Goal: Task Accomplishment & Management: Use online tool/utility

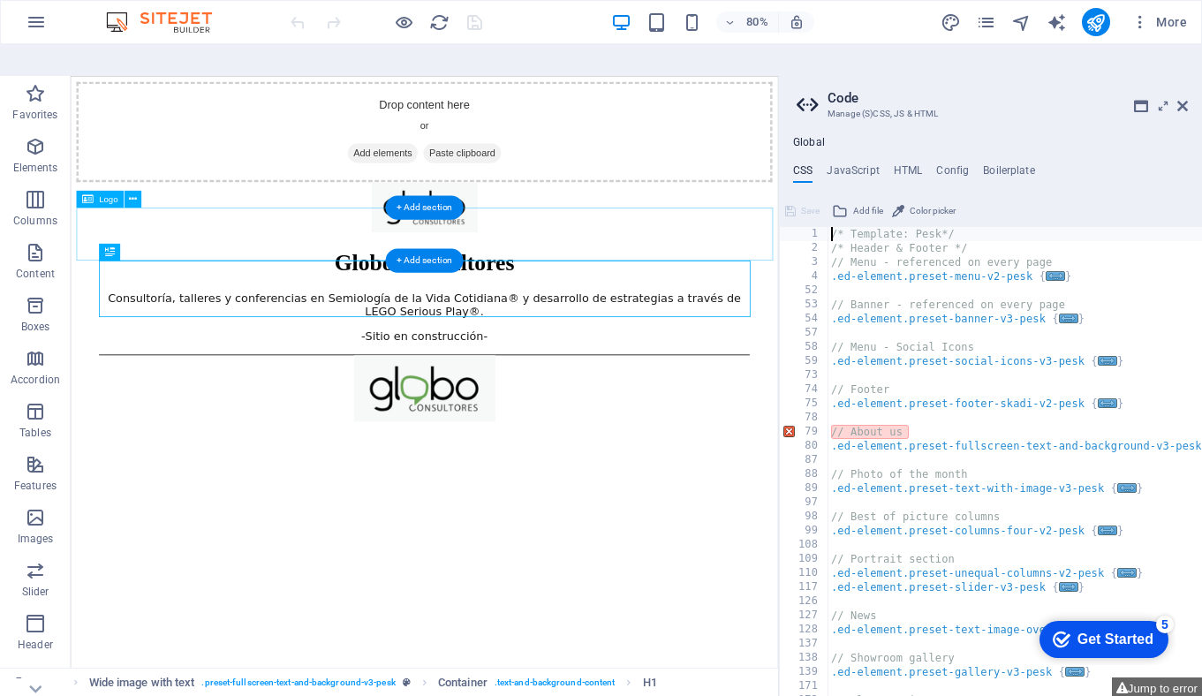
click at [527, 270] on div at bounding box center [513, 241] width 870 height 66
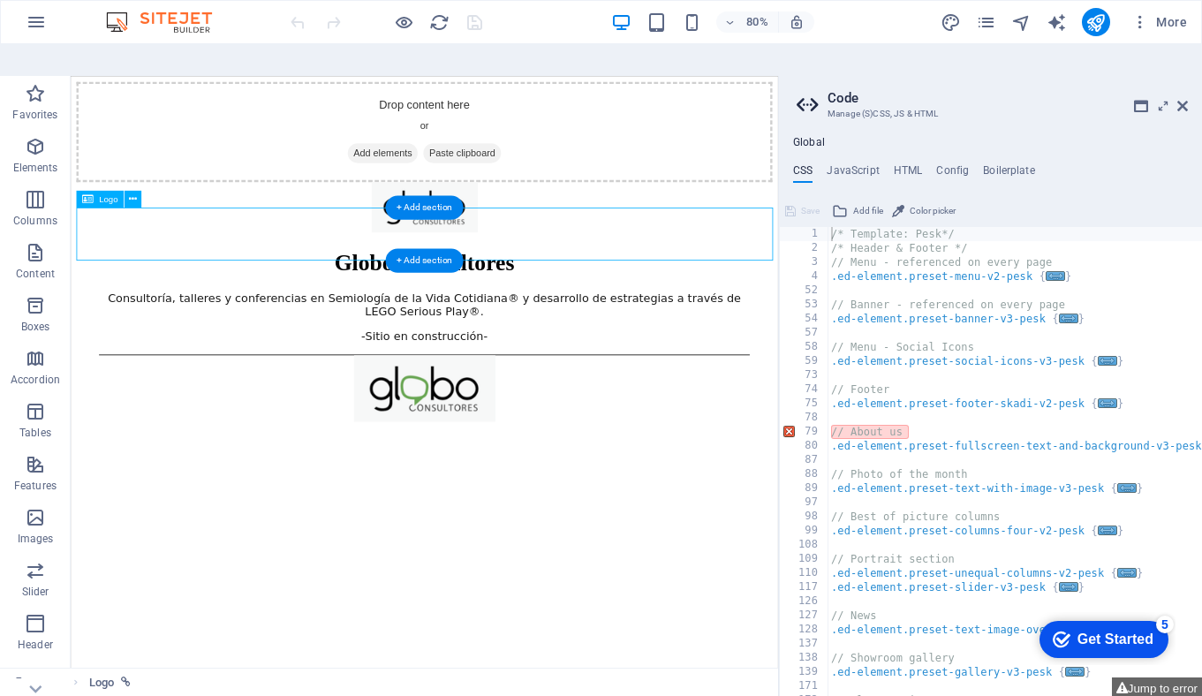
click at [514, 272] on div at bounding box center [513, 241] width 870 height 66
click at [169, 410] on div "Consultoría, talleres y conferencias en Semiología de la Vida Cotidiana® y desa…" at bounding box center [512, 377] width 813 height 64
select select "px"
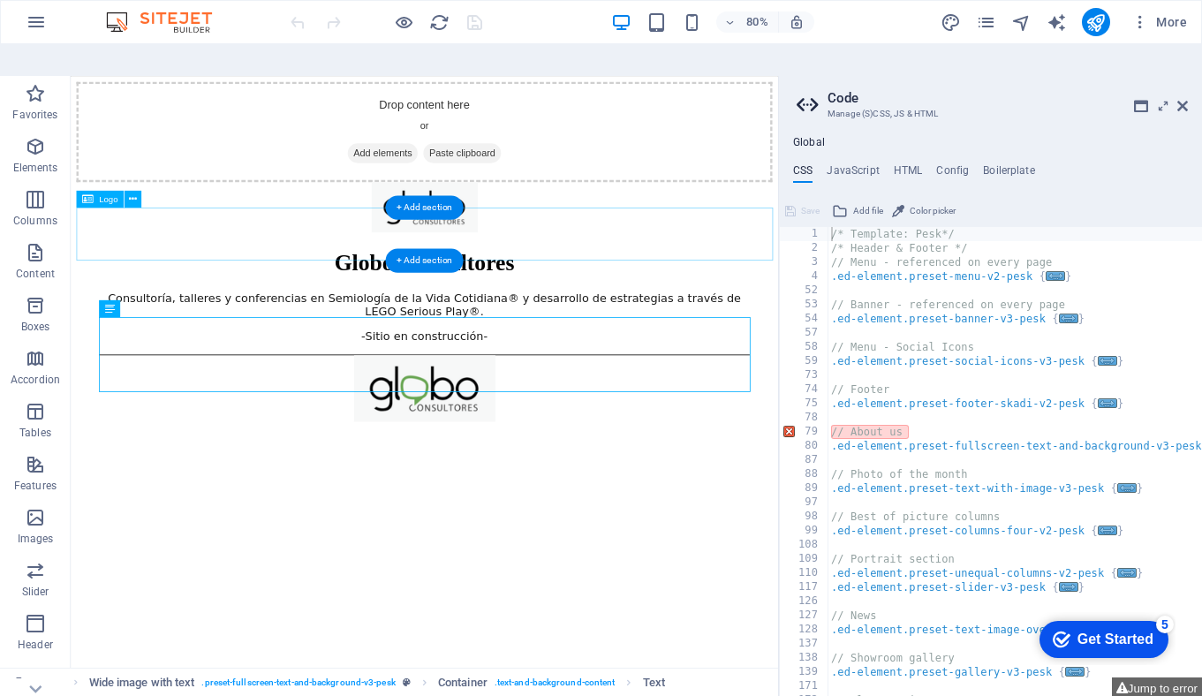
click at [507, 275] on div at bounding box center [513, 241] width 870 height 66
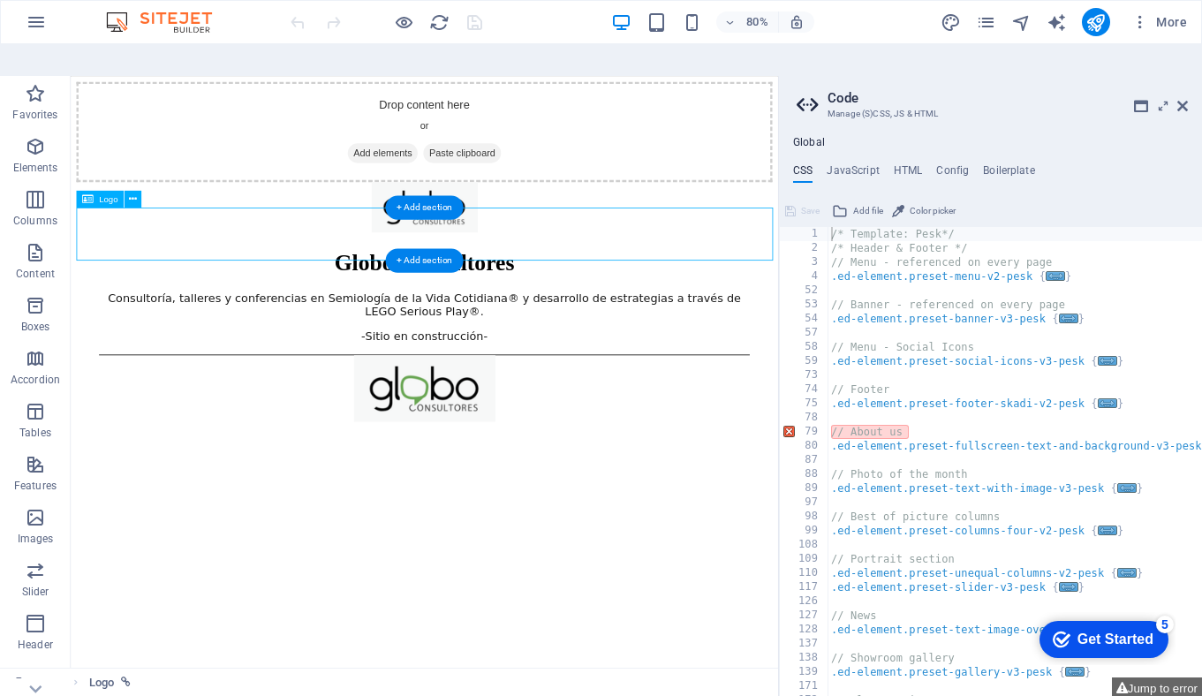
click at [507, 275] on div at bounding box center [513, 241] width 870 height 66
select select "px"
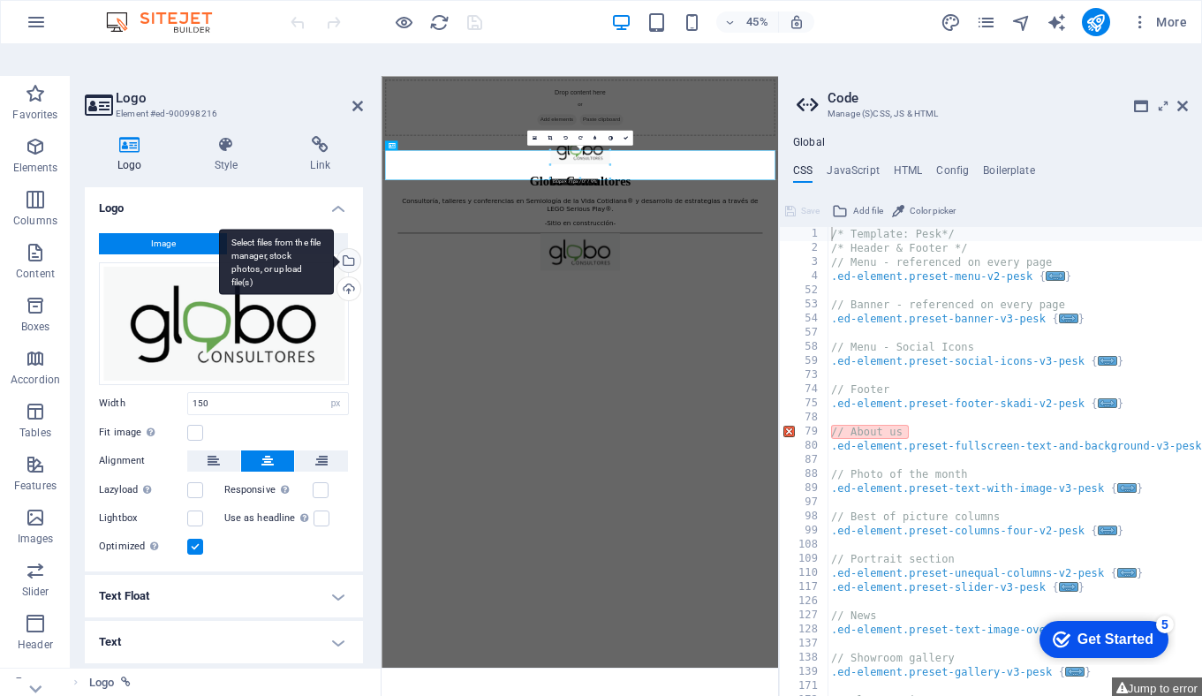
click at [349, 249] on div "Select files from the file manager, stock photos, or upload file(s)" at bounding box center [347, 262] width 26 height 26
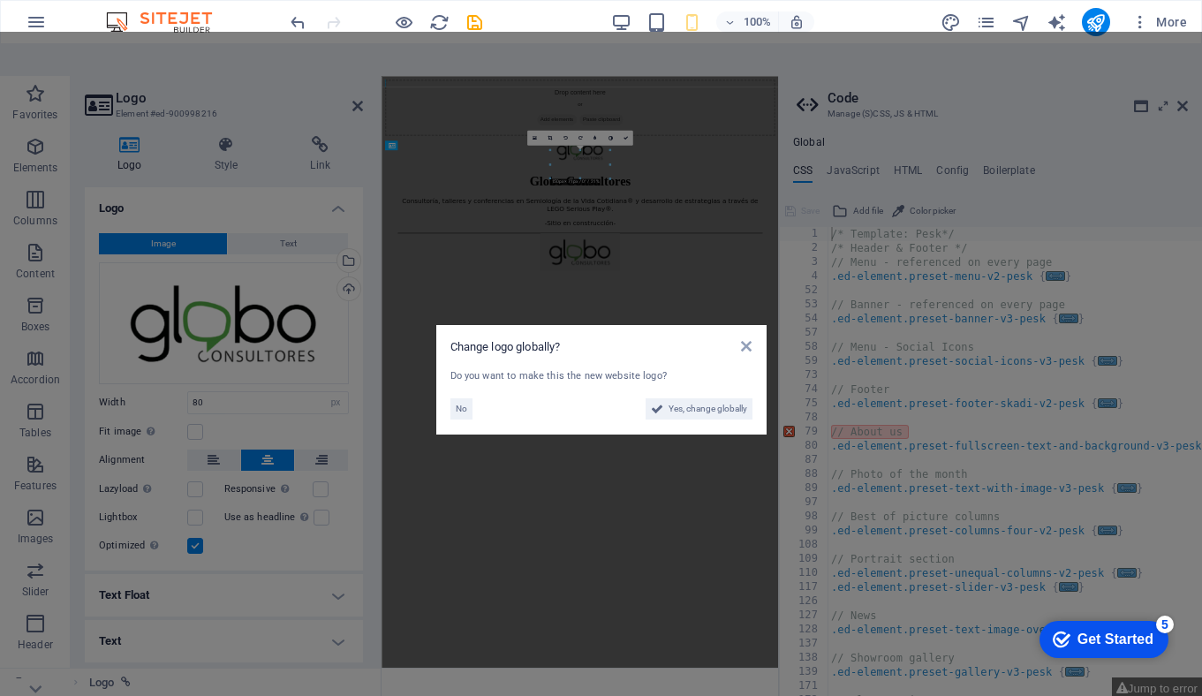
type input "150"
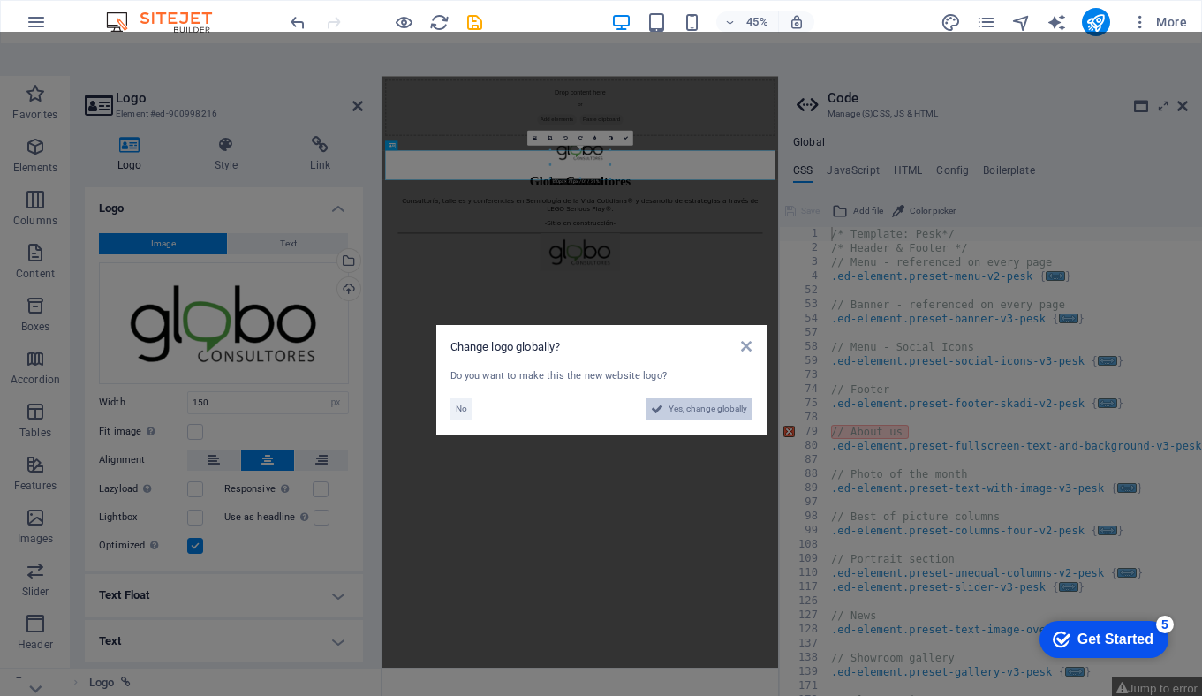
click at [709, 398] on span "Yes, change globally" at bounding box center [707, 408] width 79 height 21
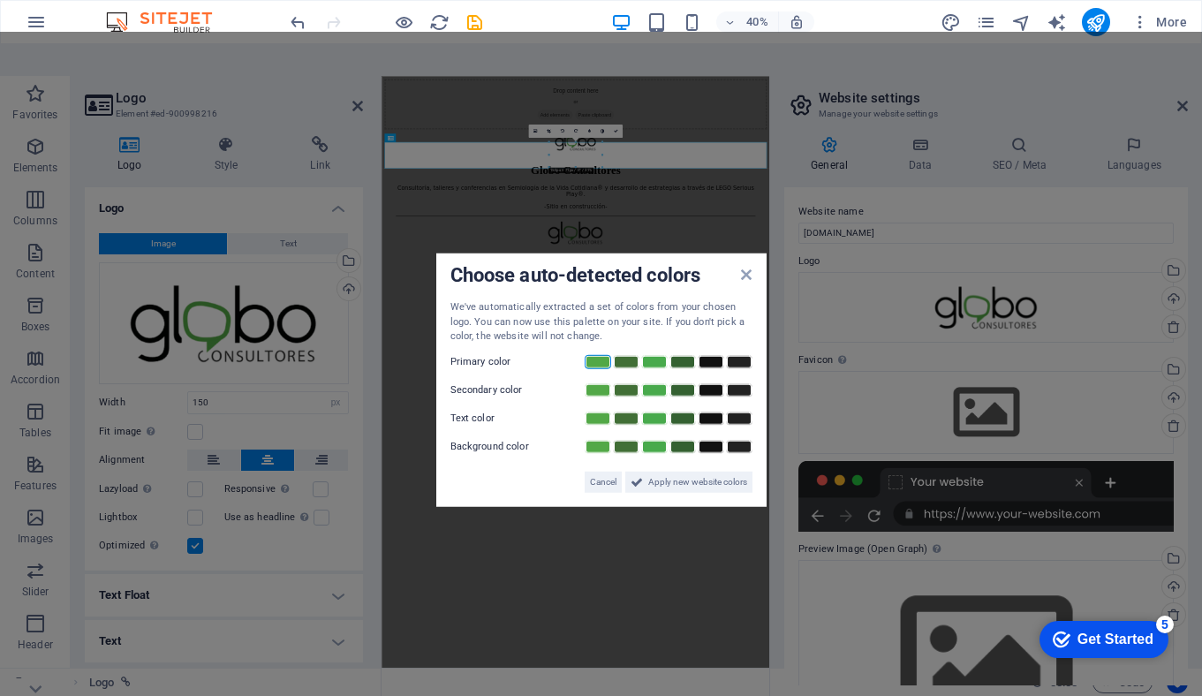
click at [598, 354] on link at bounding box center [597, 361] width 26 height 14
click at [626, 382] on link at bounding box center [626, 389] width 26 height 14
click at [737, 411] on link at bounding box center [739, 418] width 26 height 14
click at [678, 471] on span "Apply new website colors" at bounding box center [697, 481] width 99 height 21
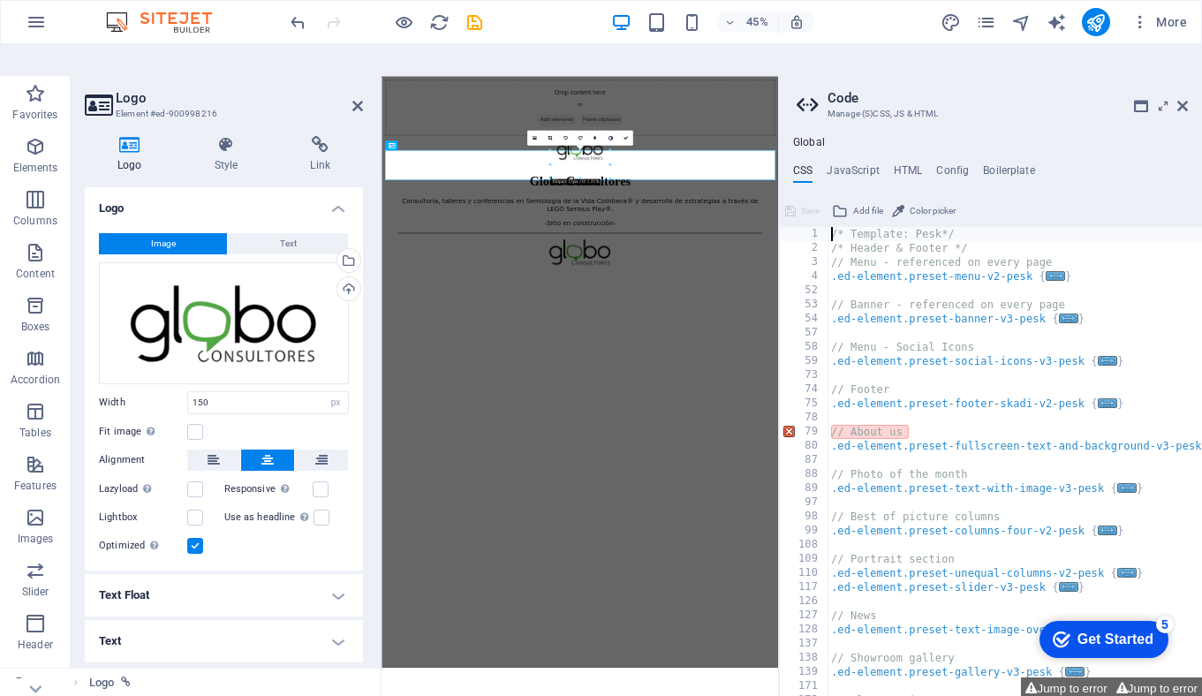
click at [877, 536] on html "Drop content here or Add elements Paste clipboard Globo Consultores Consultoría…" at bounding box center [821, 306] width 881 height 460
click at [847, 536] on html "Drop content here or Add elements Paste clipboard Globo Consultores Consultoría…" at bounding box center [821, 306] width 881 height 460
click at [818, 508] on div at bounding box center [822, 468] width 810 height 87
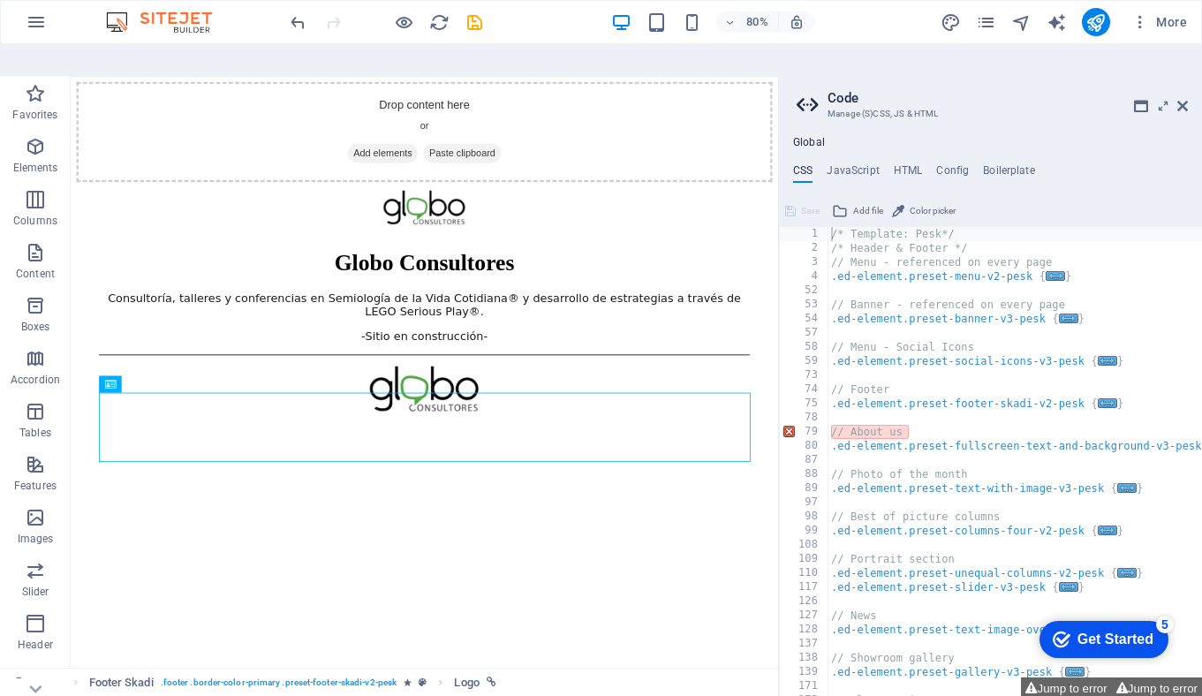
click at [601, 536] on html "Drop content here or Add elements Paste clipboard Globo Consultores Consultoría…" at bounding box center [513, 306] width 884 height 460
click at [522, 511] on div at bounding box center [512, 468] width 813 height 87
click at [506, 511] on div at bounding box center [512, 468] width 813 height 87
select select "px"
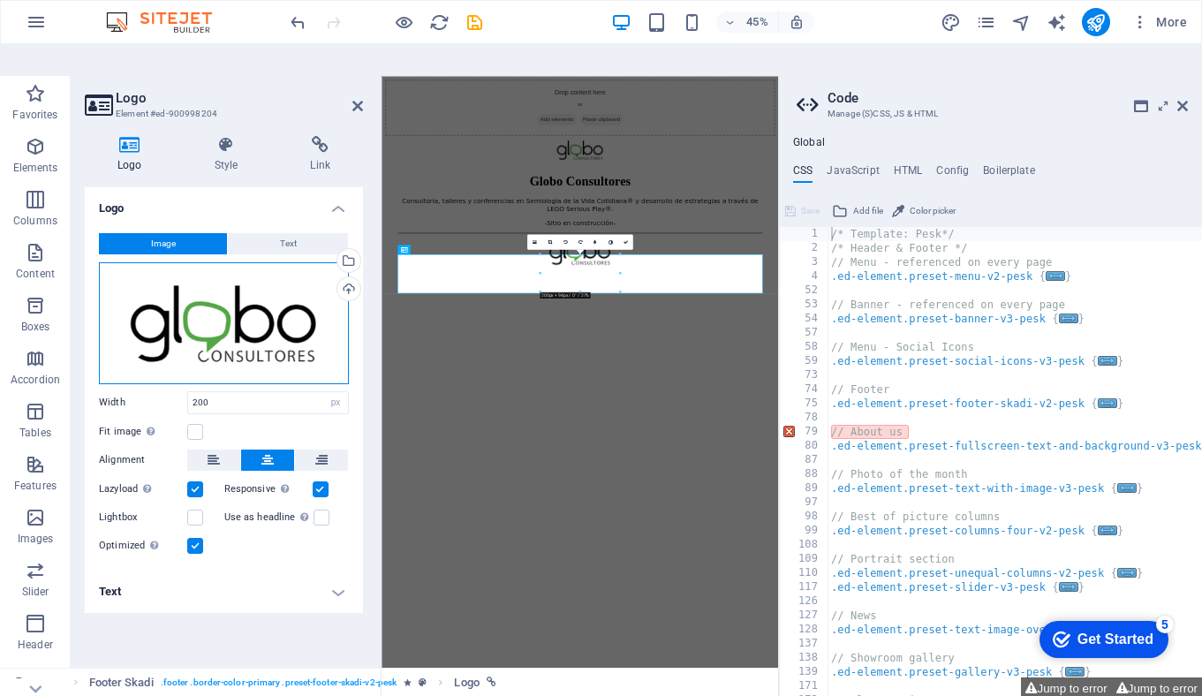
click at [272, 290] on div "Drag files here, click to choose files or select files from Files or our free s…" at bounding box center [224, 323] width 250 height 122
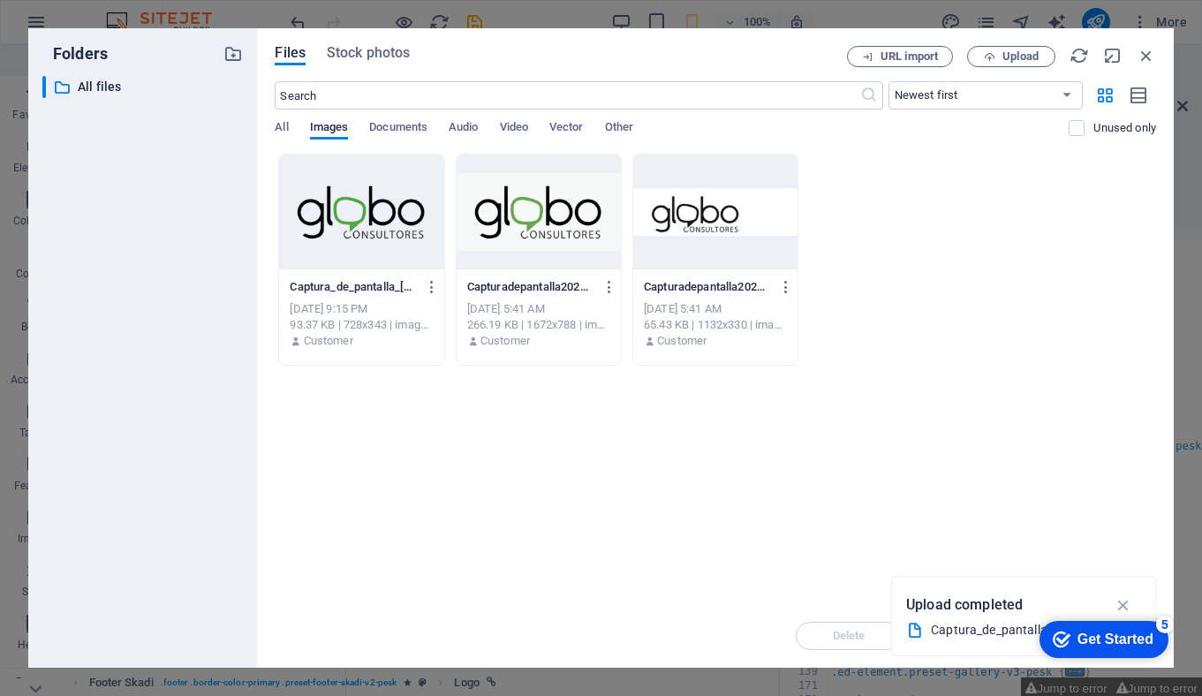
click at [379, 228] on div at bounding box center [361, 211] width 164 height 115
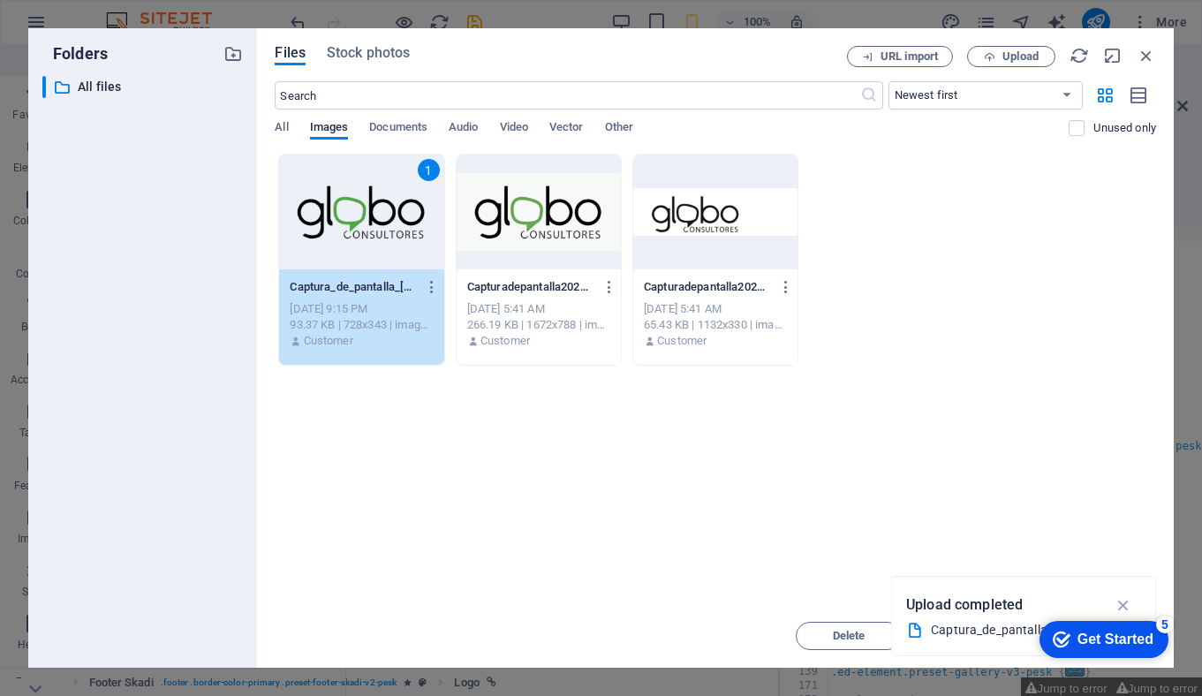
click at [717, 213] on div at bounding box center [715, 211] width 164 height 115
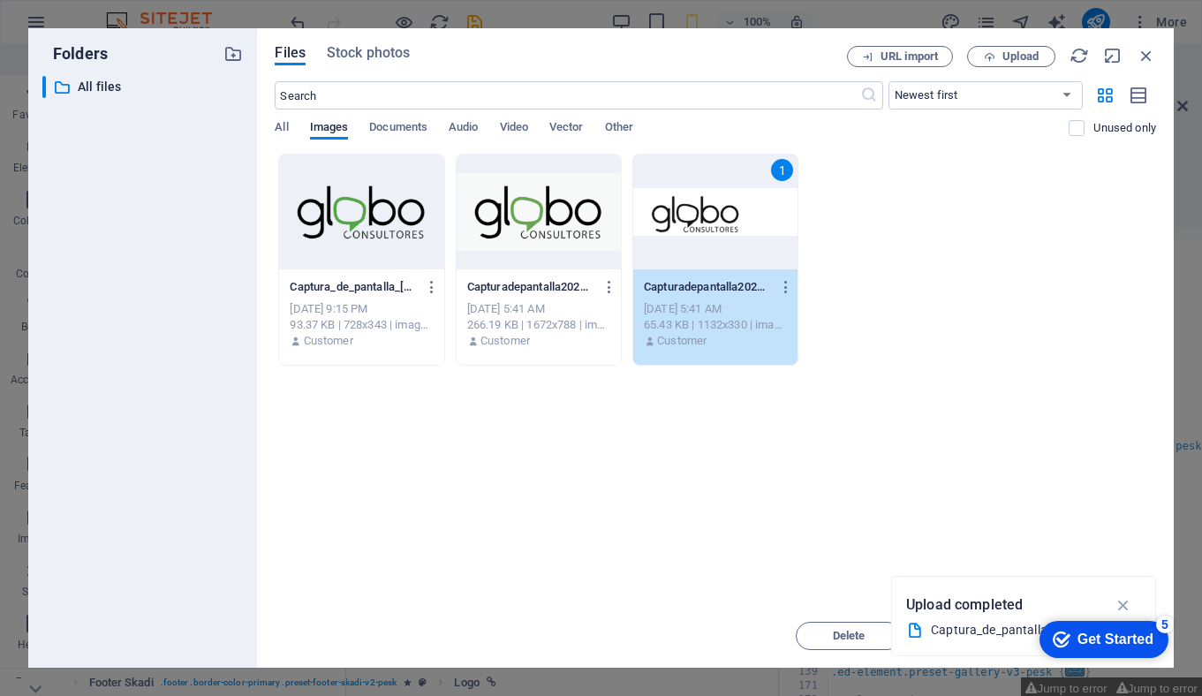
click at [705, 230] on div "1" at bounding box center [715, 211] width 164 height 115
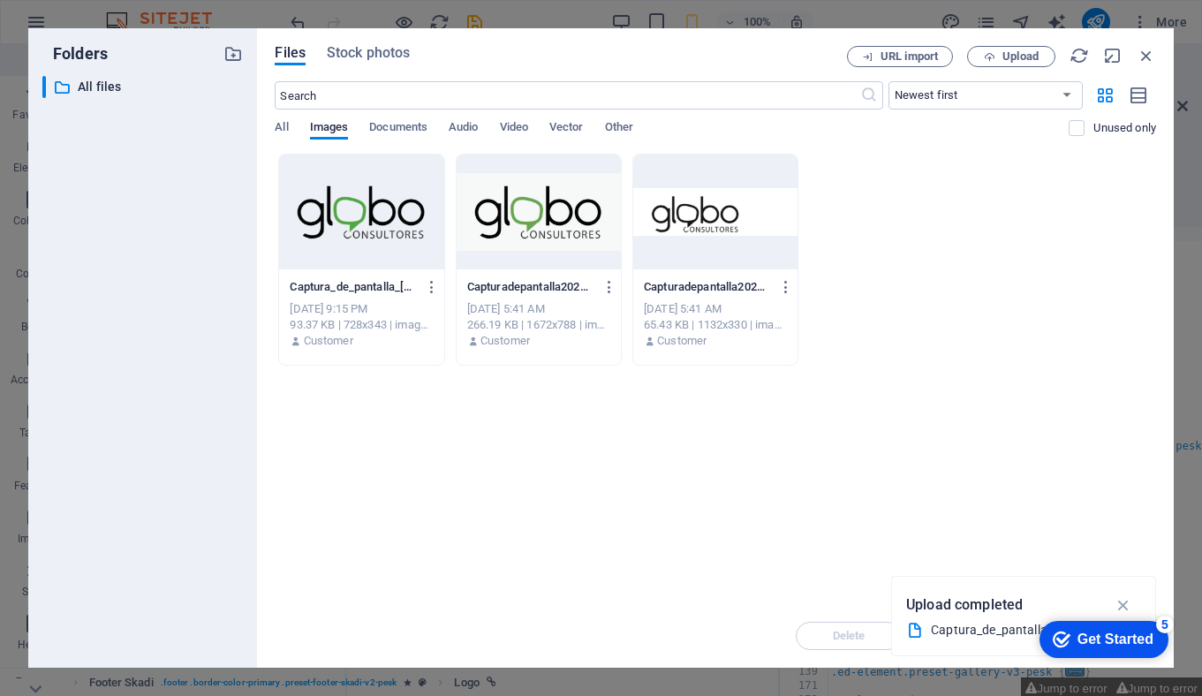
click at [705, 230] on div at bounding box center [715, 211] width 164 height 115
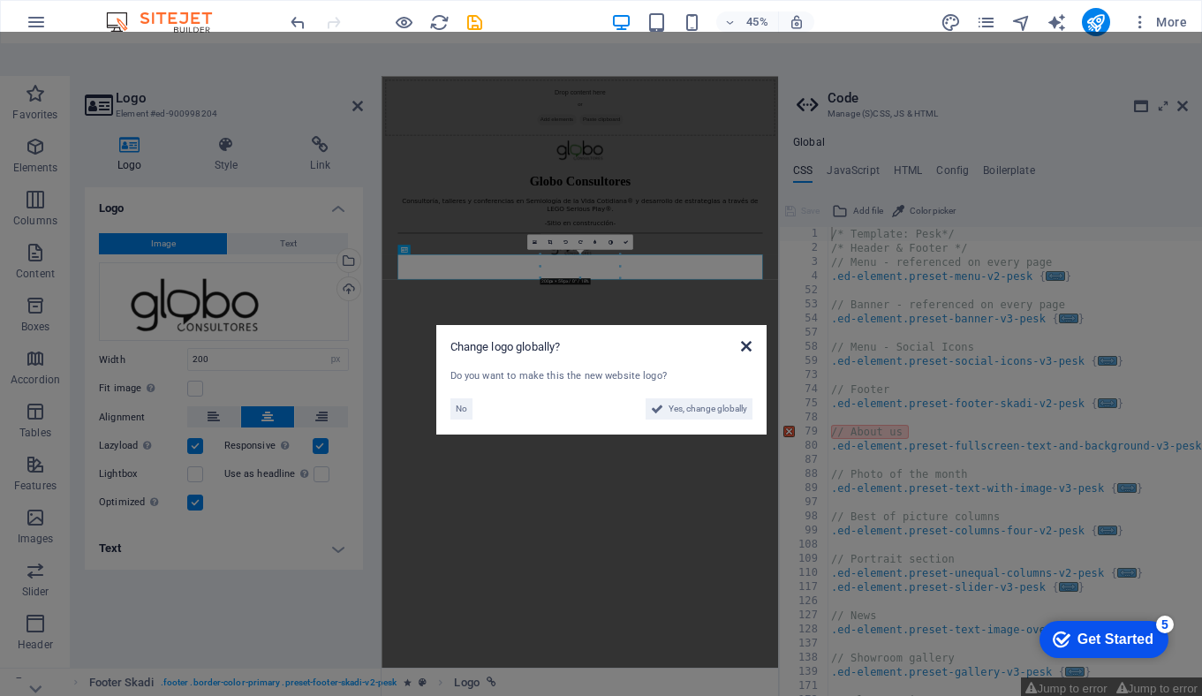
click at [745, 339] on icon at bounding box center [746, 346] width 11 height 14
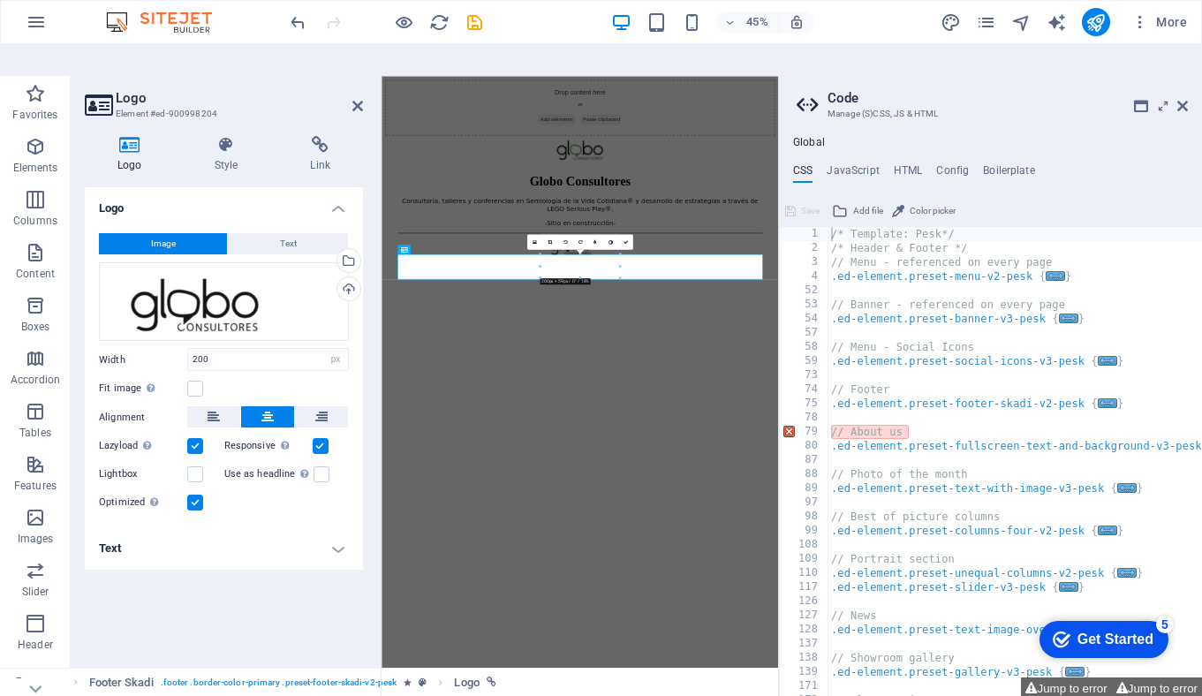
click at [805, 504] on html "Drop content here or Add elements Paste clipboard Globo Consultores Consultoría…" at bounding box center [821, 290] width 881 height 428
click at [658, 504] on html "Drop content here or Add elements Paste clipboard Globo Consultores Consultoría…" at bounding box center [821, 290] width 881 height 428
click at [761, 504] on html "Drop content here or Add elements Paste clipboard Globo Consultores Consultoría…" at bounding box center [821, 290] width 881 height 428
click at [834, 326] on div "Globo Consultores" at bounding box center [822, 309] width 810 height 33
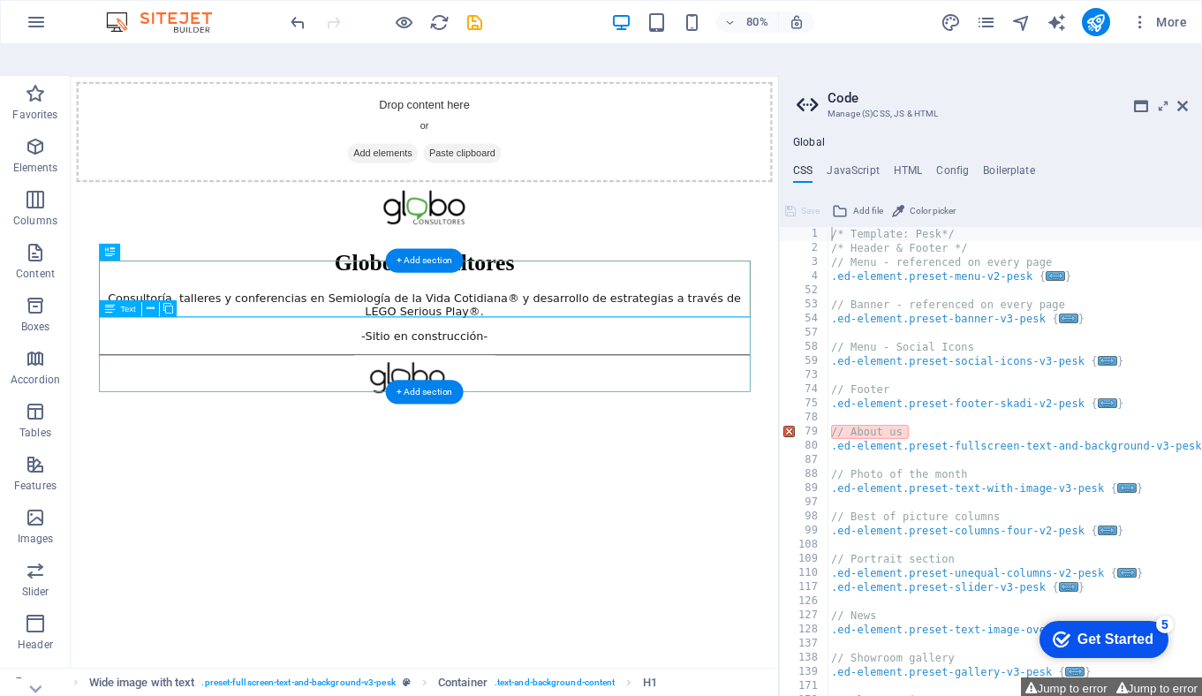
click at [433, 403] on div "Consultoría, talleres y conferencias en Semiología de la Vida Cotidiana® y desa…" at bounding box center [512, 377] width 813 height 64
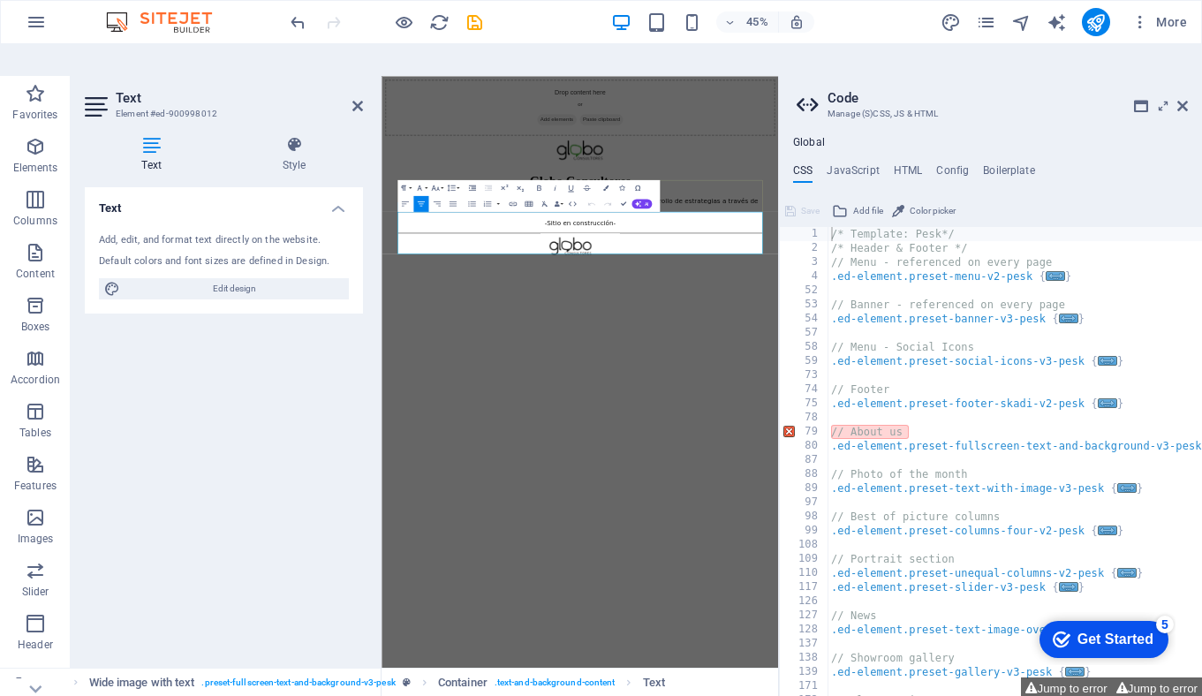
click at [776, 379] on p "Consultoría, talleres y conferencias en Semiología de la Vida Cotidiana® y desa…" at bounding box center [822, 362] width 810 height 34
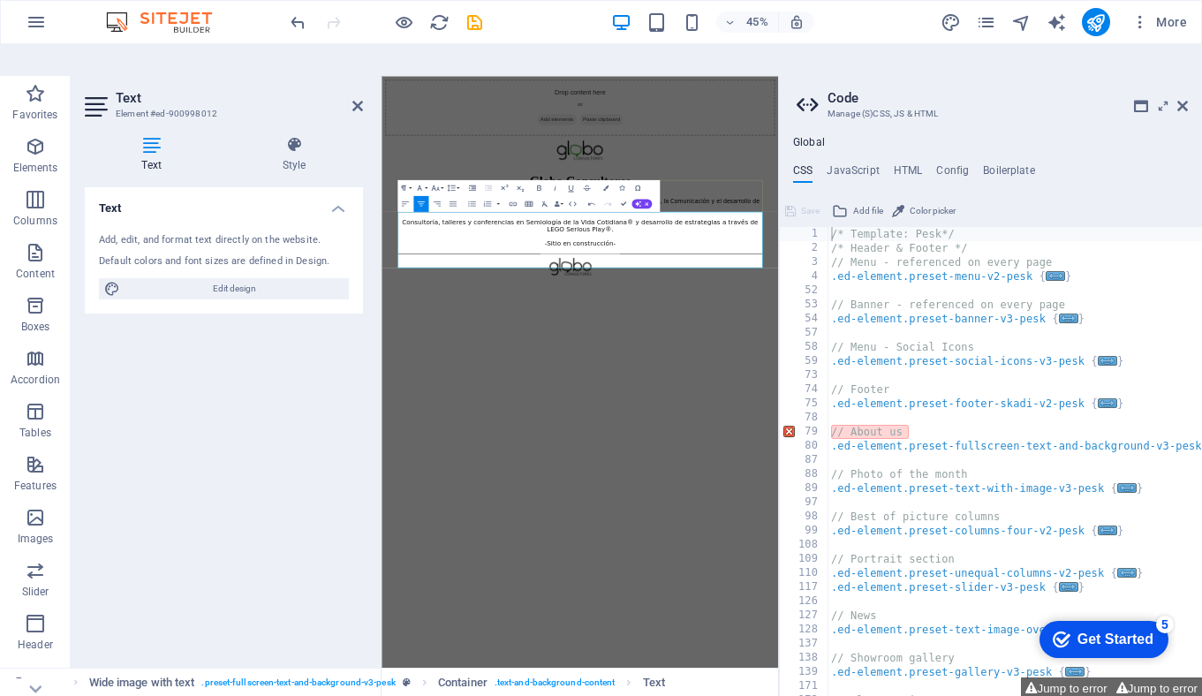
click at [431, 376] on span "Facilitamos el cambio sistémico en contextos complejos desde la Educación, el J…" at bounding box center [822, 361] width 797 height 30
click at [459, 408] on span "Consultoría, talleres y conferencias en Semiología de la Vida Cotidiana® y desa…" at bounding box center [786, 399] width 720 height 17
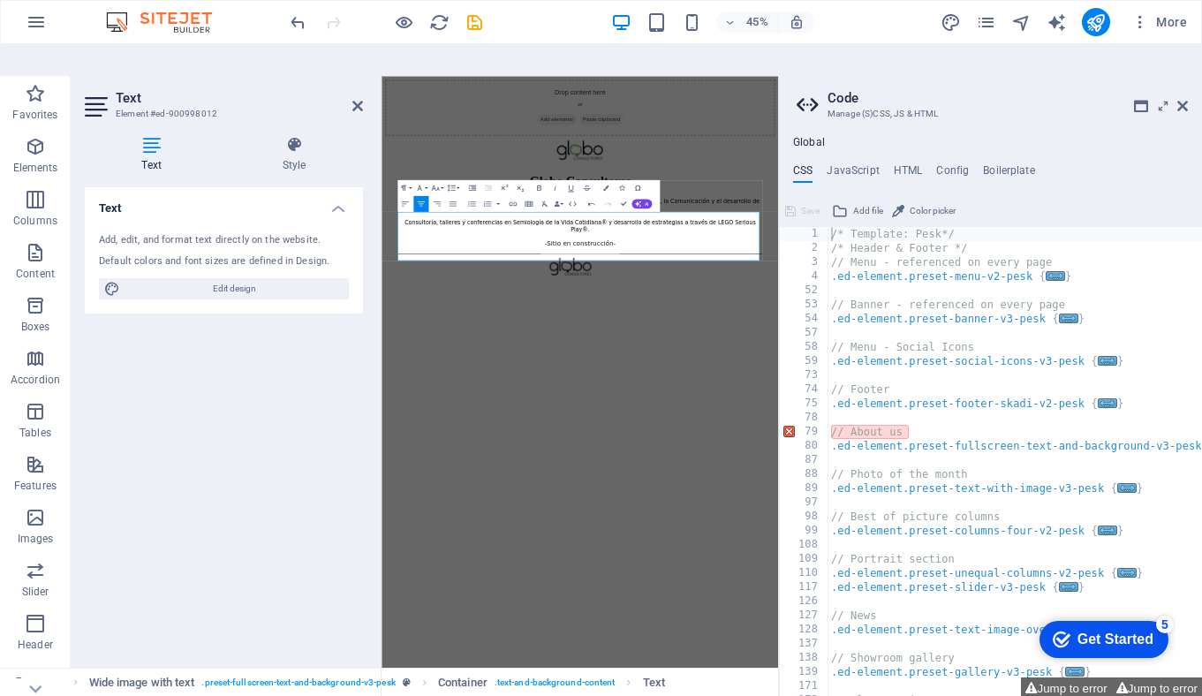
click at [478, 424] on span "Consultoría, talleres y conferencias en Semiología de la Vida Cotidiana® y desa…" at bounding box center [822, 409] width 780 height 30
click at [976, 424] on span "Ofrecemos servicios de consultoría , talleres y conferencias en Semiología de l…" at bounding box center [821, 409] width 776 height 30
click at [858, 424] on span "Ofrecemos servicios de consultoría , talleres y conferencias en Semiología de l…" at bounding box center [821, 409] width 776 height 30
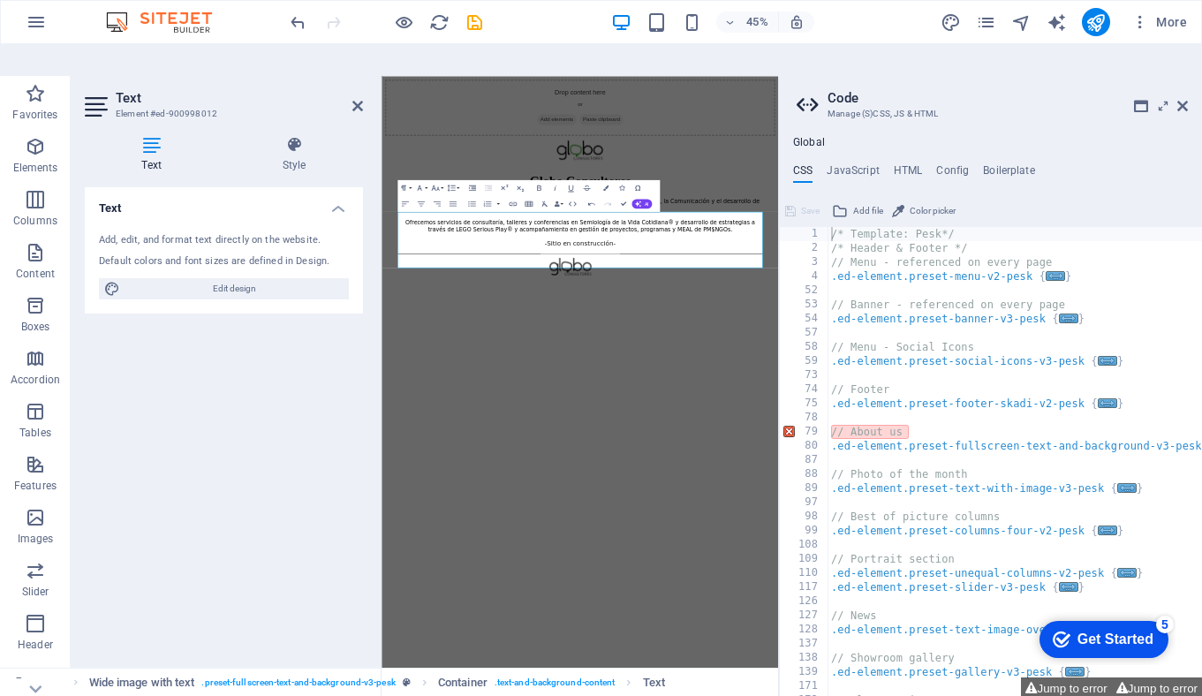
click at [905, 550] on html "Drop content here or Add elements Paste clipboard Globo Consultores Facilitamos…" at bounding box center [821, 313] width 881 height 474
drag, startPoint x: 926, startPoint y: 480, endPoint x: 411, endPoint y: 393, distance: 522.9
click at [411, 393] on div "Drop content here or Add elements Paste clipboard Globo Consultores Facilitamos…" at bounding box center [821, 313] width 867 height 460
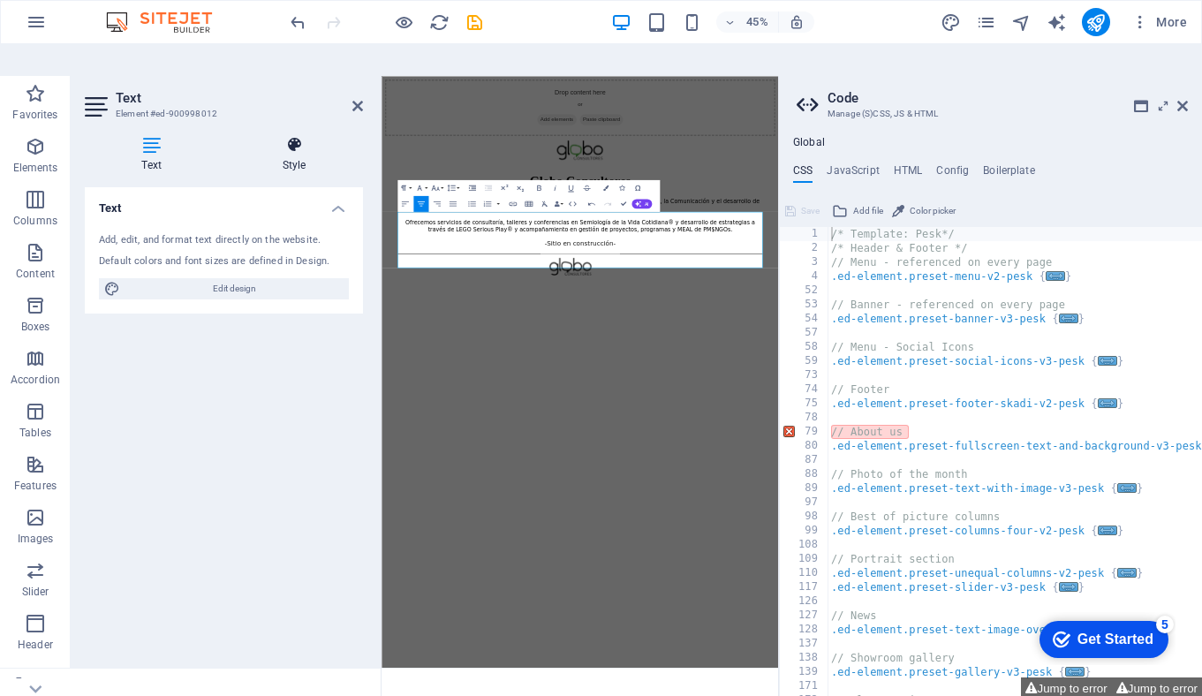
click at [303, 136] on icon at bounding box center [294, 145] width 138 height 18
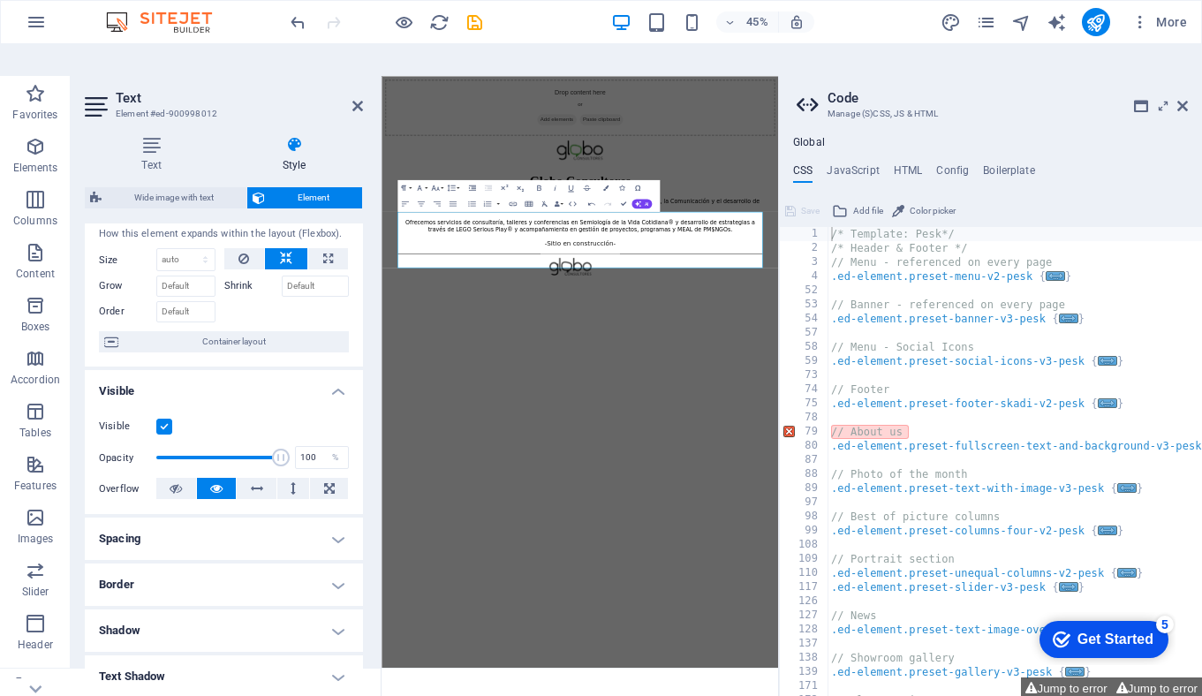
scroll to position [57, 0]
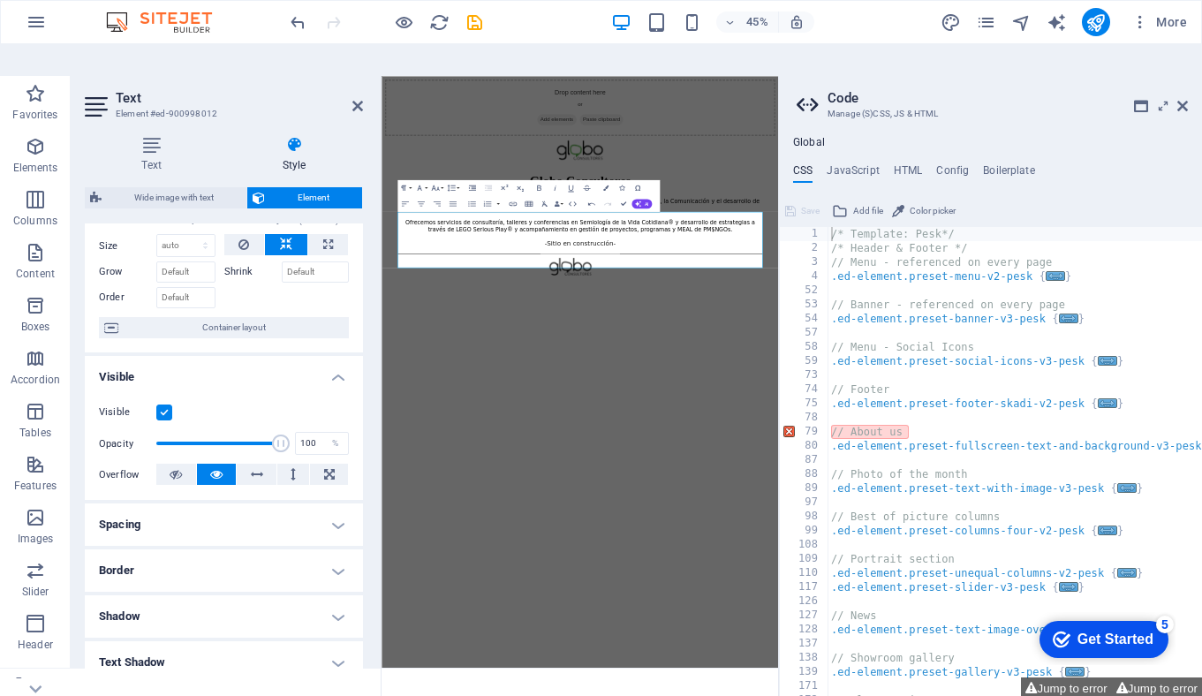
click at [321, 503] on h4 "Spacing" at bounding box center [224, 524] width 278 height 42
click at [222, 550] on select "Default auto px % rem vw vh Custom" at bounding box center [210, 560] width 81 height 21
select select "%"
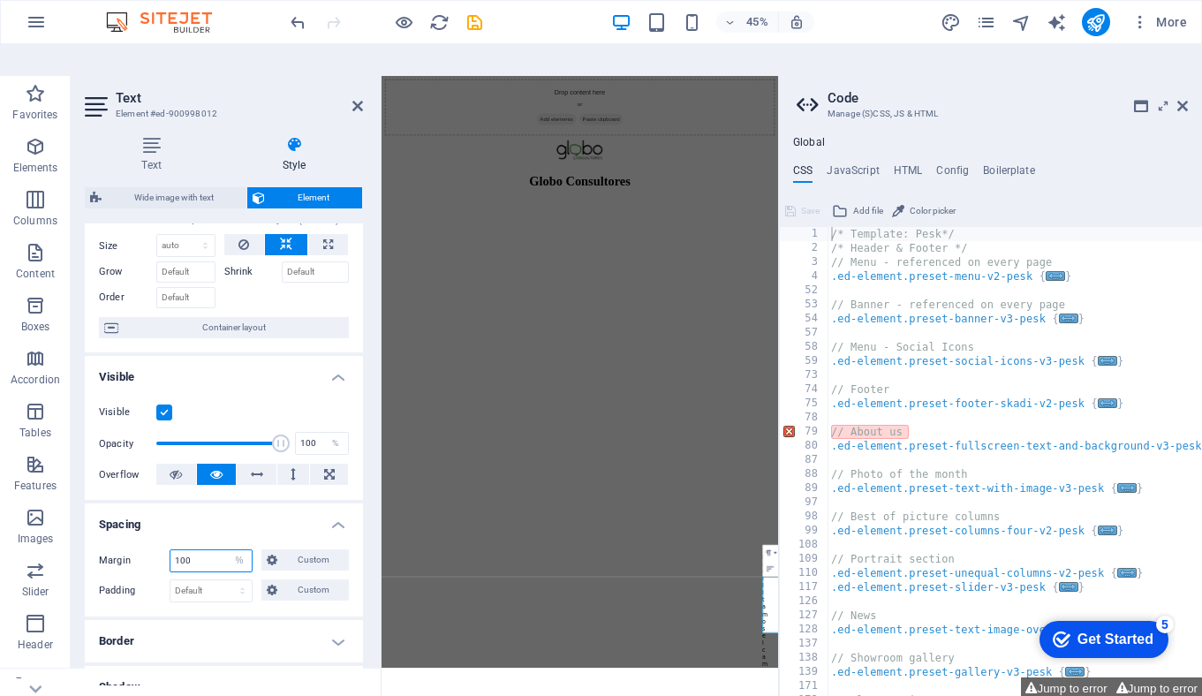
click at [192, 550] on input "100" at bounding box center [210, 560] width 81 height 21
type input "15"
click at [192, 583] on div "Margin 15 Default auto px % rem vw vh Custom Custom 15 auto px % rem vw vh 15 a…" at bounding box center [224, 575] width 278 height 81
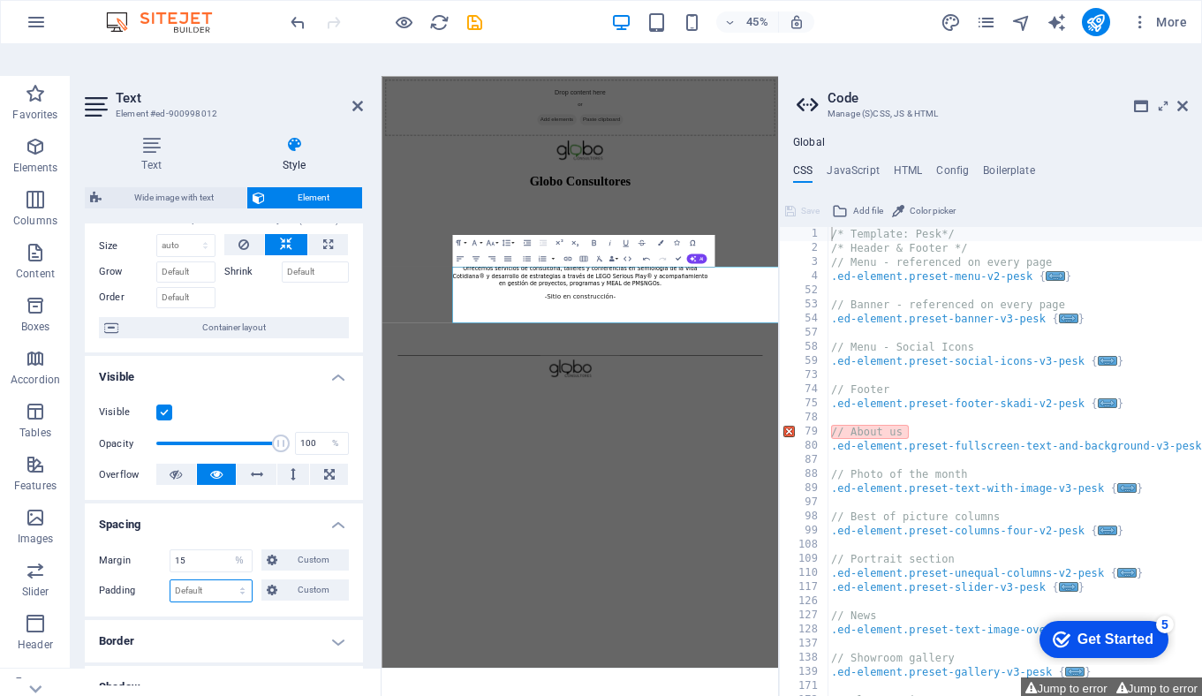
click at [192, 580] on select "Default px rem % vh vw Custom" at bounding box center [210, 590] width 81 height 21
select select "%"
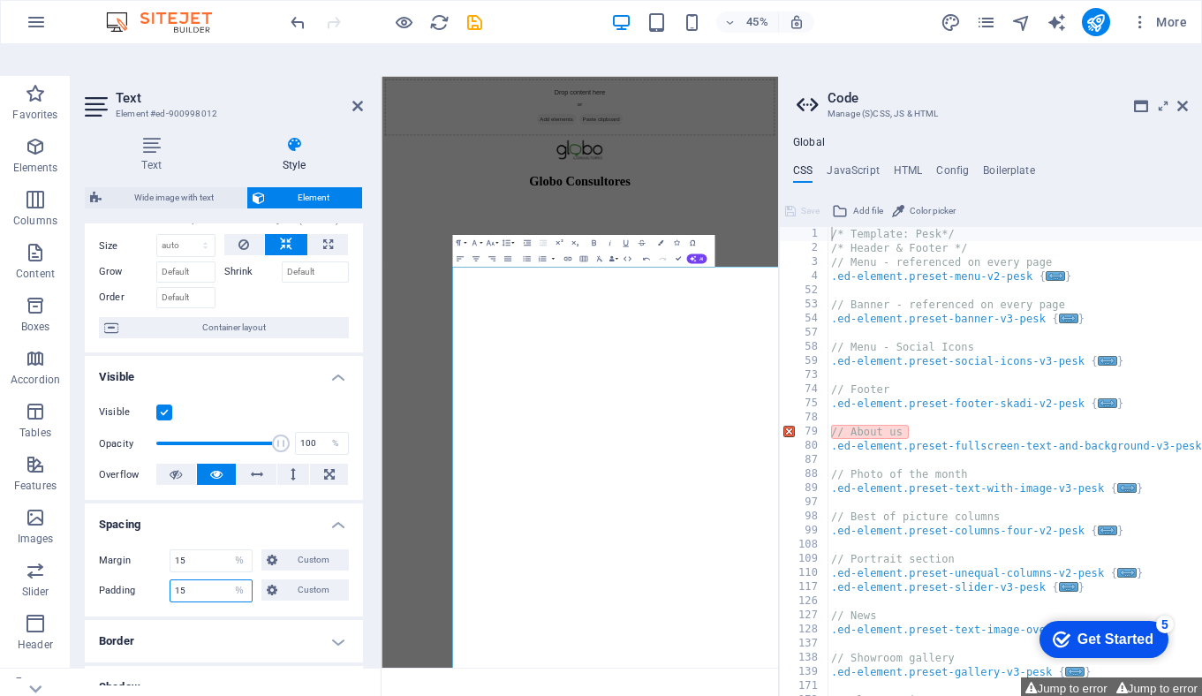
type input "15"
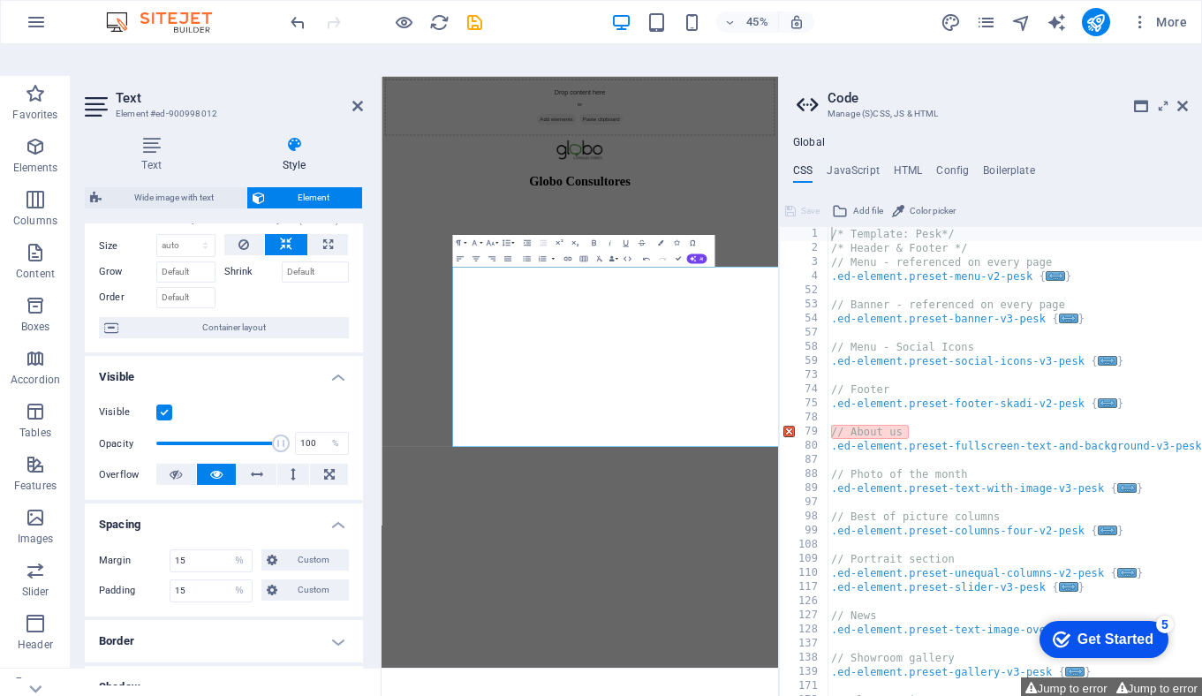
click at [210, 620] on h4 "Border" at bounding box center [224, 641] width 278 height 42
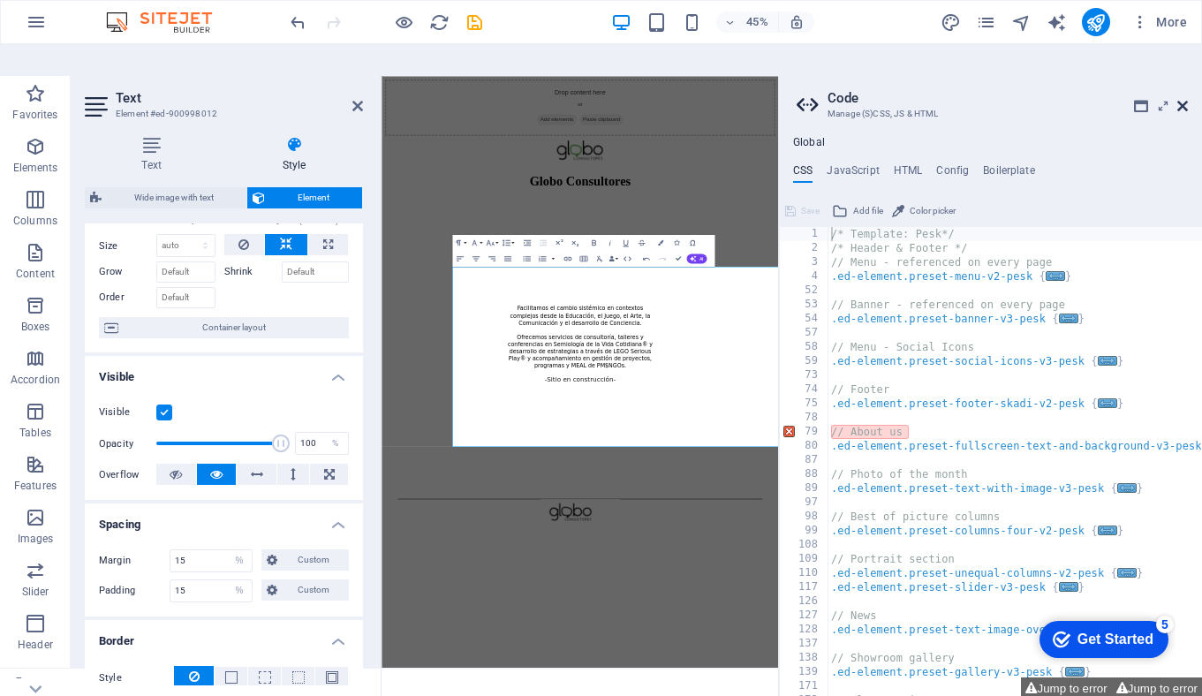
click at [1181, 99] on icon at bounding box center [1182, 106] width 11 height 14
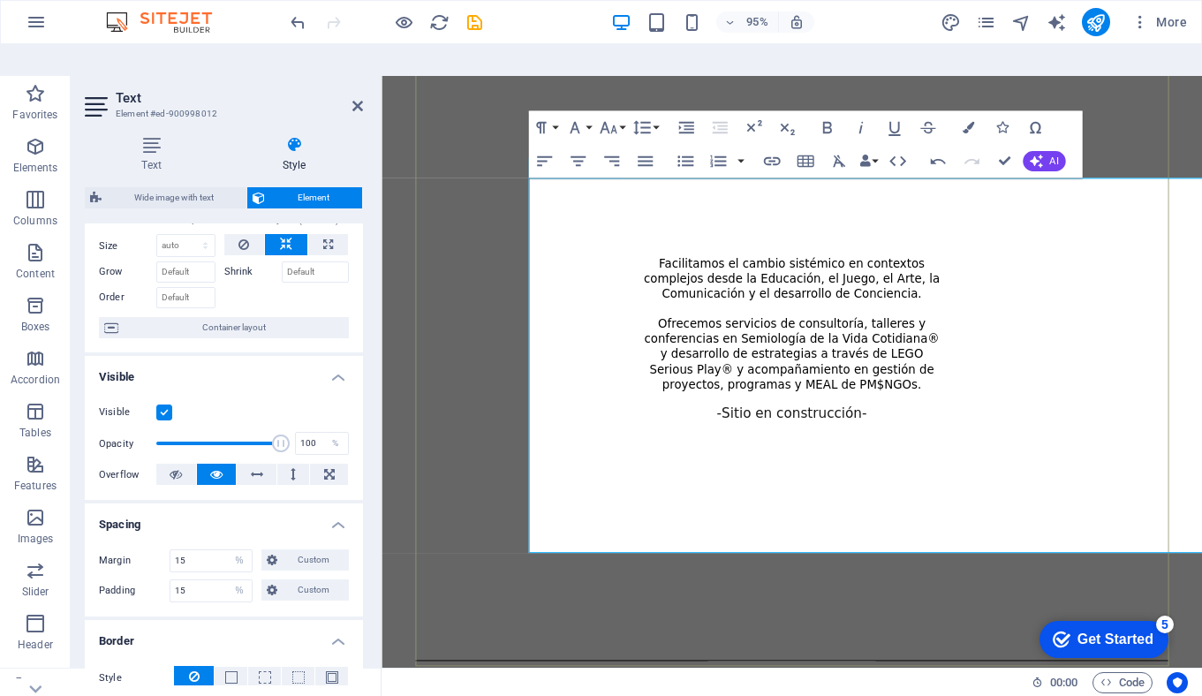
scroll to position [332, 0]
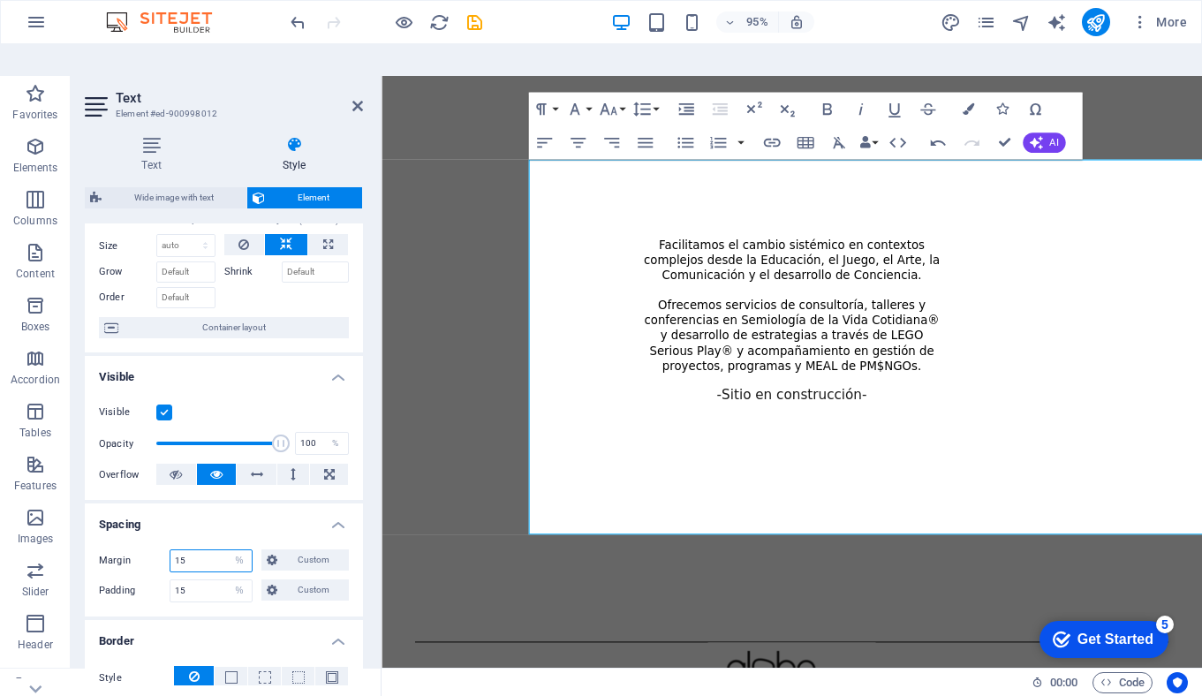
click at [214, 550] on input "15" at bounding box center [210, 560] width 81 height 21
click at [290, 549] on span "Custom" at bounding box center [313, 559] width 61 height 21
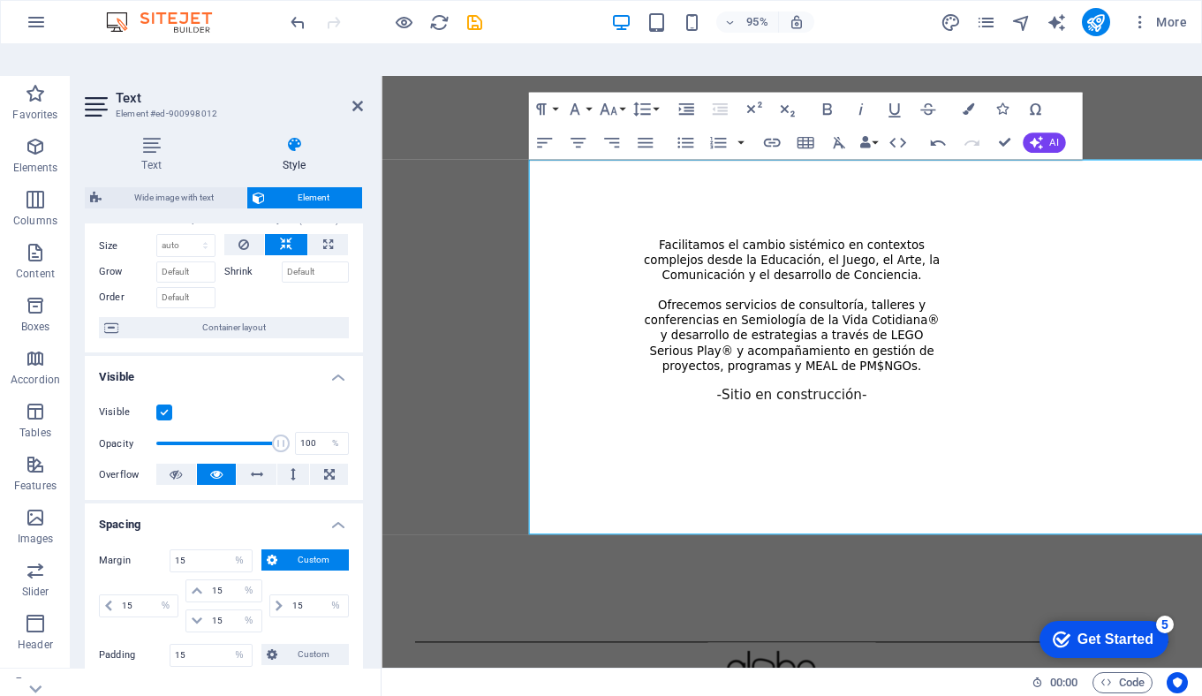
click at [290, 549] on span "Custom" at bounding box center [313, 559] width 61 height 21
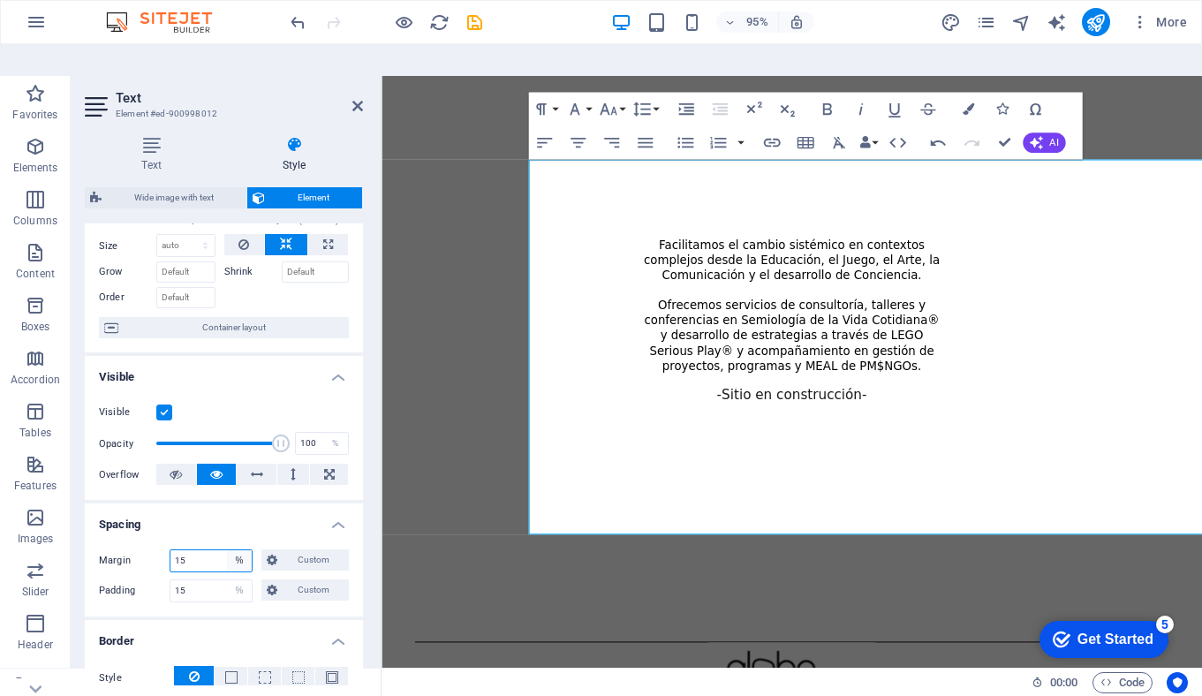
click at [234, 550] on select "Default auto px % rem vw vh Custom" at bounding box center [239, 560] width 25 height 21
select select "default"
select select "DISABLED_OPTION_VALUE"
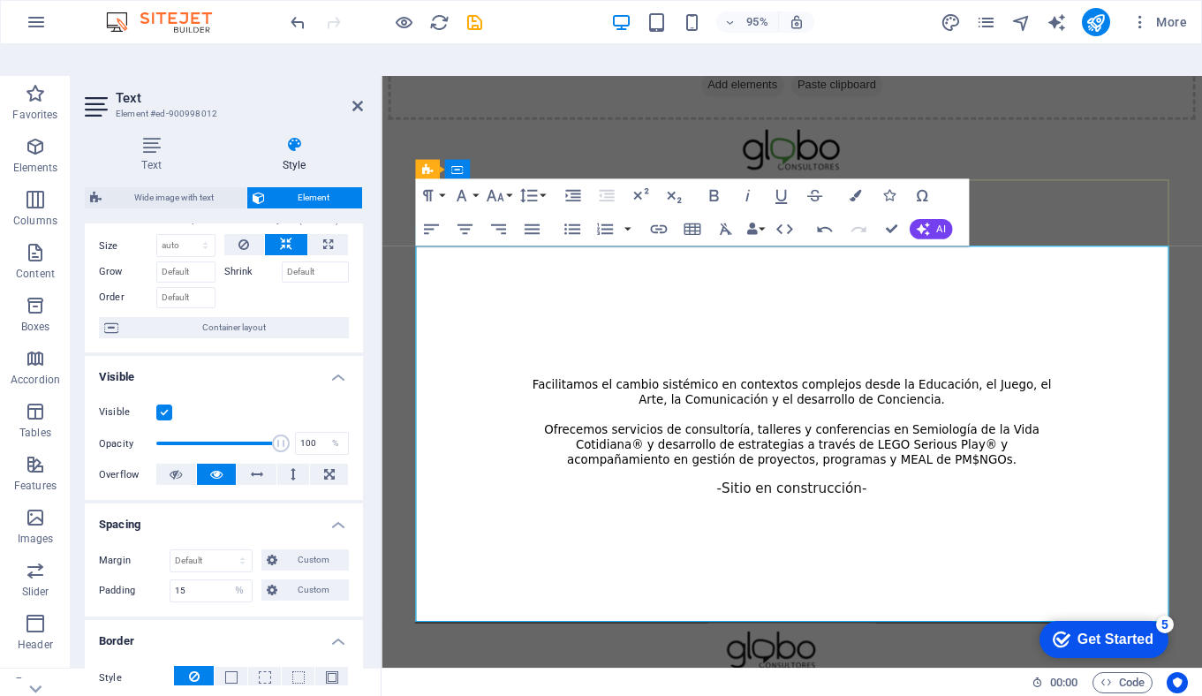
click at [741, 417] on span "Facilitamos el cambio sistémico en contextos complejos desde la Educación, el J…" at bounding box center [813, 409] width 546 height 30
click at [923, 399] on span "Facilitamos el cambio sistémico en contextos complejos desde la Educación, el J…" at bounding box center [813, 409] width 546 height 30
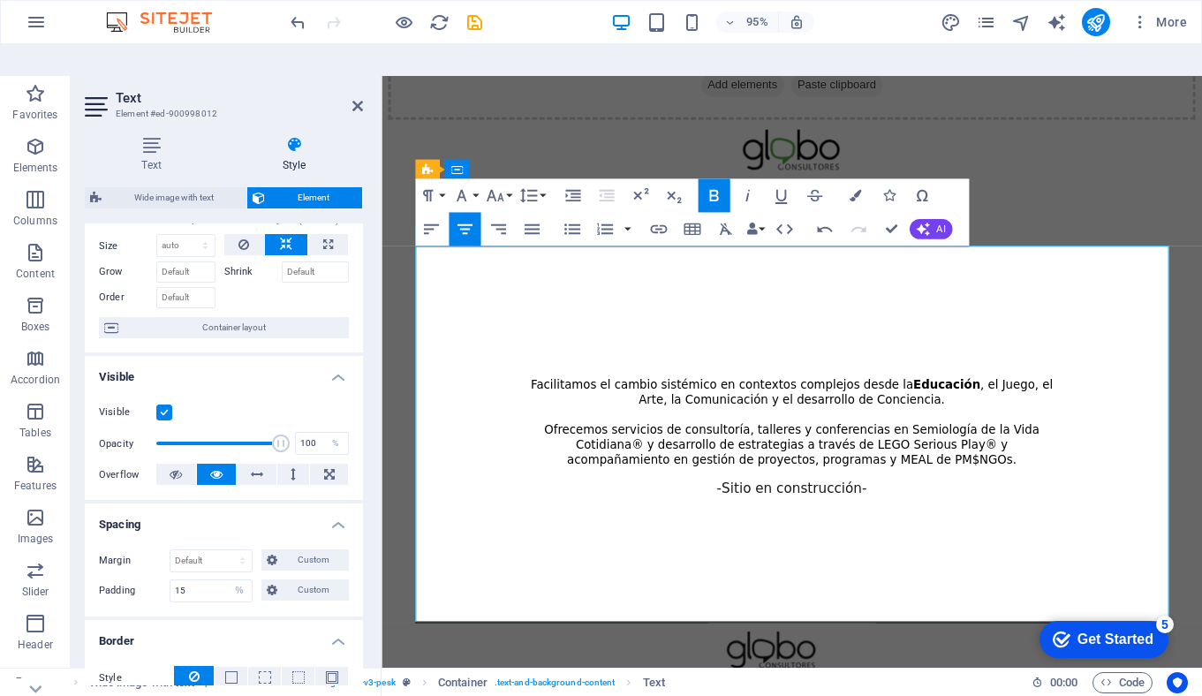
click at [1006, 399] on span "Facilitamos el cambio sistémico en contextos complejos desde la Educación , el …" at bounding box center [813, 409] width 549 height 30
click at [1055, 401] on span "Facilitamos el cambio sistémico en contextos complejos desde la Educación , el …" at bounding box center [813, 409] width 550 height 30
click at [731, 418] on span "Facilitamos el cambio sistémico en contextos complejos desde la Educación , el …" at bounding box center [813, 409] width 535 height 30
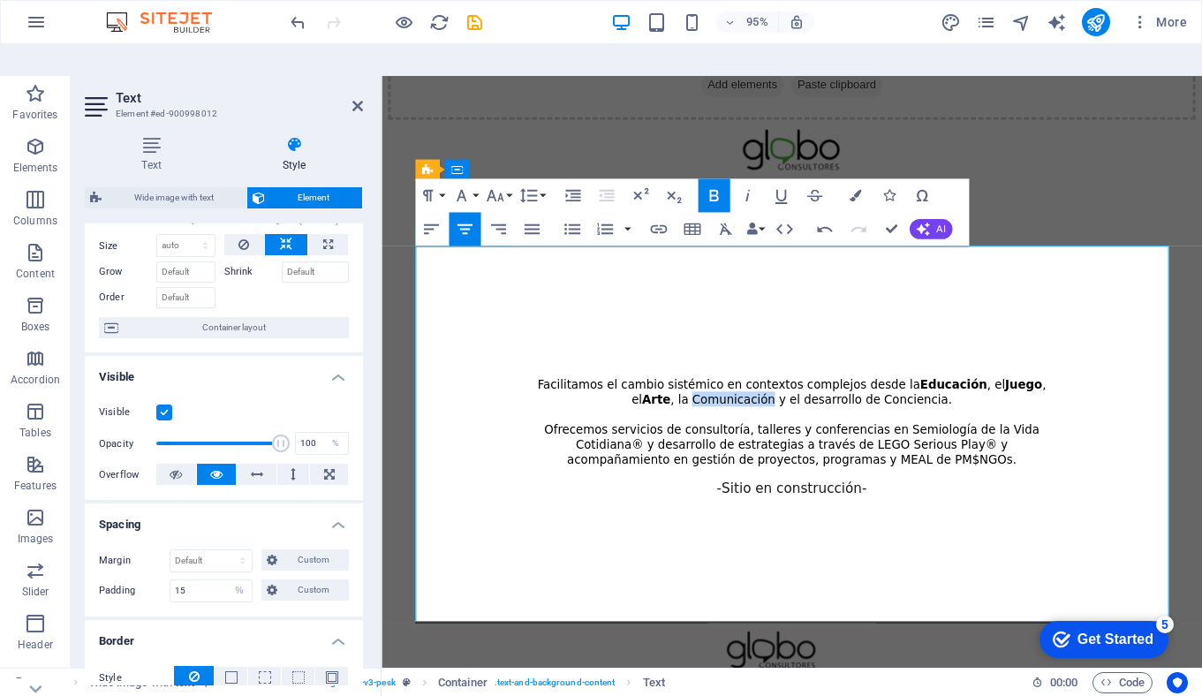
click at [731, 418] on span "Facilitamos el cambio sistémico en contextos complejos desde la Educación , el …" at bounding box center [813, 409] width 535 height 30
drag, startPoint x: 803, startPoint y: 417, endPoint x: 944, endPoint y: 420, distance: 140.4
click at [944, 420] on p "Facilitamos el cambio sistémico en contextos complejos desde la Educación , el …" at bounding box center [813, 440] width 555 height 95
click at [830, 475] on span "Ofrecemos servicios de consultoría, talleres y conferencias en Semiología de la…" at bounding box center [813, 464] width 521 height 46
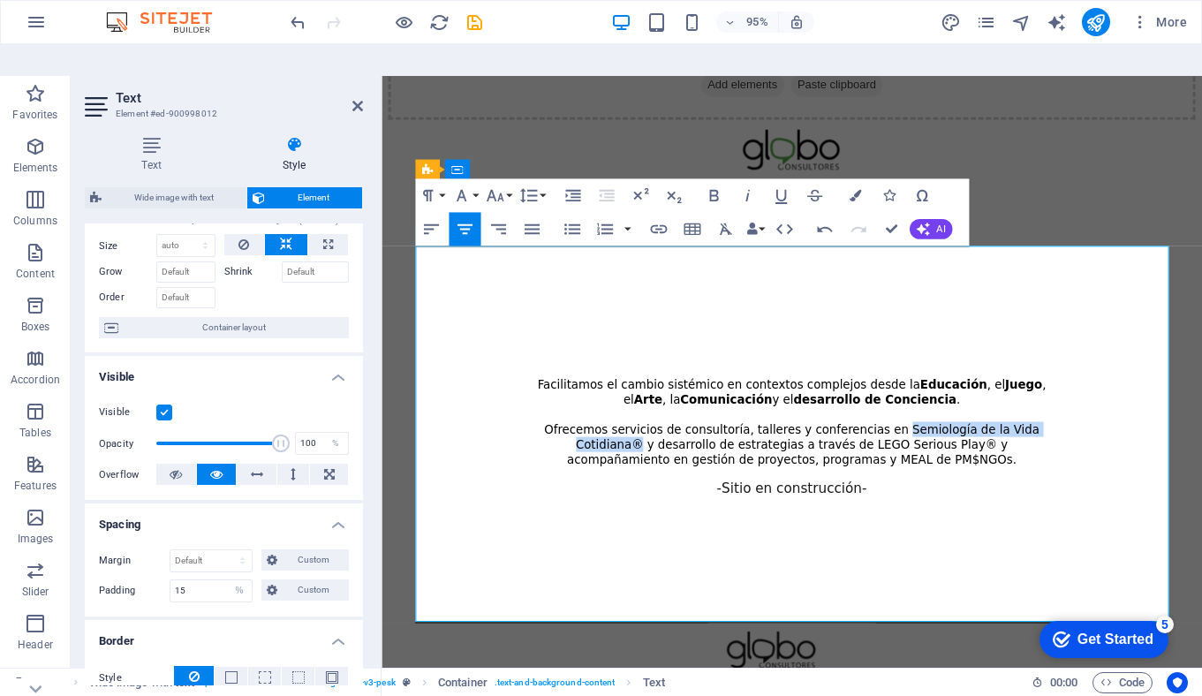
drag, startPoint x: 895, startPoint y: 448, endPoint x: 1078, endPoint y: 447, distance: 182.7
click at [1074, 447] on span "Ofrecemos servicios de consultoría, talleres y conferencias en Semiología de la…" at bounding box center [813, 464] width 521 height 46
drag, startPoint x: 837, startPoint y: 464, endPoint x: 951, endPoint y: 467, distance: 113.9
click at [951, 467] on span "Ofrecemos servicios de consultoría, talleres y conferencias en Semiología de la…" at bounding box center [813, 464] width 534 height 46
click at [931, 485] on span "Ofrecemos servicios de consultoría, talleres y conferencias en Semiología de la…" at bounding box center [813, 464] width 534 height 46
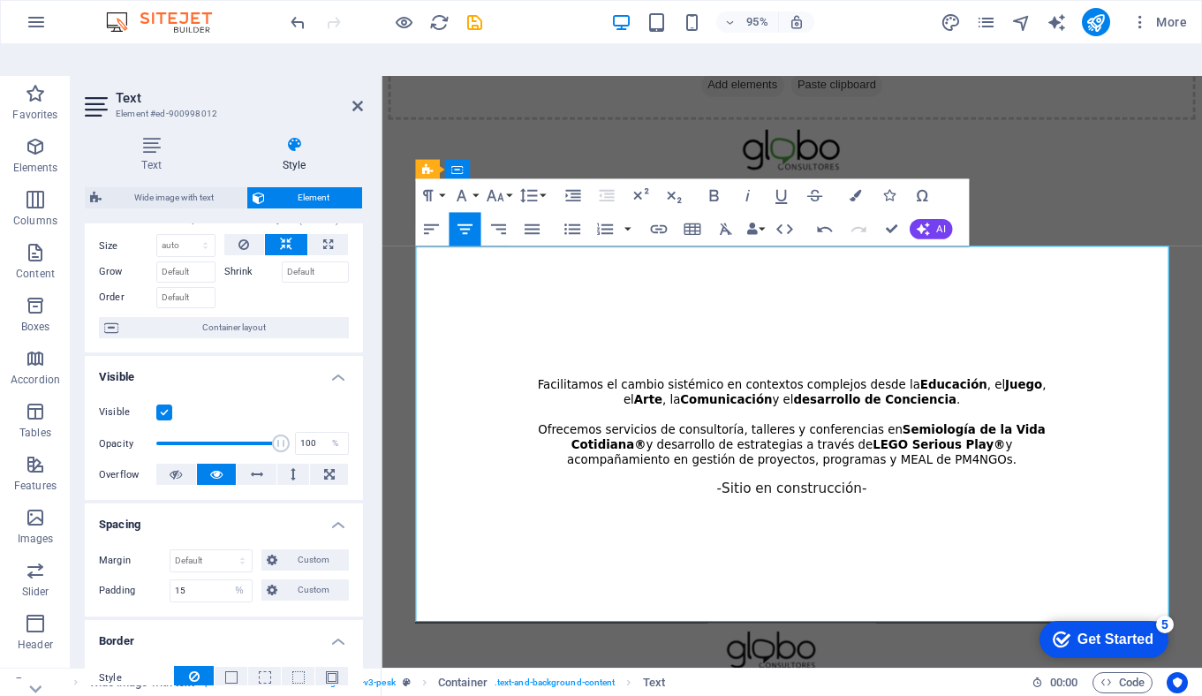
click at [932, 471] on span "Ofrecemos servicios de consultoría, talleres y conferencias en Semiología de la…" at bounding box center [813, 464] width 534 height 46
click at [828, 482] on span "Ofrecemos servicios de consultoría, talleres y conferencias en Semiología de la…" at bounding box center [813, 464] width 534 height 46
click at [740, 509] on span "-Sitio en construcción-" at bounding box center [814, 510] width 158 height 17
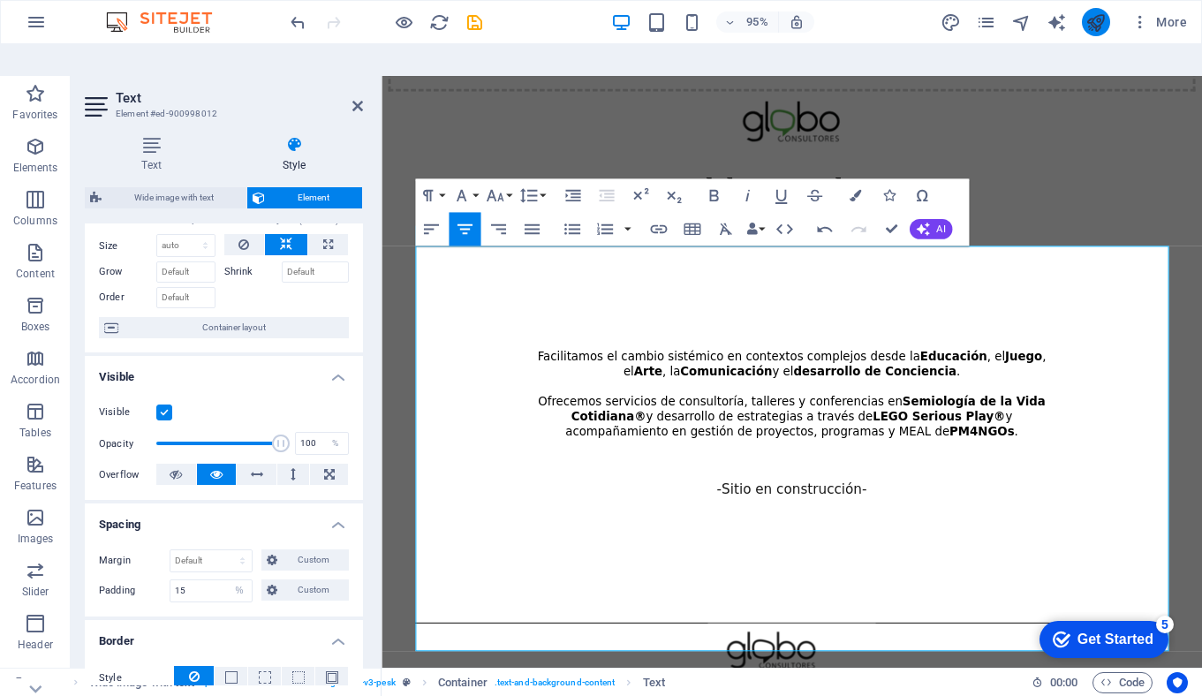
click at [1104, 29] on icon "publish" at bounding box center [1095, 22] width 20 height 20
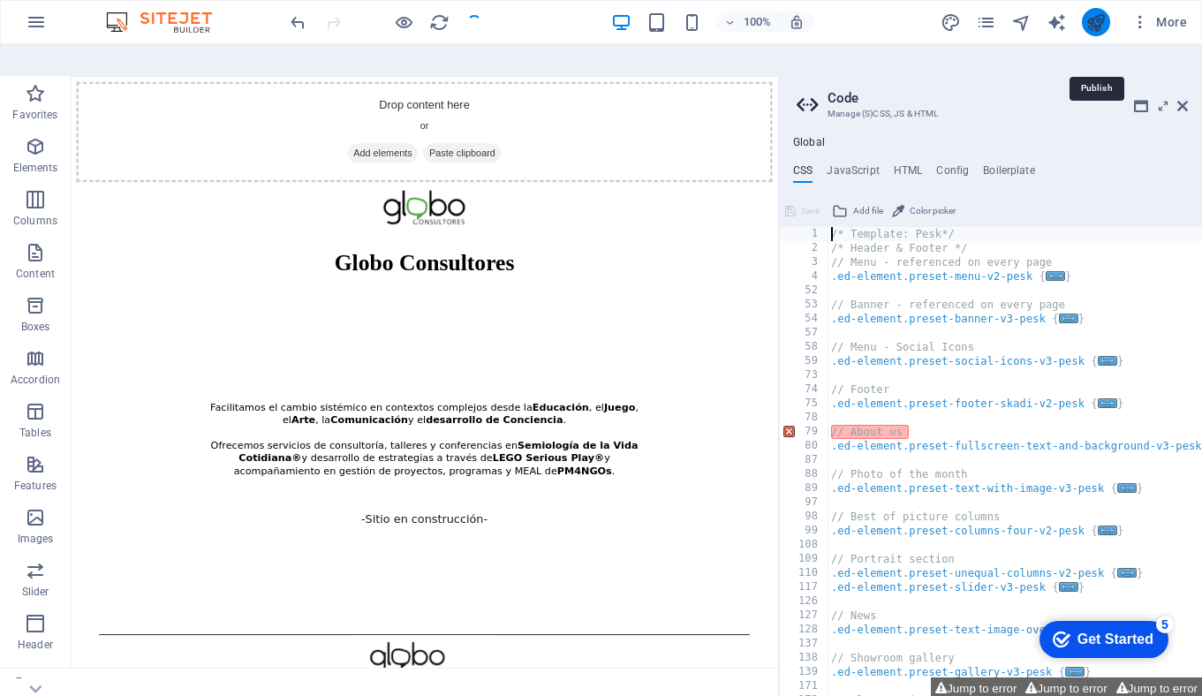
scroll to position [34, 0]
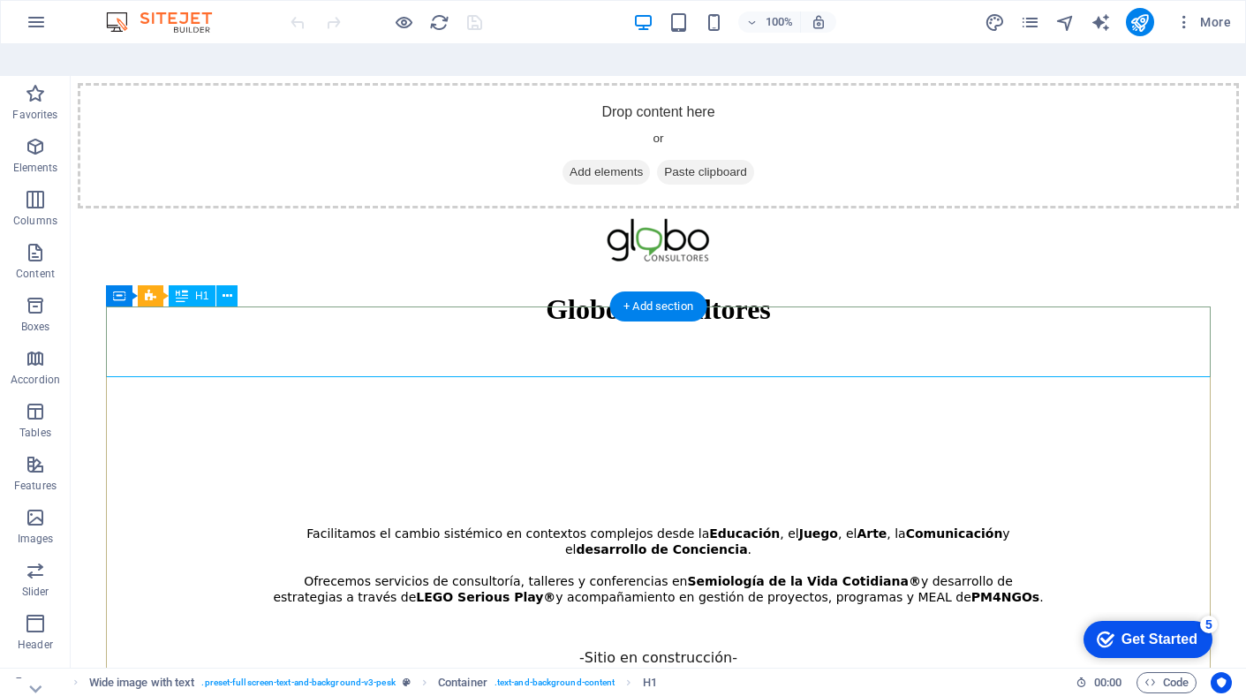
click at [664, 326] on div "Globo Consultores" at bounding box center [658, 309] width 1104 height 33
click at [769, 390] on div "Globo Consultores Facilitamos el cambio sistémico en contextos complejos desde …" at bounding box center [658, 560] width 1104 height 570
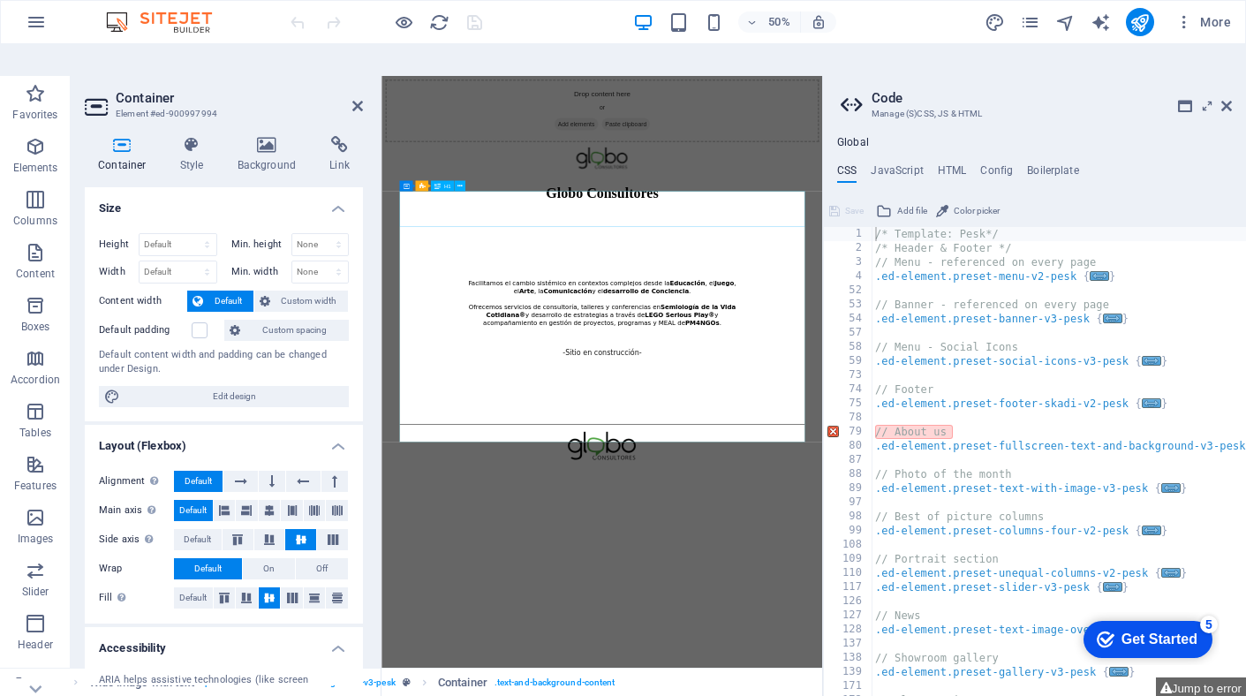
click at [795, 326] on div "Globo Consultores" at bounding box center [822, 309] width 810 height 33
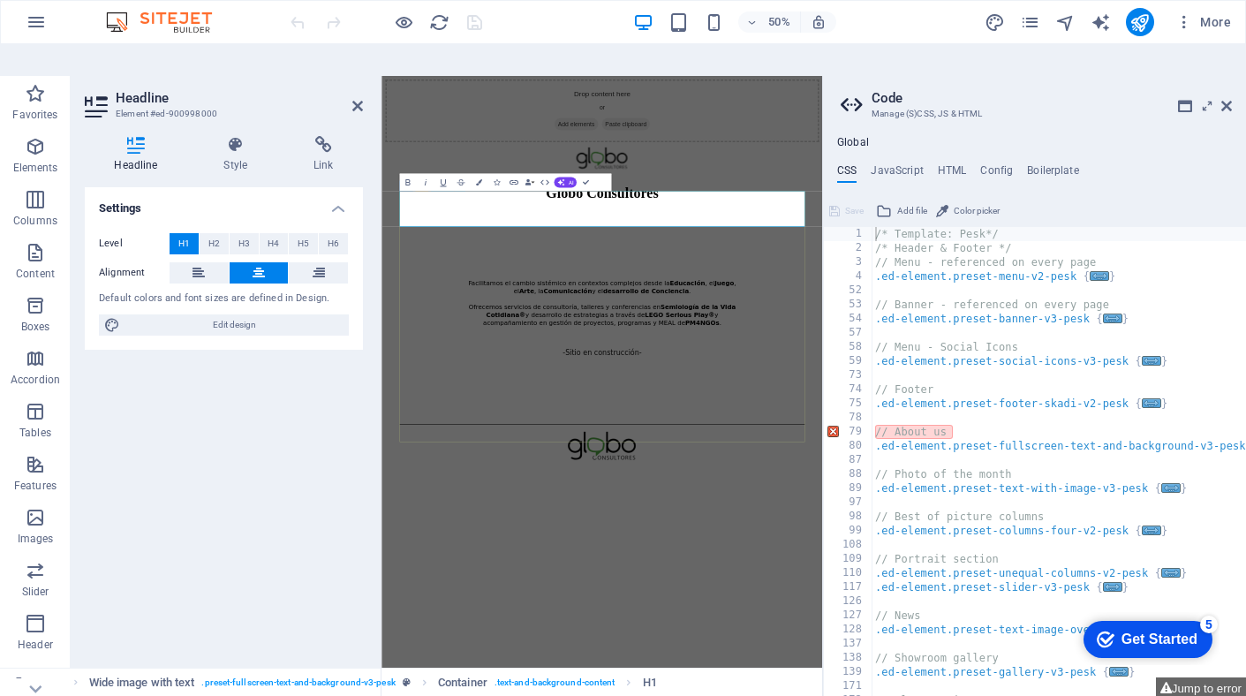
click at [795, 326] on h1 "Globo Consultores" at bounding box center [822, 309] width 810 height 33
click at [810, 586] on div "Facilitamos el cambio sistémico en contextos complejos desde la Educación , el …" at bounding box center [822, 558] width 810 height 427
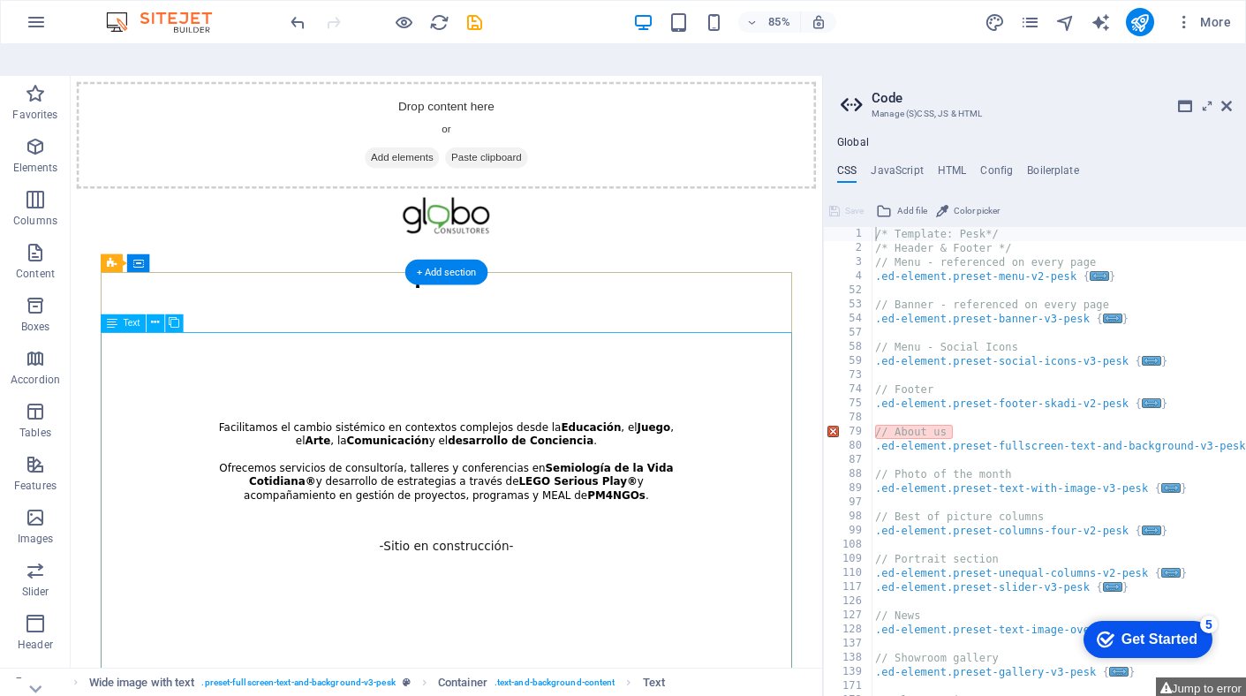
click at [567, 525] on div "Facilitamos el cambio sistémico en contextos complejos desde la Educación , el …" at bounding box center [512, 559] width 813 height 428
click at [531, 526] on div "Facilitamos el cambio sistémico en contextos complejos desde la Educación , el …" at bounding box center [512, 559] width 813 height 428
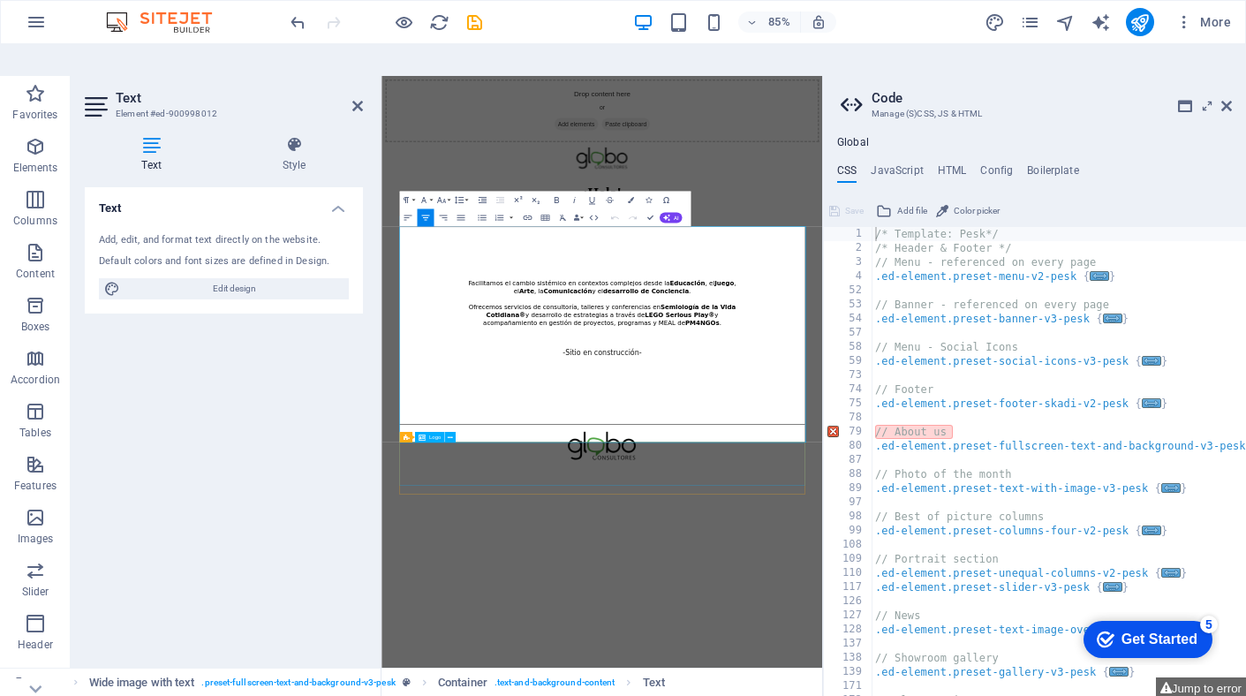
select select "%"
click at [298, 136] on icon at bounding box center [294, 145] width 138 height 18
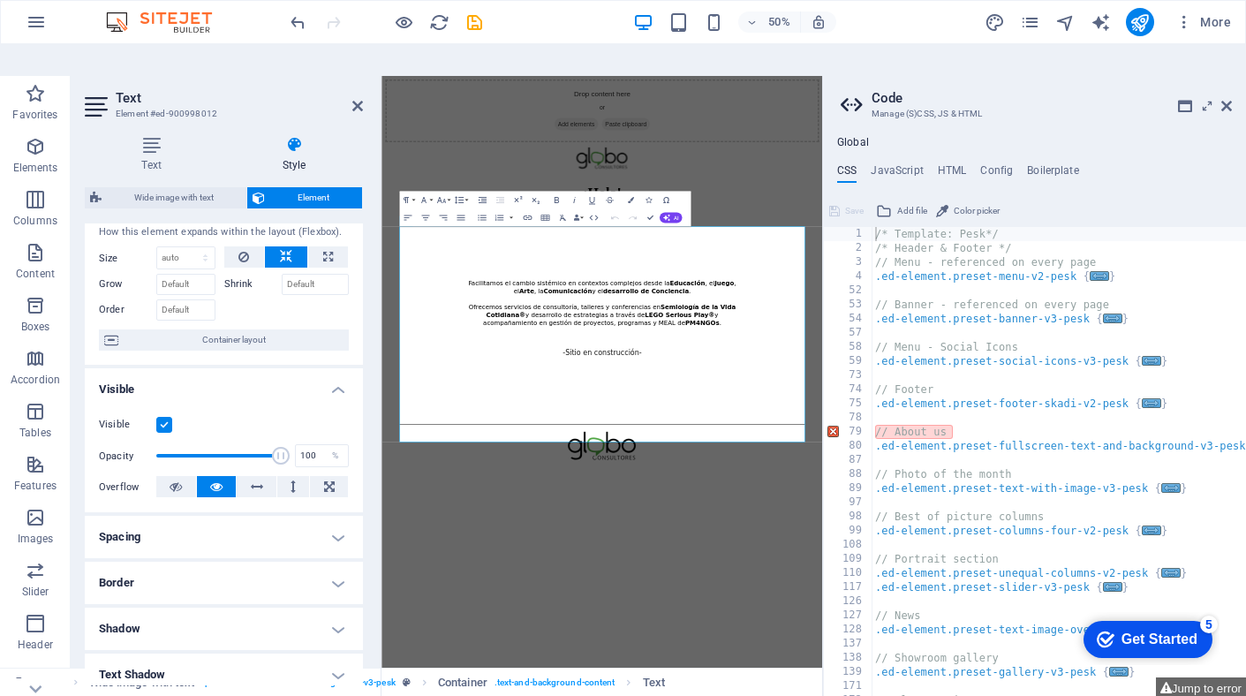
click at [311, 516] on h4 "Spacing" at bounding box center [224, 537] width 278 height 42
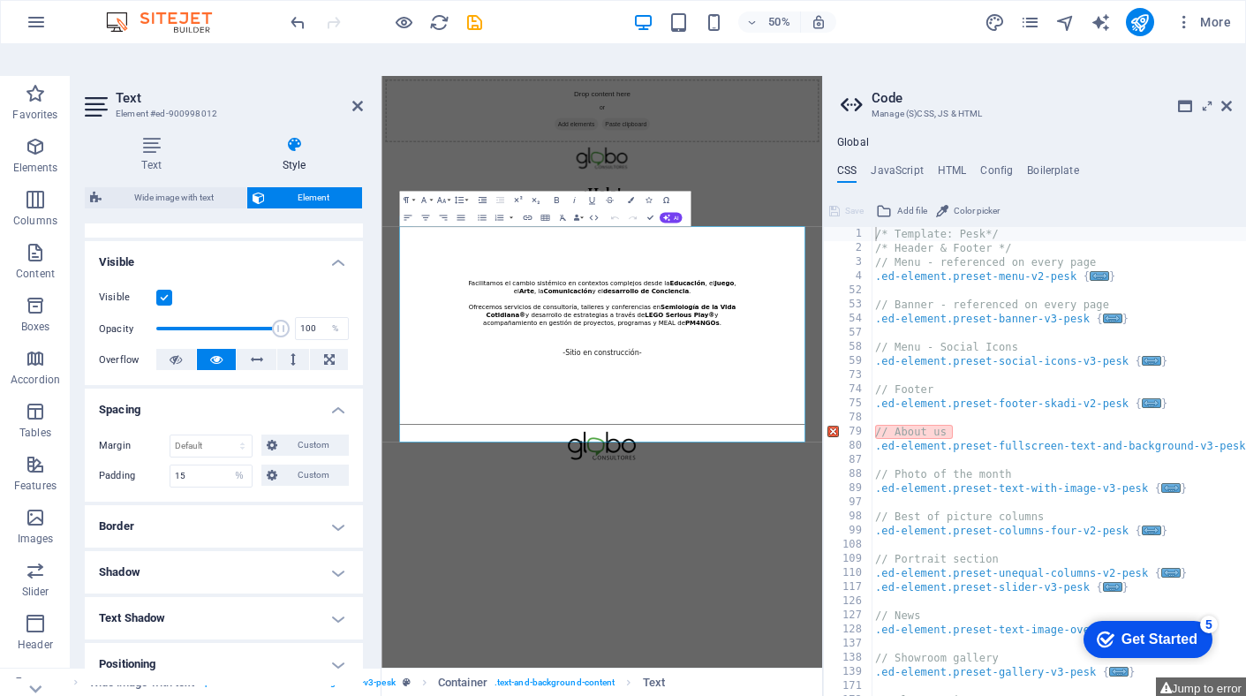
scroll to position [176, 0]
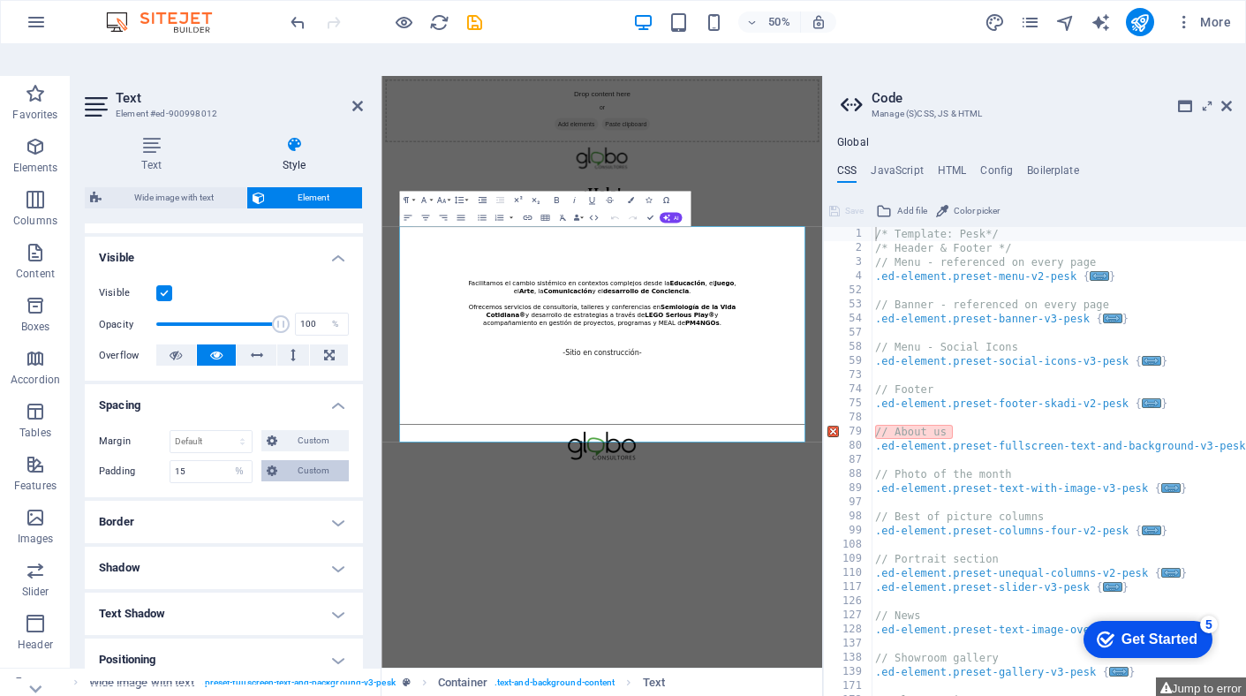
click at [301, 460] on span "Custom" at bounding box center [313, 470] width 61 height 21
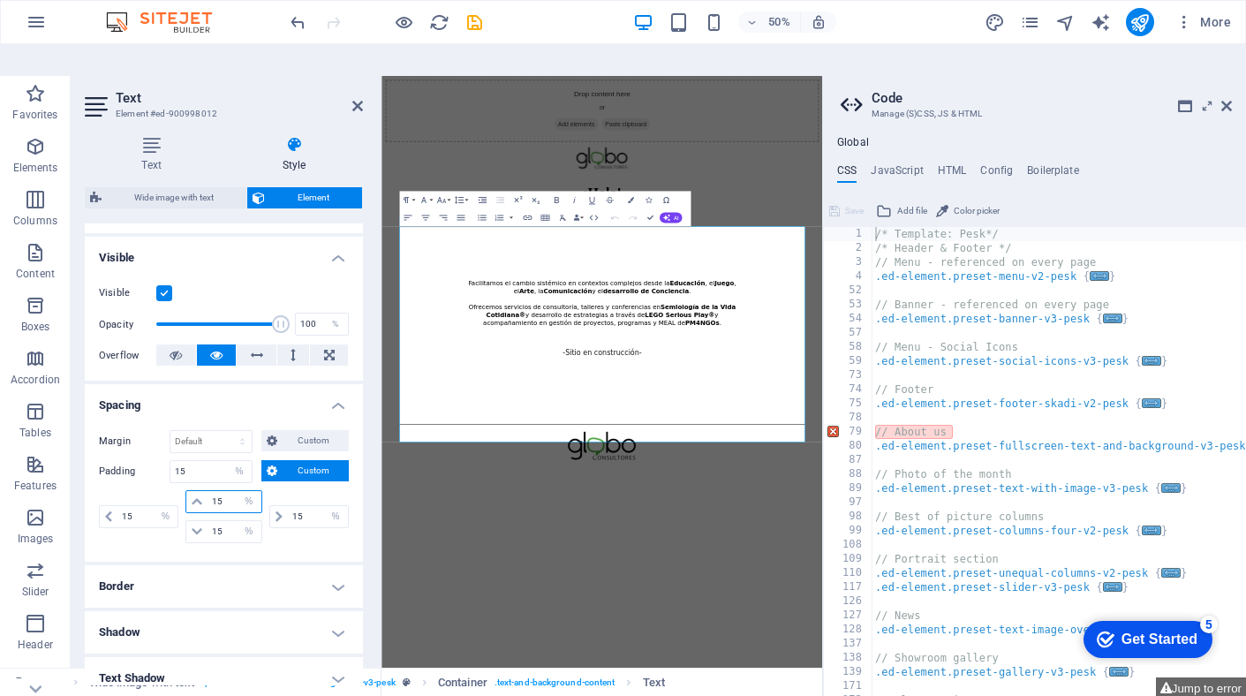
click at [221, 491] on input "15" at bounding box center [233, 501] width 53 height 21
type input "2"
select select "DISABLED_OPTION_VALUE"
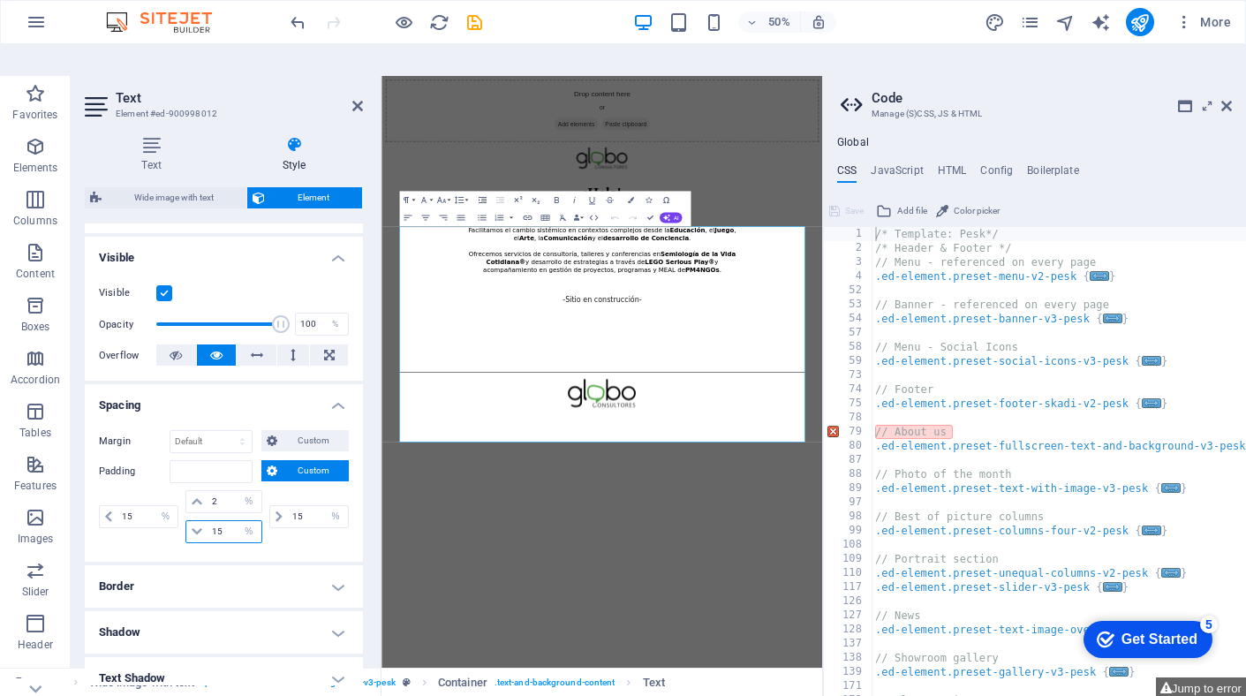
click at [217, 521] on input "15" at bounding box center [233, 531] width 53 height 21
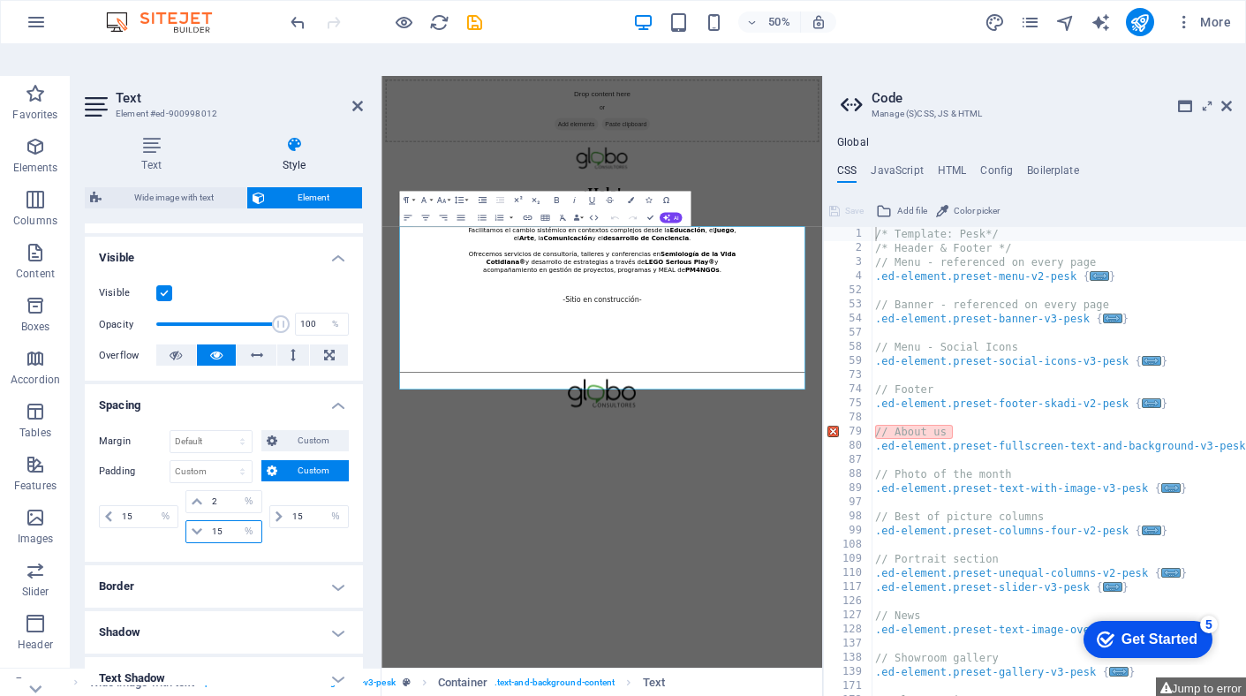
click at [217, 521] on input "15" at bounding box center [233, 531] width 53 height 21
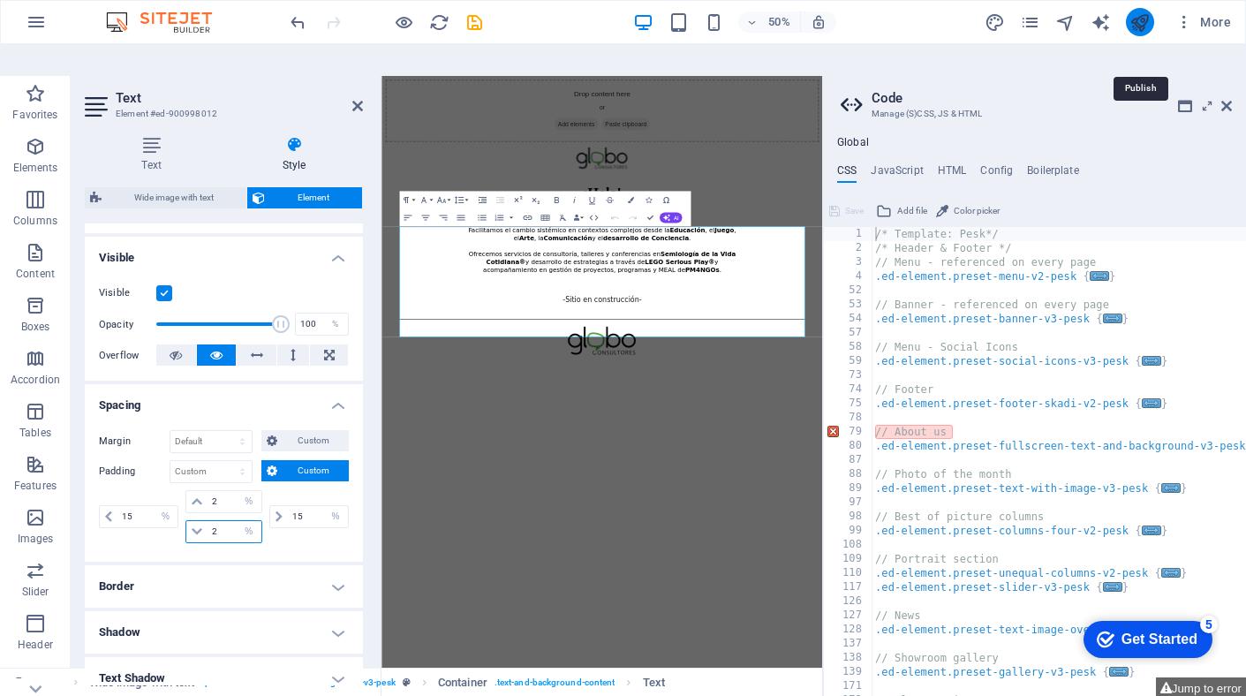
type input "2"
click at [1144, 26] on icon "publish" at bounding box center [1139, 22] width 20 height 20
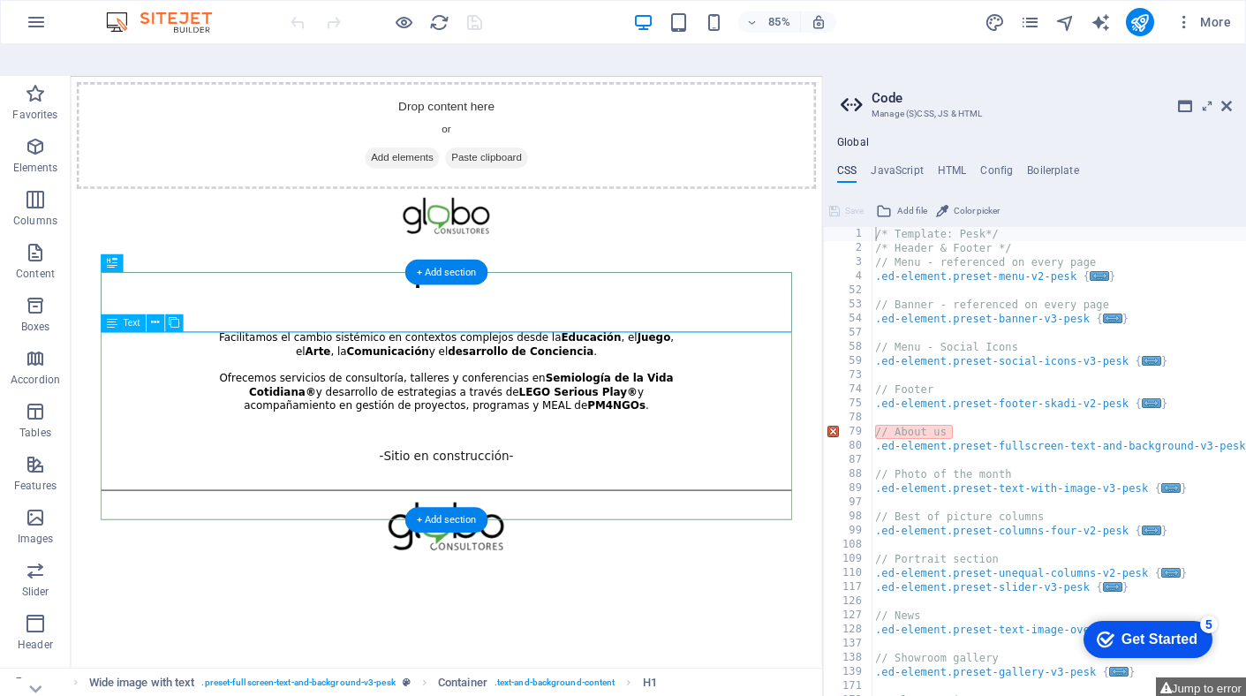
click at [587, 484] on div "Facilitamos el cambio sistémico en contextos complejos desde la Educación , el …" at bounding box center [512, 453] width 813 height 217
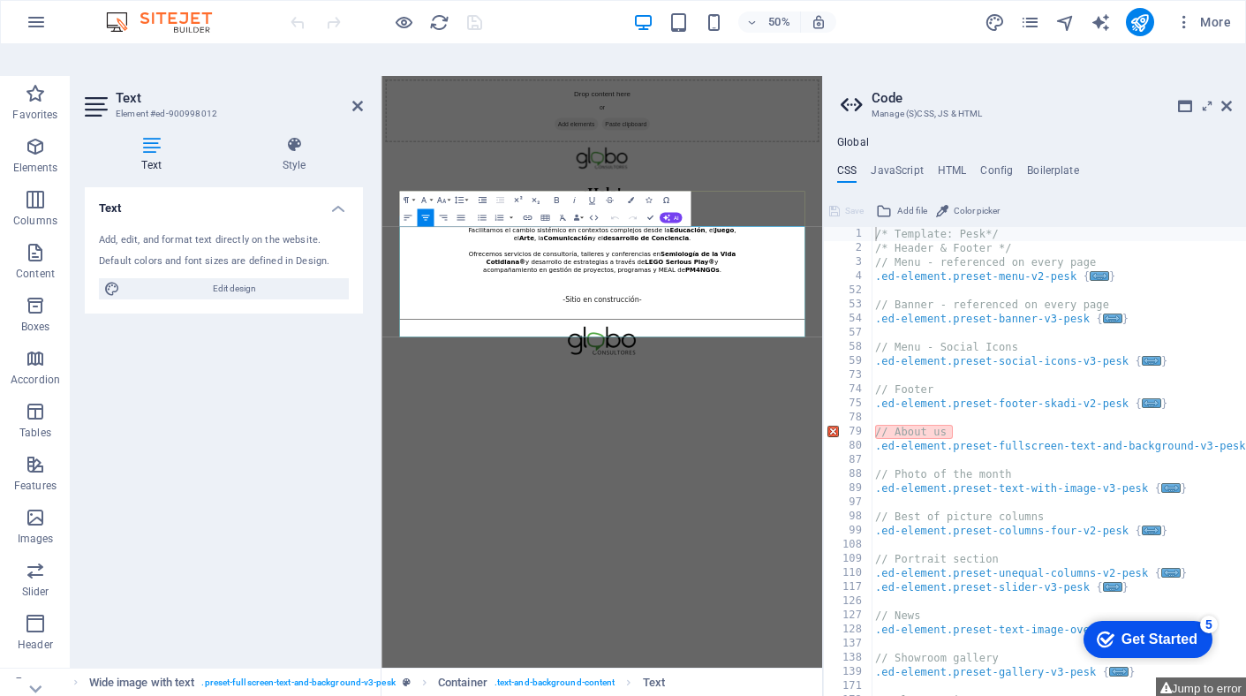
click at [908, 454] on strong "LEGO Serious Play®" at bounding box center [977, 447] width 139 height 14
click at [841, 531] on div "Facilitamos el cambio sistémico en contextos complejos desde la Educación , el …" at bounding box center [823, 453] width 568 height 156
click at [968, 471] on p "Facilitamos el cambio sistémico en contextos complejos desde la Educación , el …" at bounding box center [823, 422] width 568 height 95
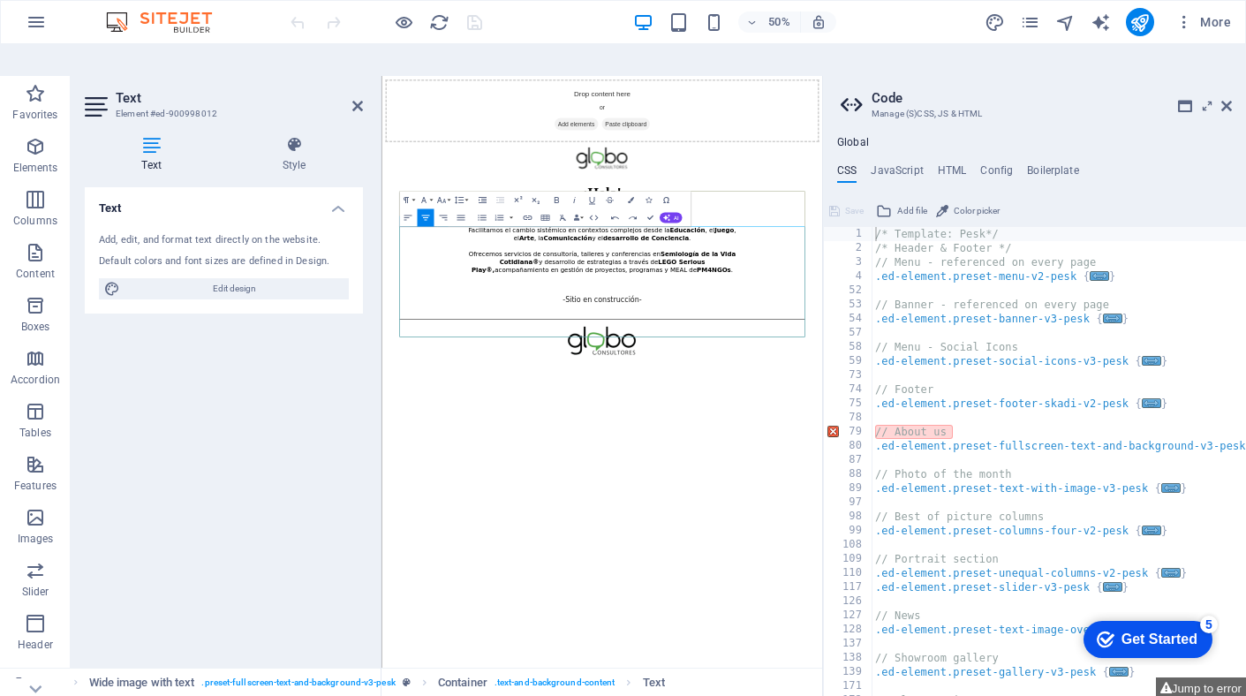
click at [818, 501] on p at bounding box center [823, 493] width 568 height 16
click at [834, 501] on p at bounding box center [823, 493] width 568 height 16
click at [1011, 470] on strong "PM4NGOs" at bounding box center [1045, 463] width 68 height 14
click at [824, 501] on p at bounding box center [823, 493] width 568 height 16
click at [727, 166] on span "Add elements" at bounding box center [770, 172] width 87 height 25
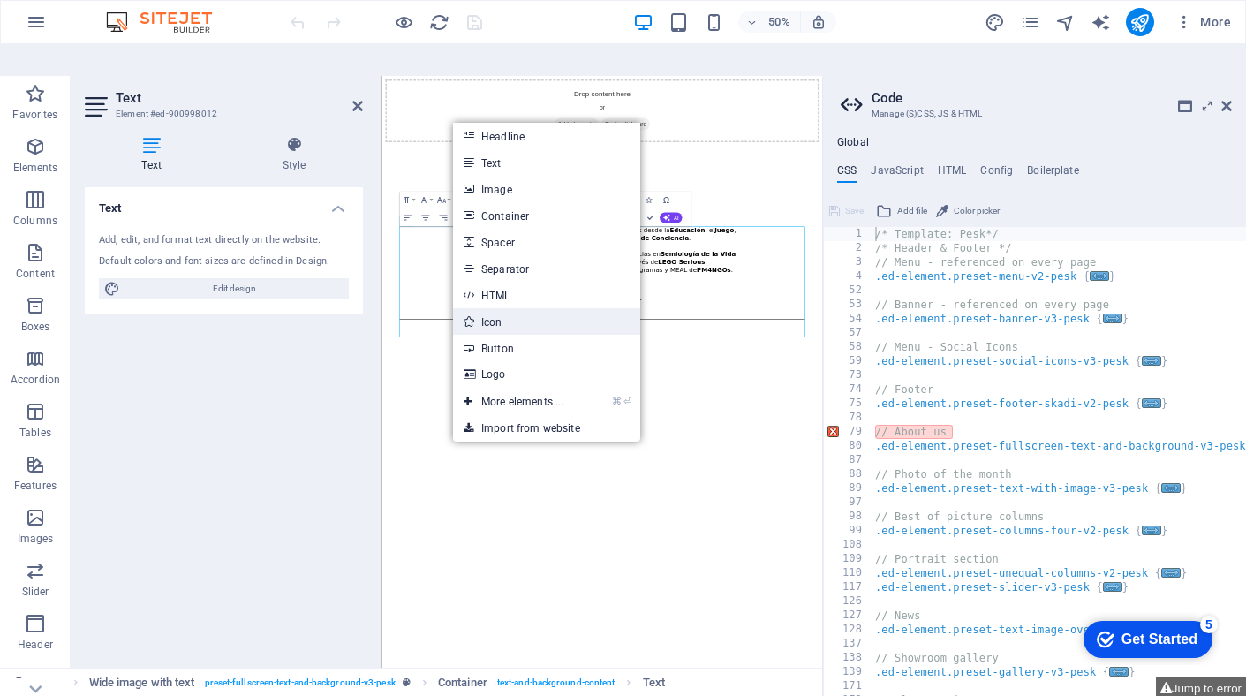
click at [520, 308] on link "Icon" at bounding box center [546, 321] width 187 height 26
select select "xMidYMid"
select select "px"
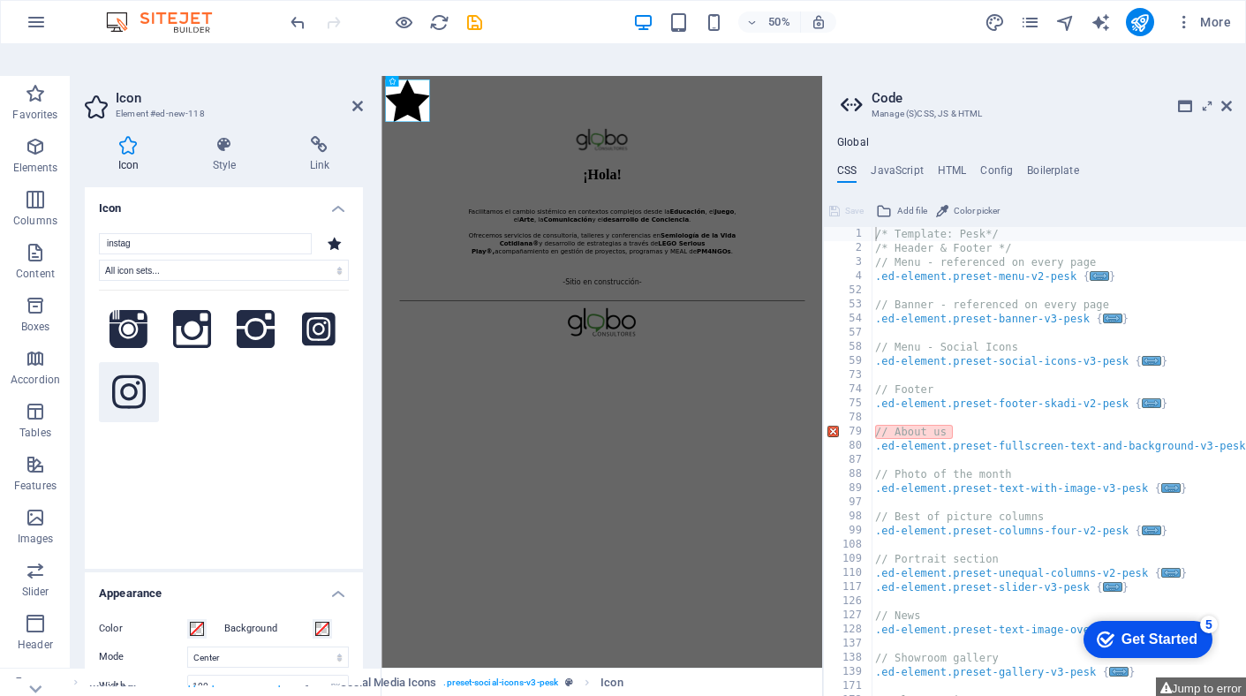
type input "instag"
click at [125, 375] on icon at bounding box center [129, 392] width 34 height 34
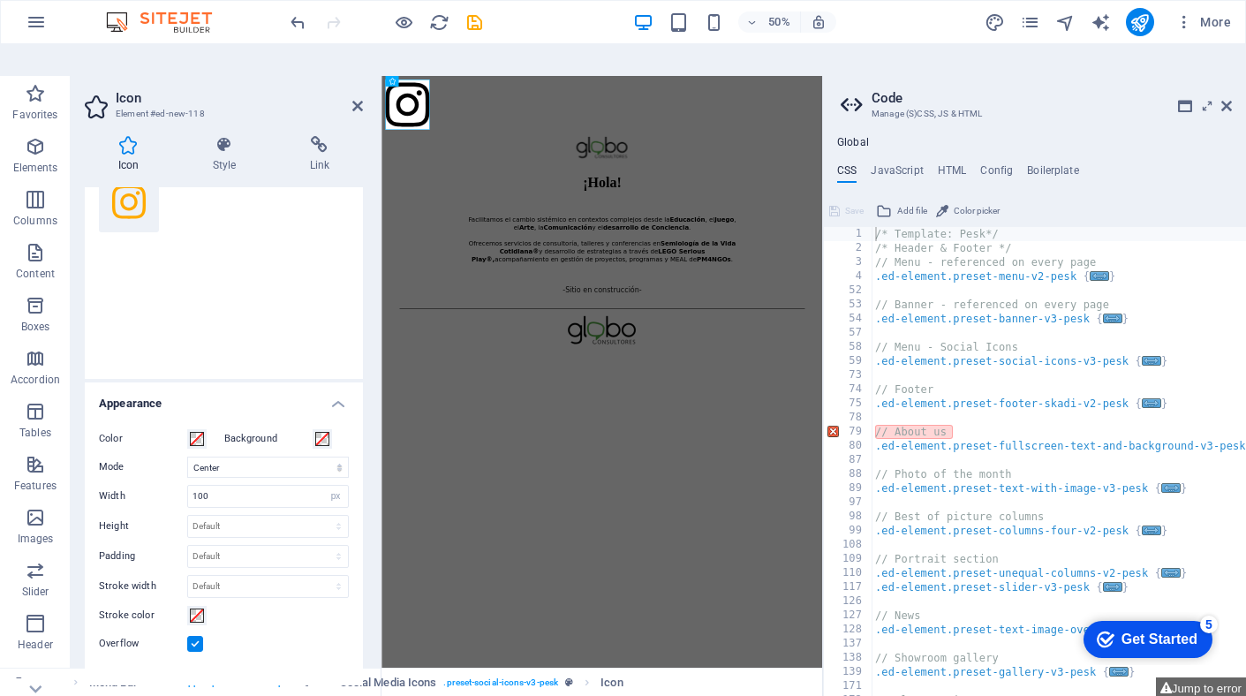
scroll to position [192, 0]
click at [268, 483] on input "100" at bounding box center [268, 493] width 160 height 21
type input "20"
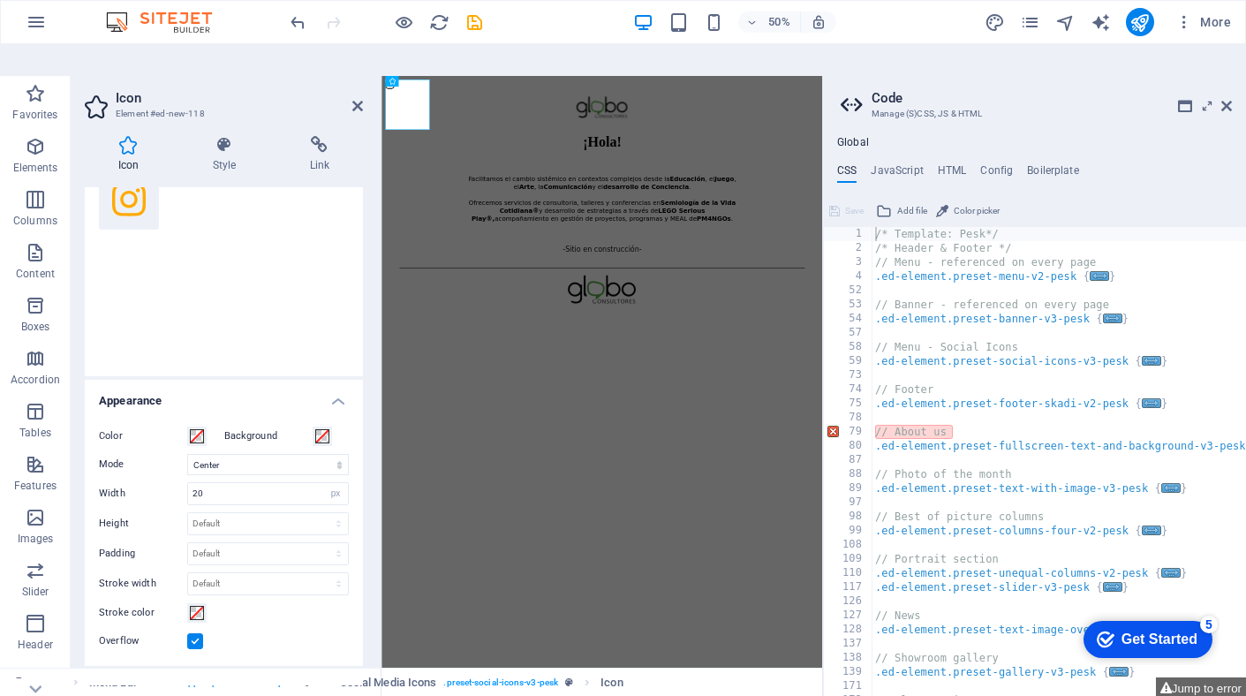
click at [293, 630] on div "Overflow" at bounding box center [224, 640] width 250 height 21
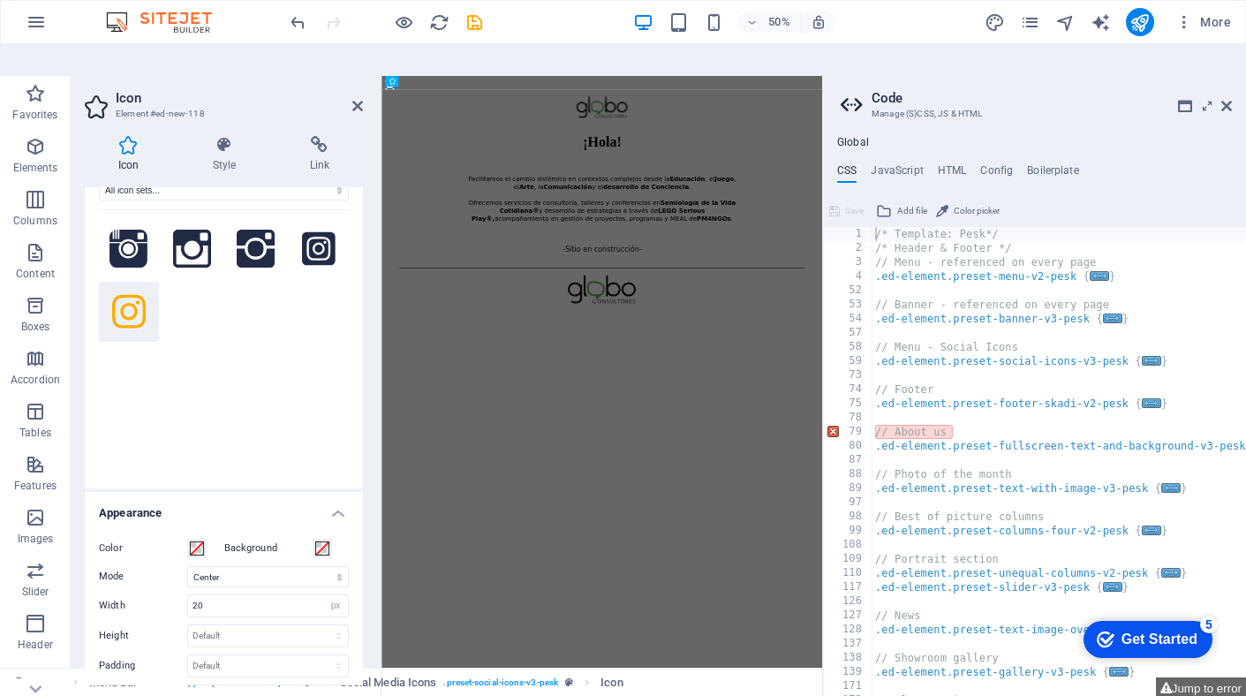
scroll to position [0, 0]
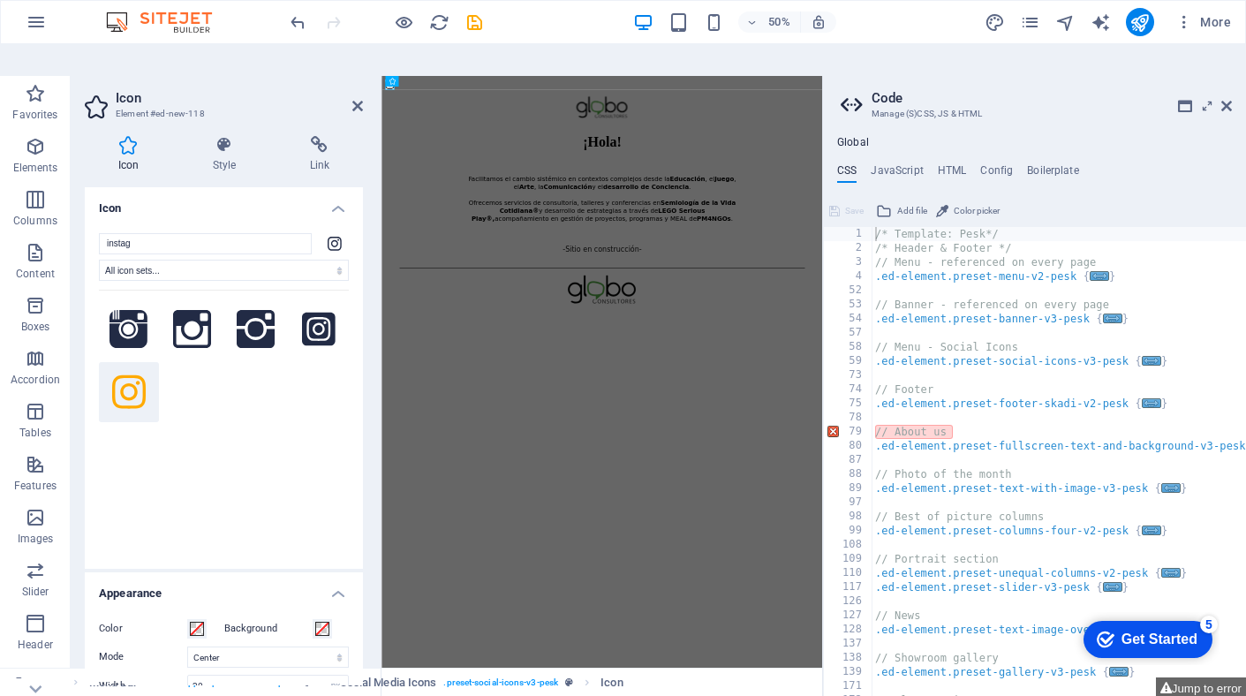
click at [132, 373] on icon at bounding box center [129, 392] width 34 height 39
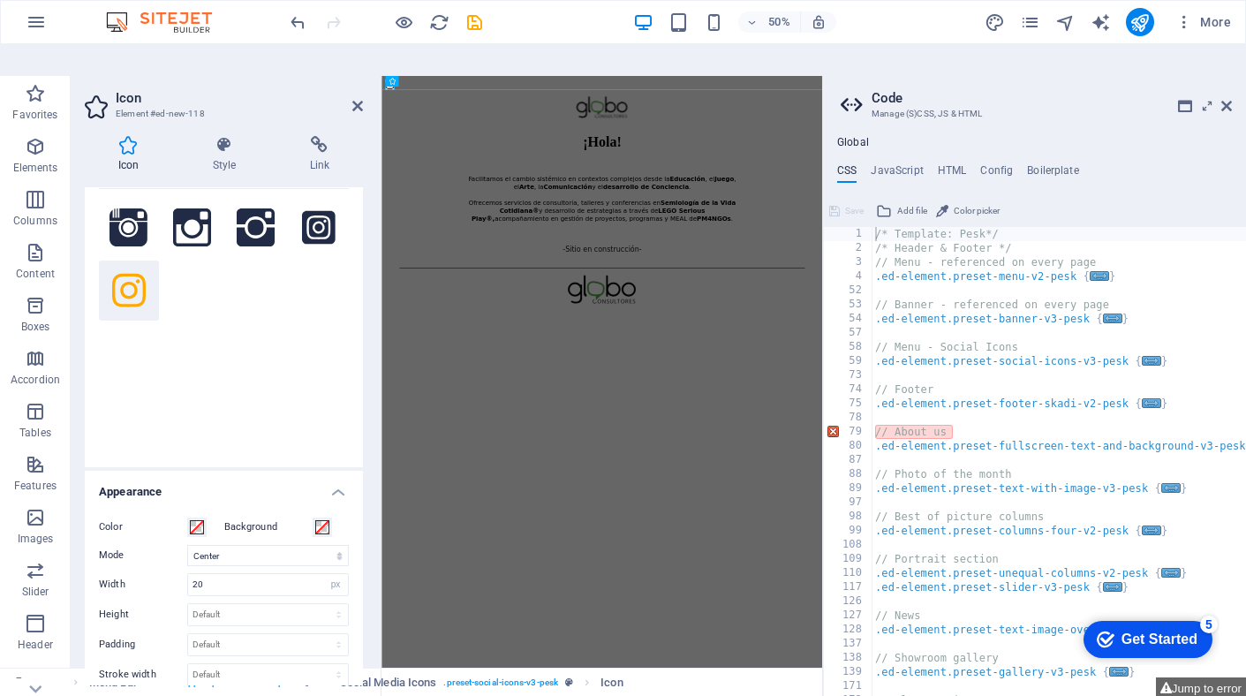
scroll to position [108, 0]
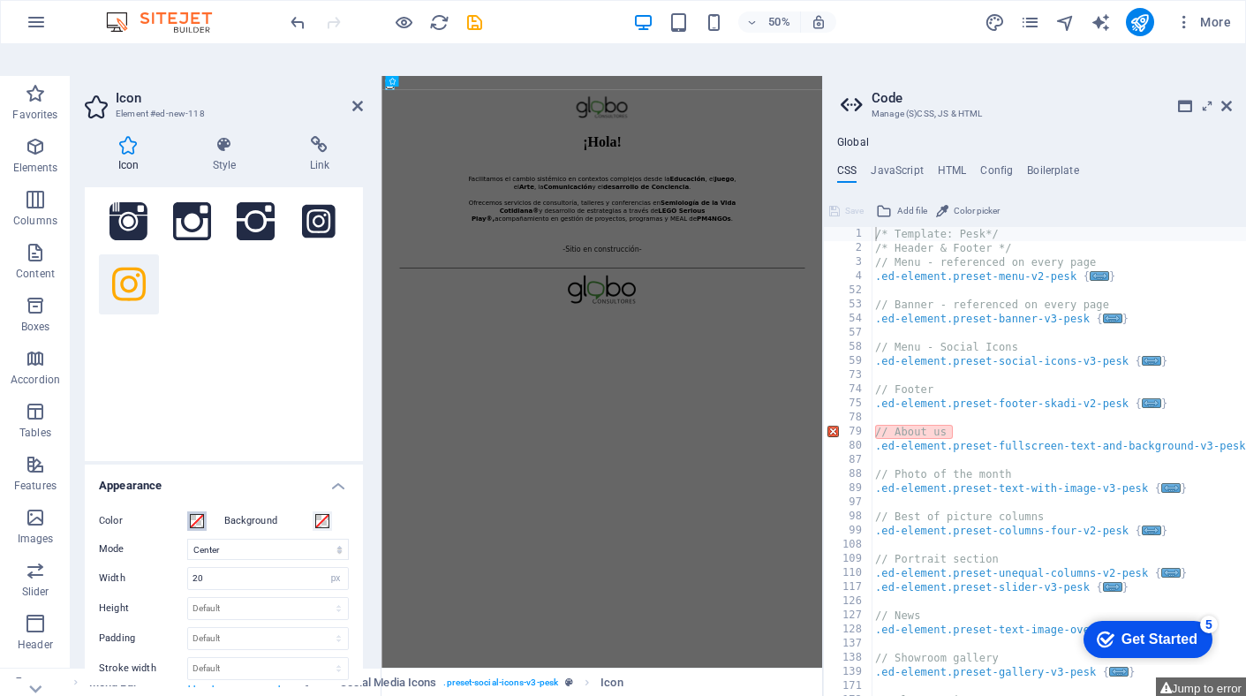
click at [200, 514] on span at bounding box center [197, 521] width 14 height 14
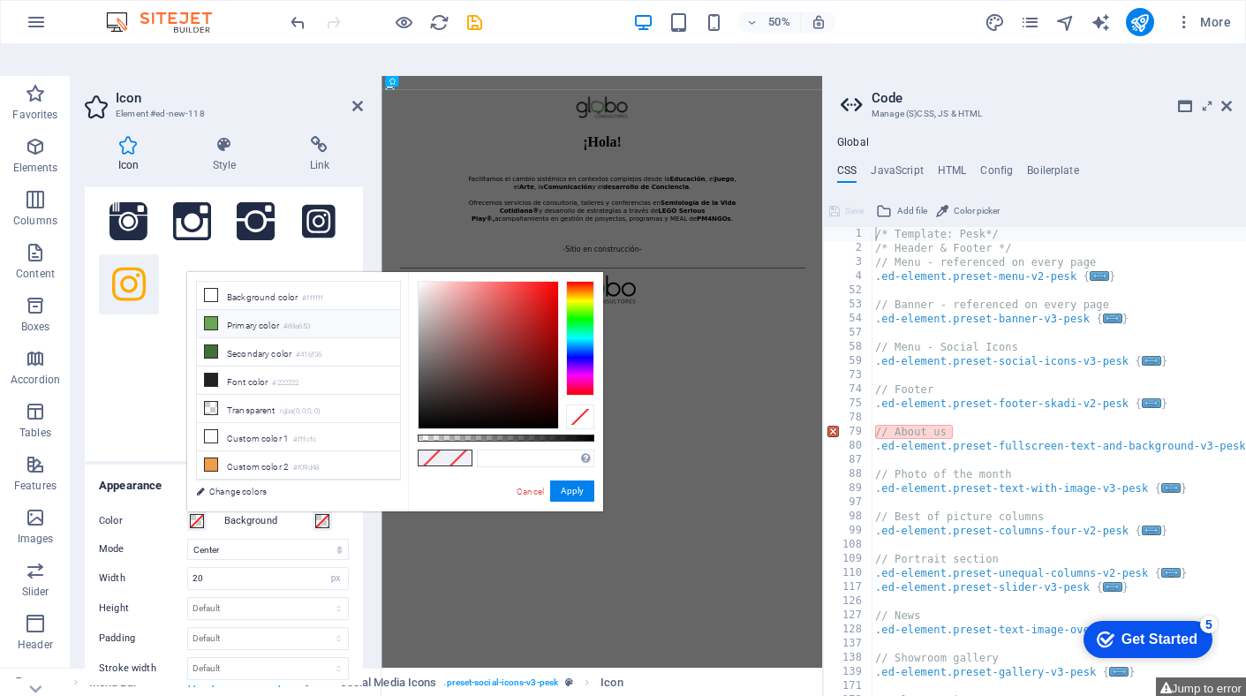
click at [239, 310] on li "Primary color #69a653" at bounding box center [298, 324] width 203 height 28
type input "#69a653"
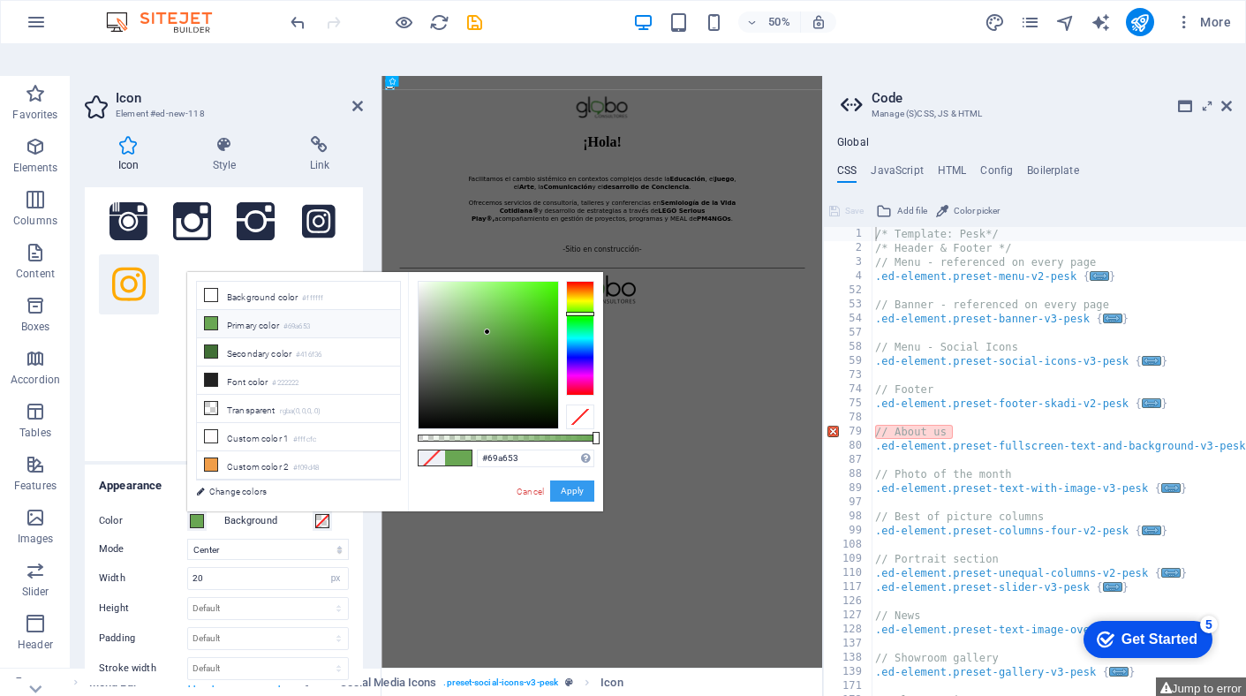
click at [580, 480] on button "Apply" at bounding box center [572, 490] width 44 height 21
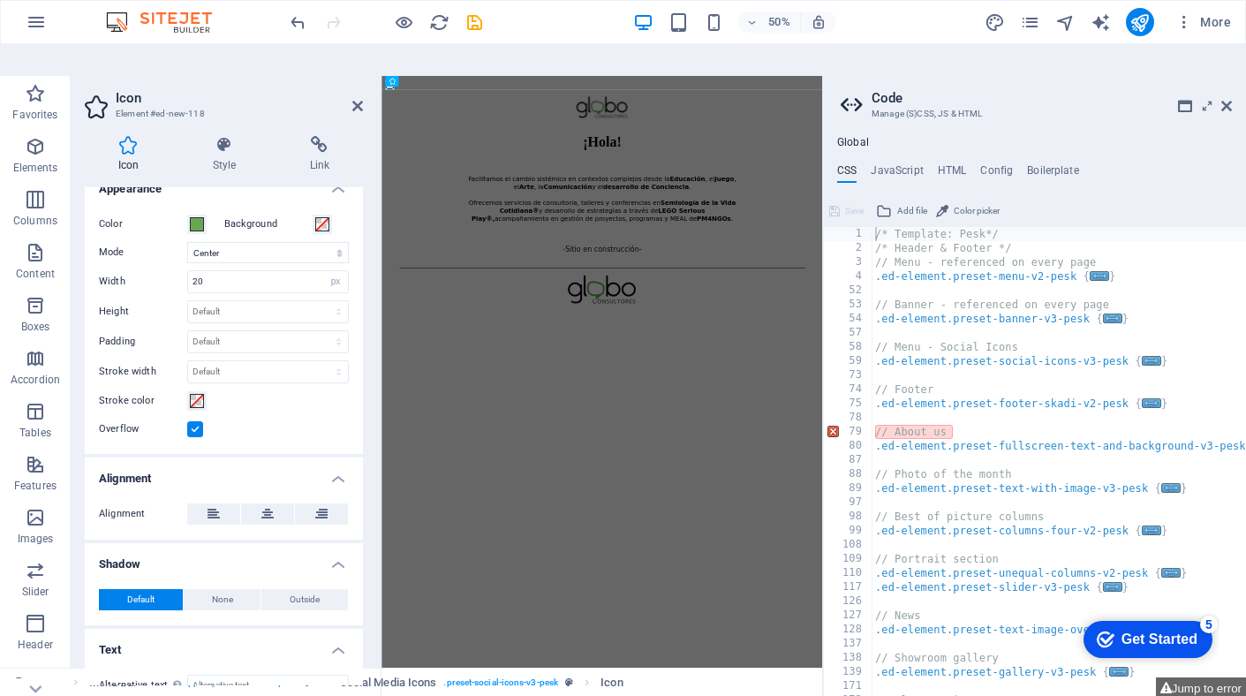
scroll to position [428, 0]
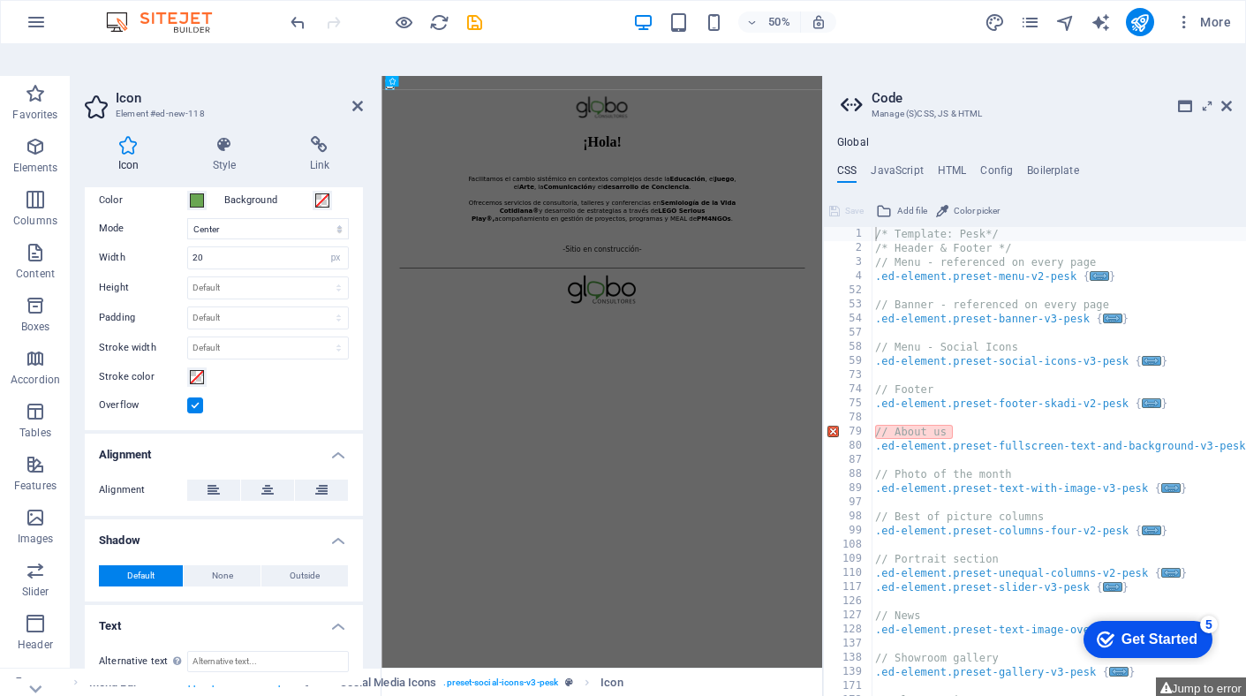
click at [558, 572] on html "¡Hola! Facilitamos el cambio sistémico en contextos complejos desde la Educació…" at bounding box center [821, 324] width 881 height 496
click at [322, 136] on icon at bounding box center [319, 145] width 87 height 18
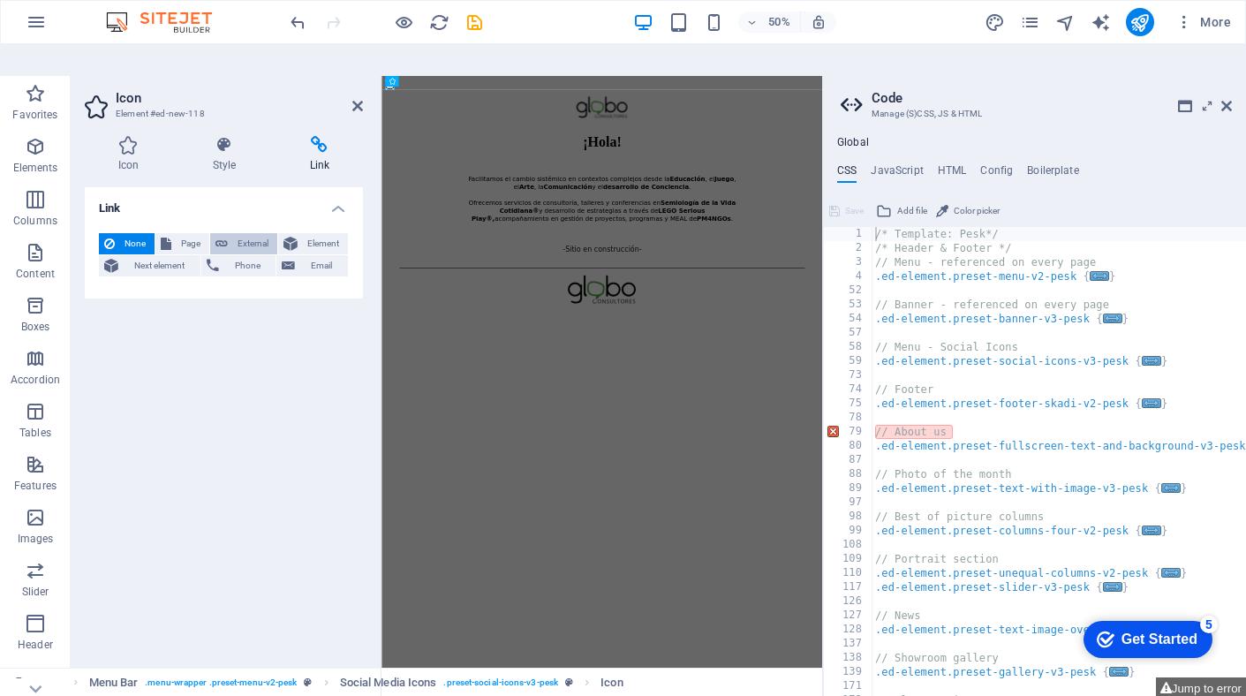
click at [244, 233] on span "External" at bounding box center [252, 243] width 39 height 21
select select "blank"
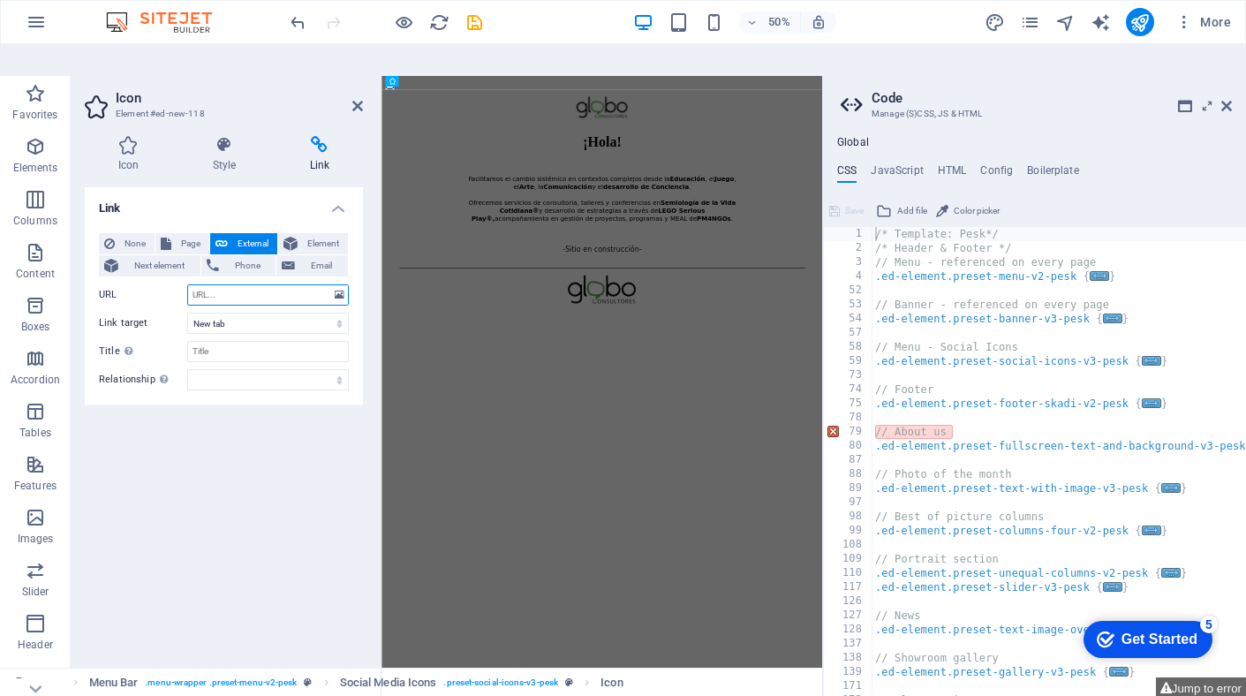
paste input "[URL][DOMAIN_NAME][DOMAIN_NAME]"
type input "[URL][DOMAIN_NAME][DOMAIN_NAME]"
click at [560, 572] on html "¡Hola! Facilitamos el cambio sistémico en contextos complejos desde la Educació…" at bounding box center [821, 324] width 881 height 496
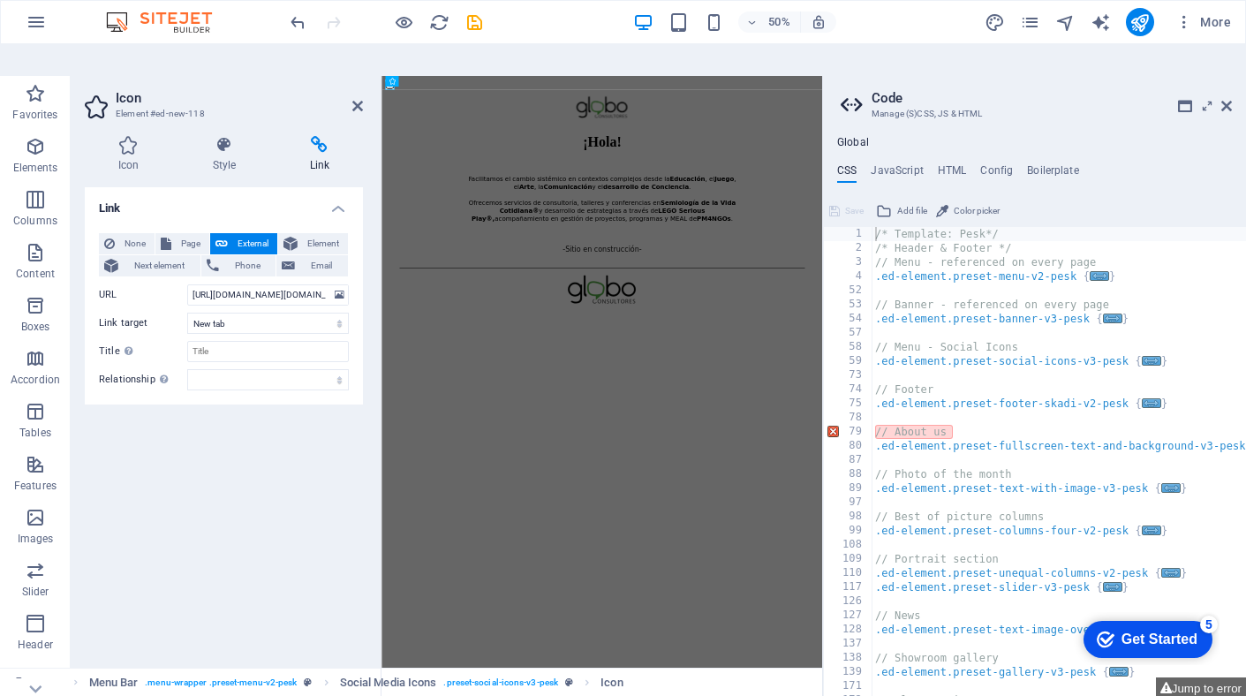
click at [606, 572] on html "¡Hola! Facilitamos el cambio sistémico en contextos complejos desde la Educació…" at bounding box center [821, 324] width 881 height 496
click at [557, 92] on div at bounding box center [821, 95] width 867 height 24
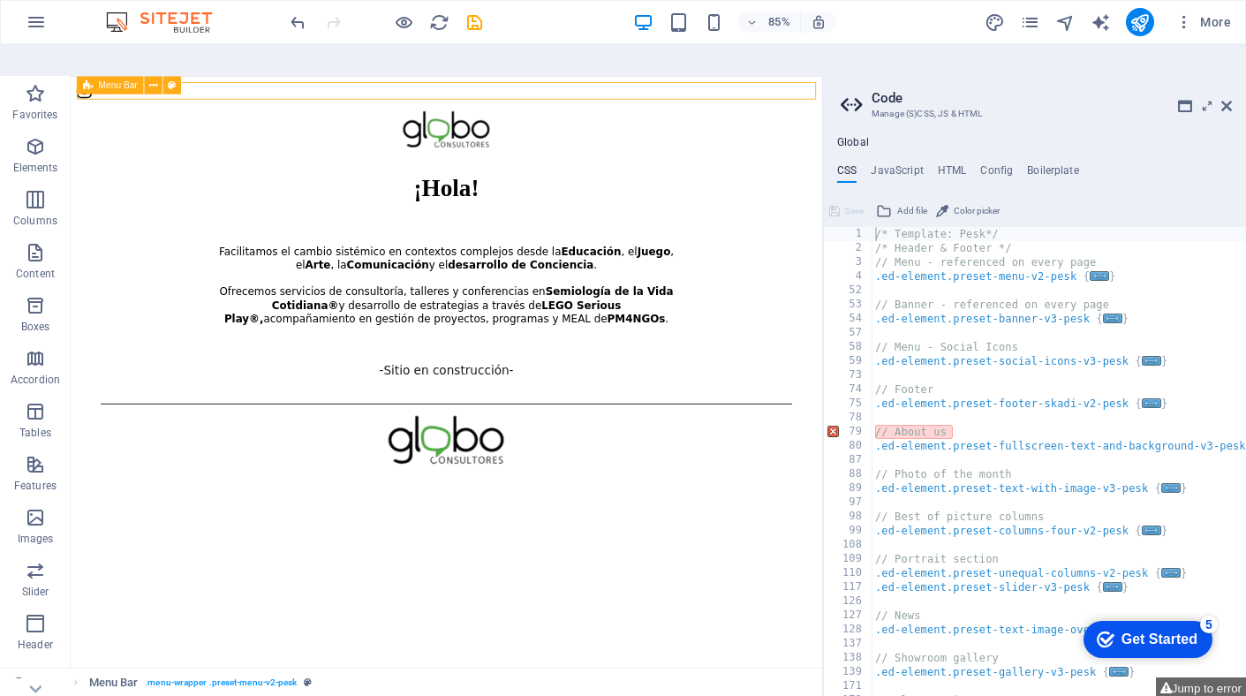
click at [398, 93] on div at bounding box center [513, 95] width 870 height 24
select select "header"
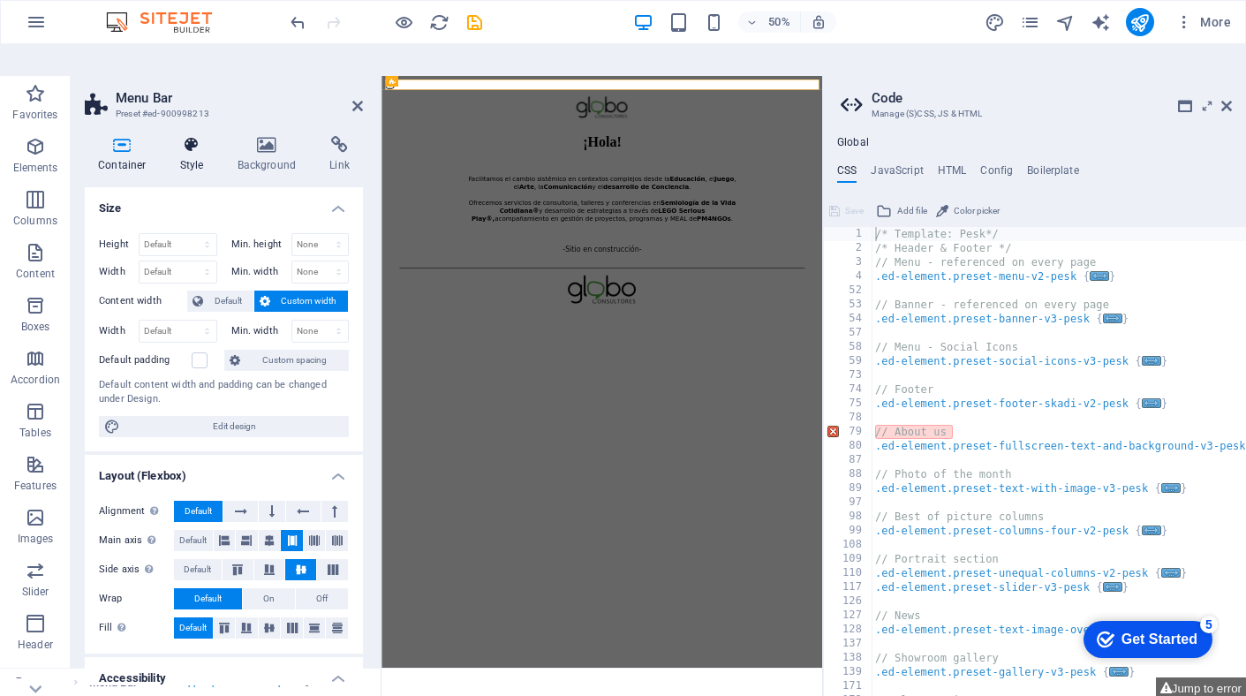
click at [193, 136] on icon at bounding box center [192, 145] width 50 height 18
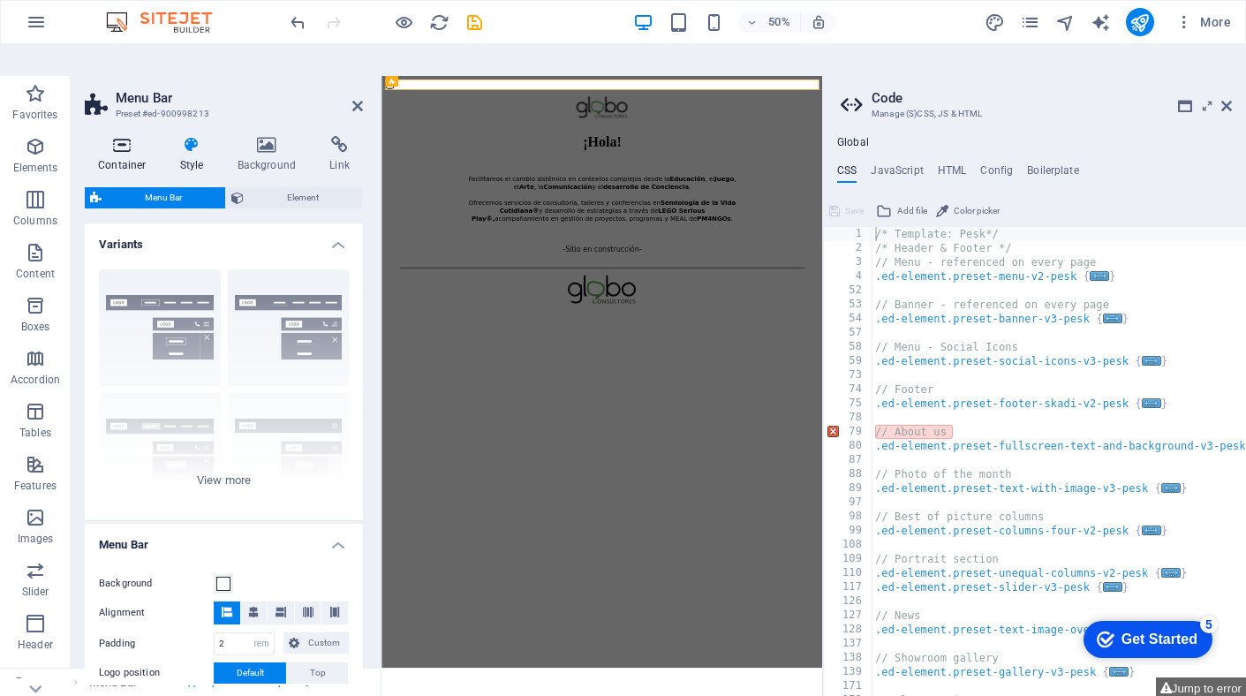
click at [121, 136] on h4 "Container" at bounding box center [126, 154] width 82 height 37
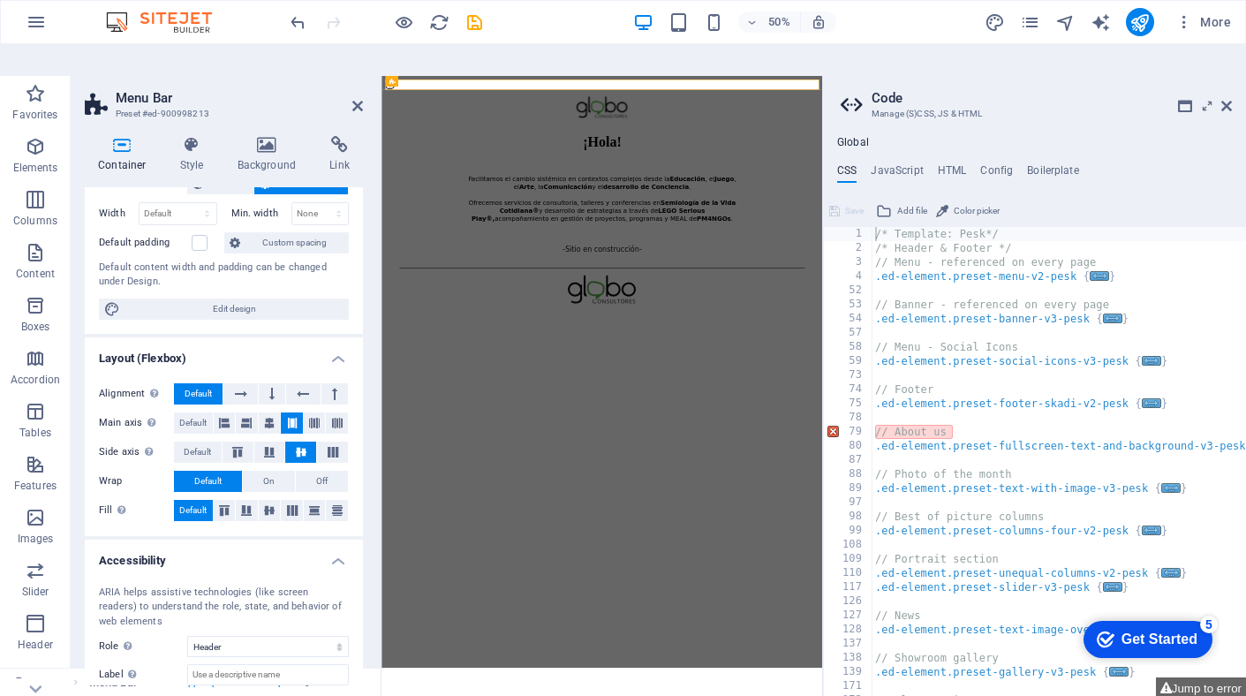
scroll to position [121, 0]
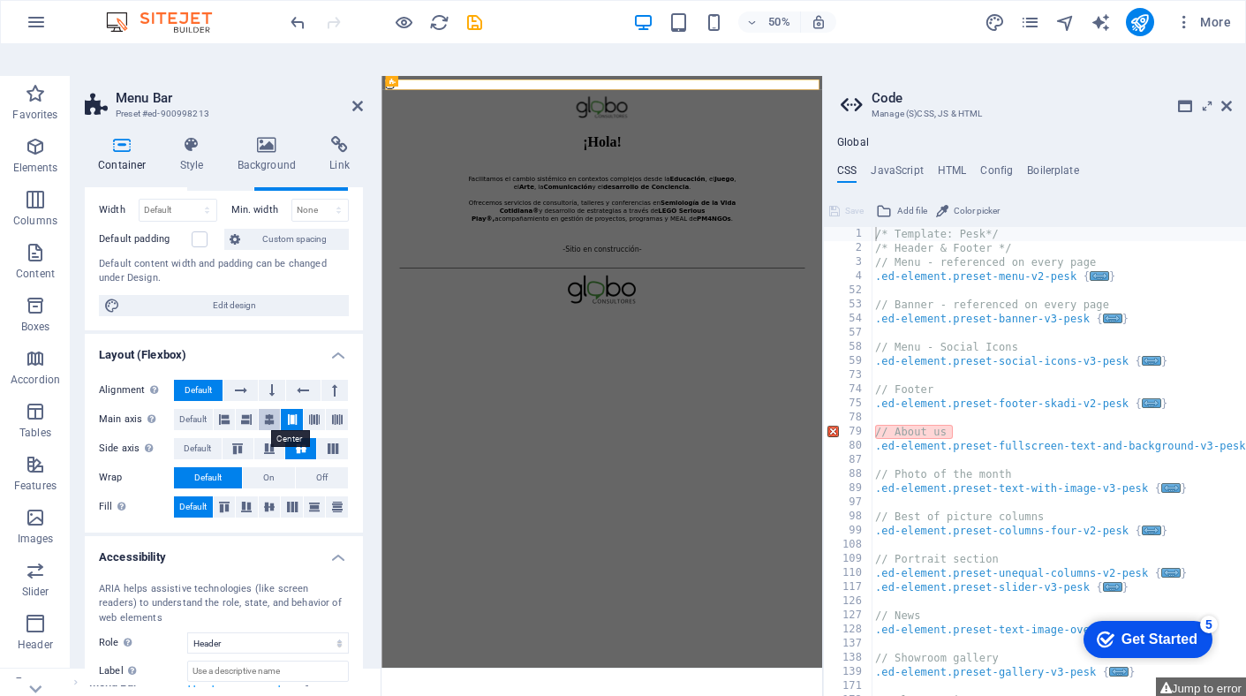
click at [266, 409] on icon at bounding box center [269, 419] width 11 height 21
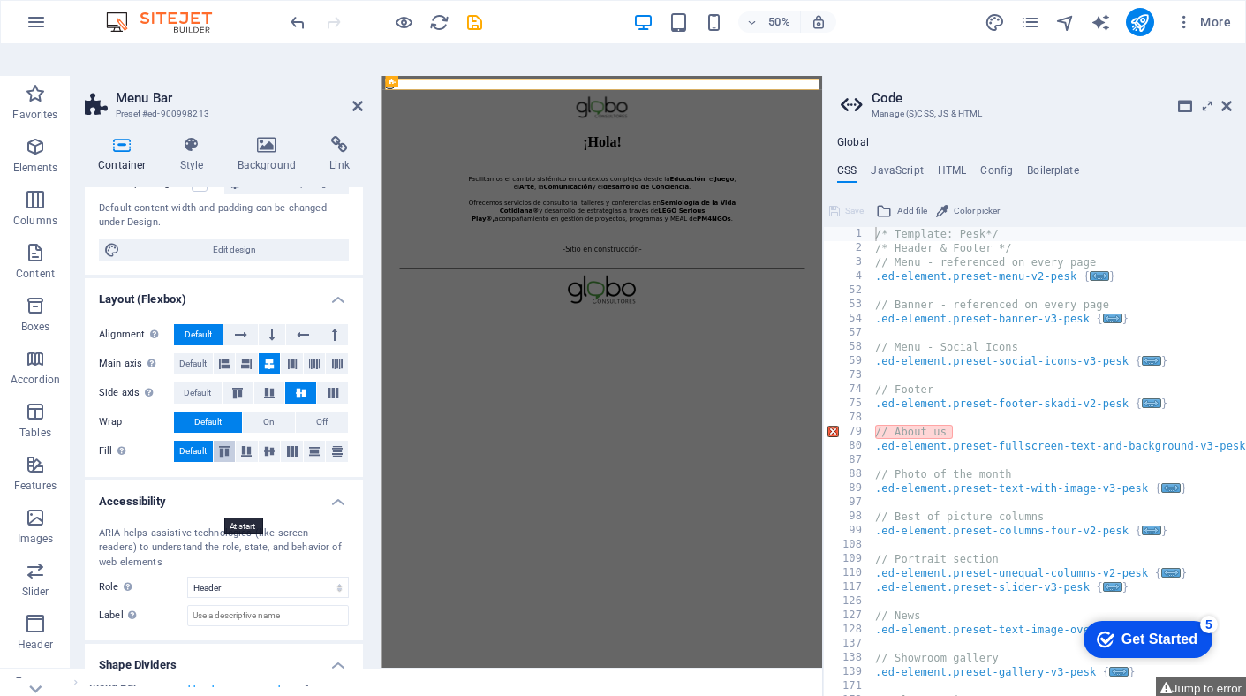
scroll to position [216, 0]
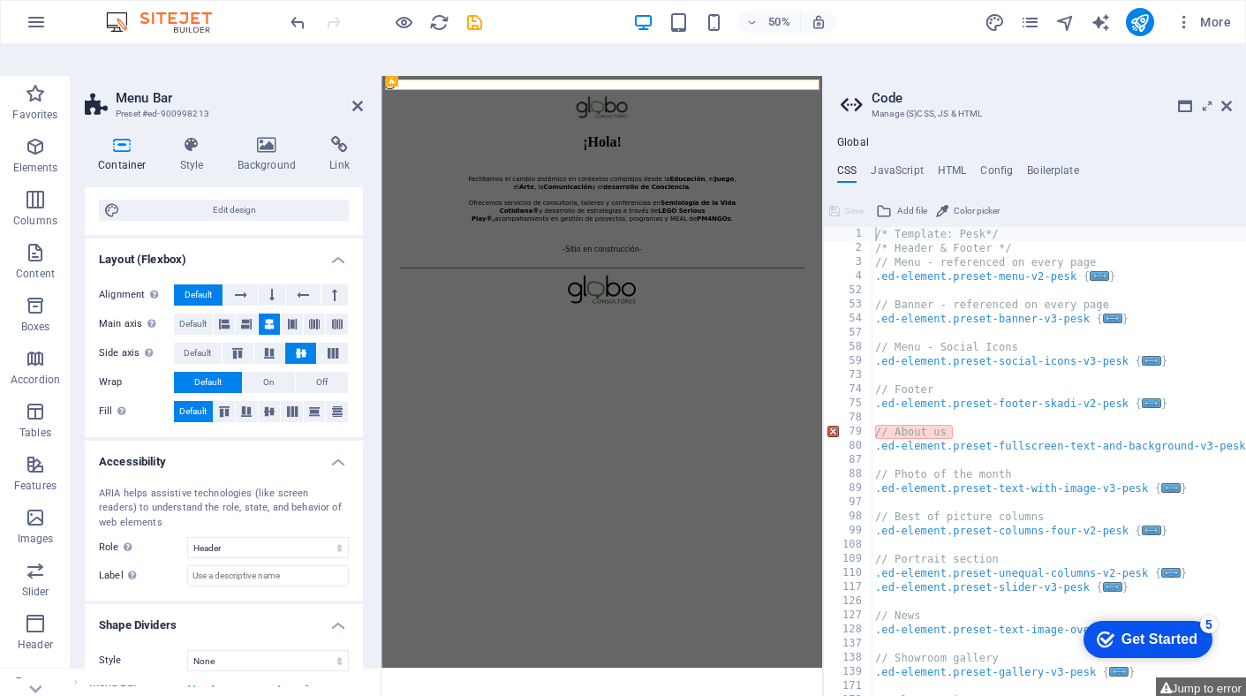
click at [733, 572] on html "¡Hola! Facilitamos el cambio sistémico en contextos complejos desde la Educació…" at bounding box center [821, 324] width 881 height 496
click at [907, 30] on div "50% More" at bounding box center [762, 22] width 951 height 28
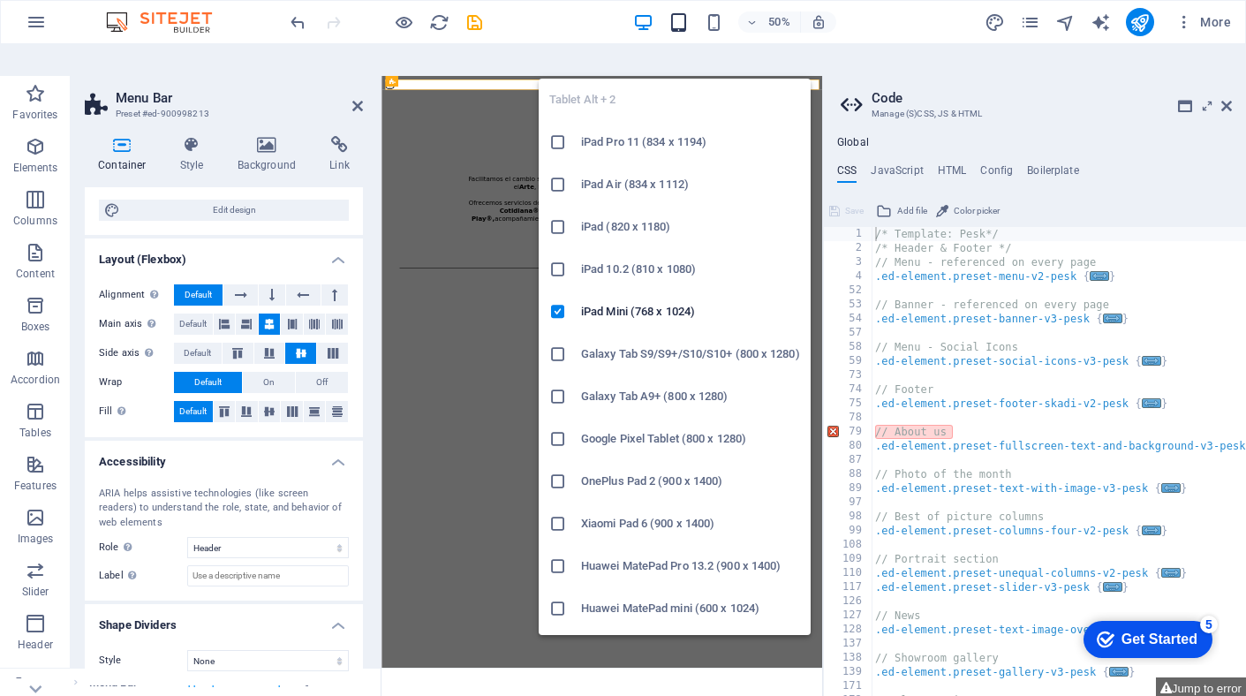
click at [680, 19] on icon "button" at bounding box center [678, 22] width 20 height 20
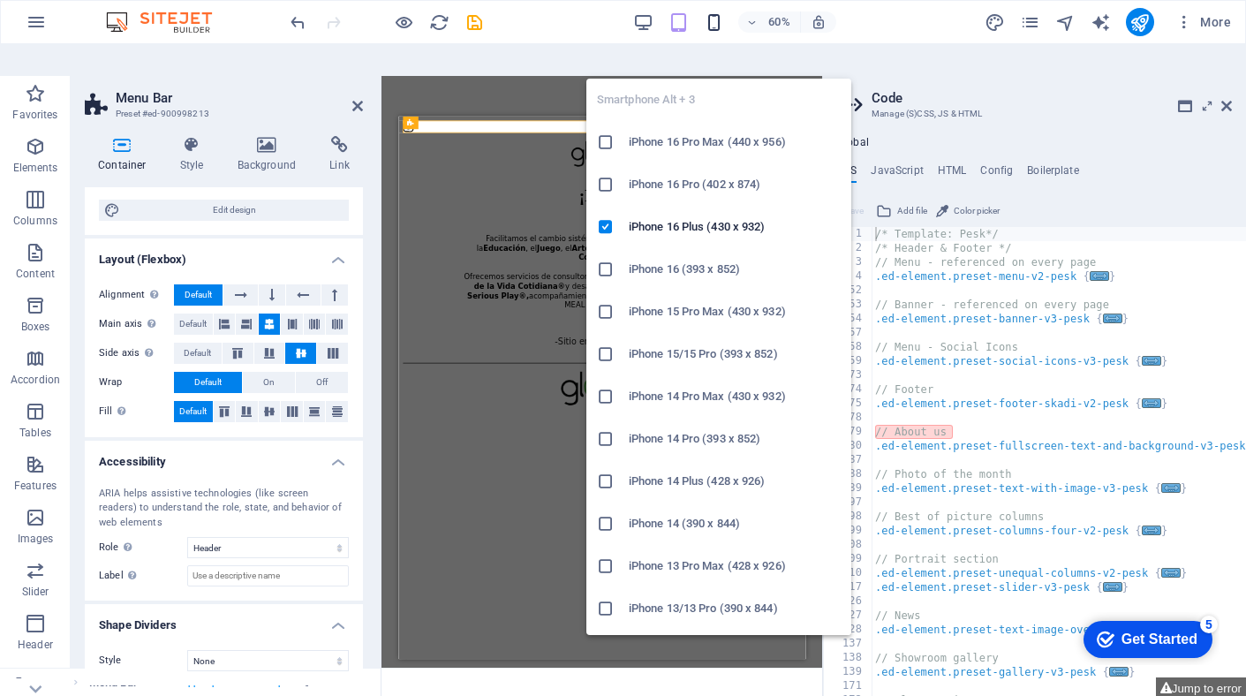
click at [712, 22] on icon "button" at bounding box center [714, 22] width 20 height 20
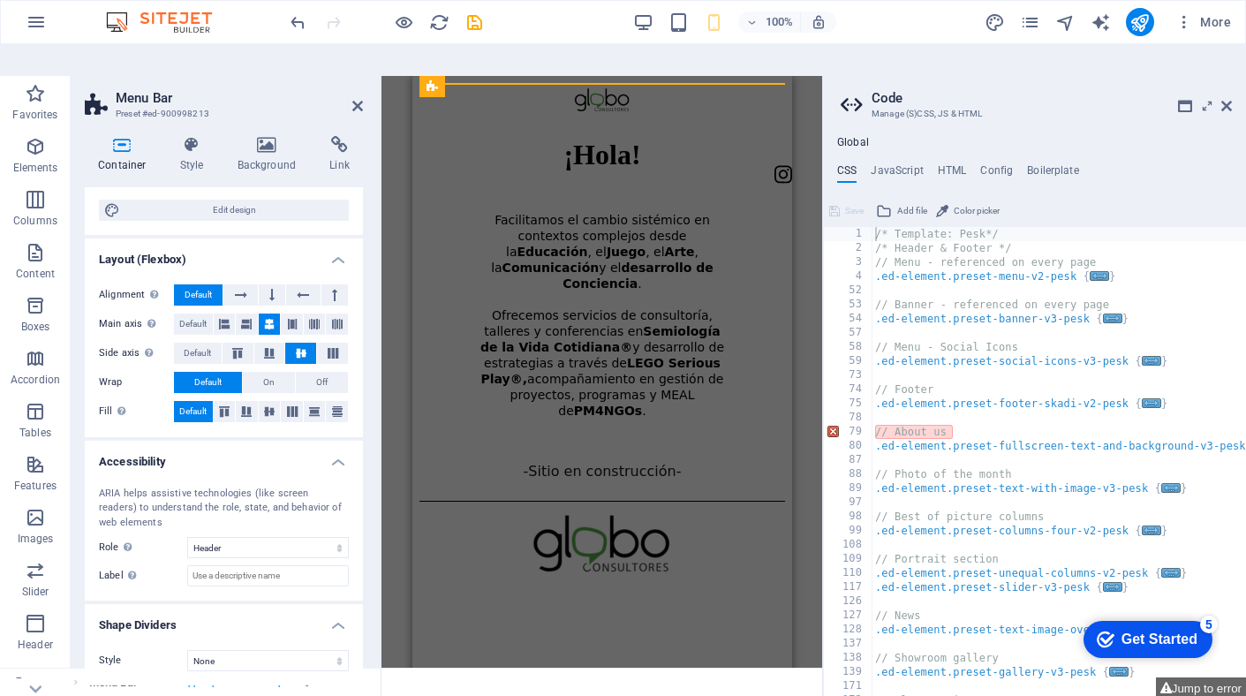
click at [888, 26] on div "100% More" at bounding box center [762, 22] width 951 height 28
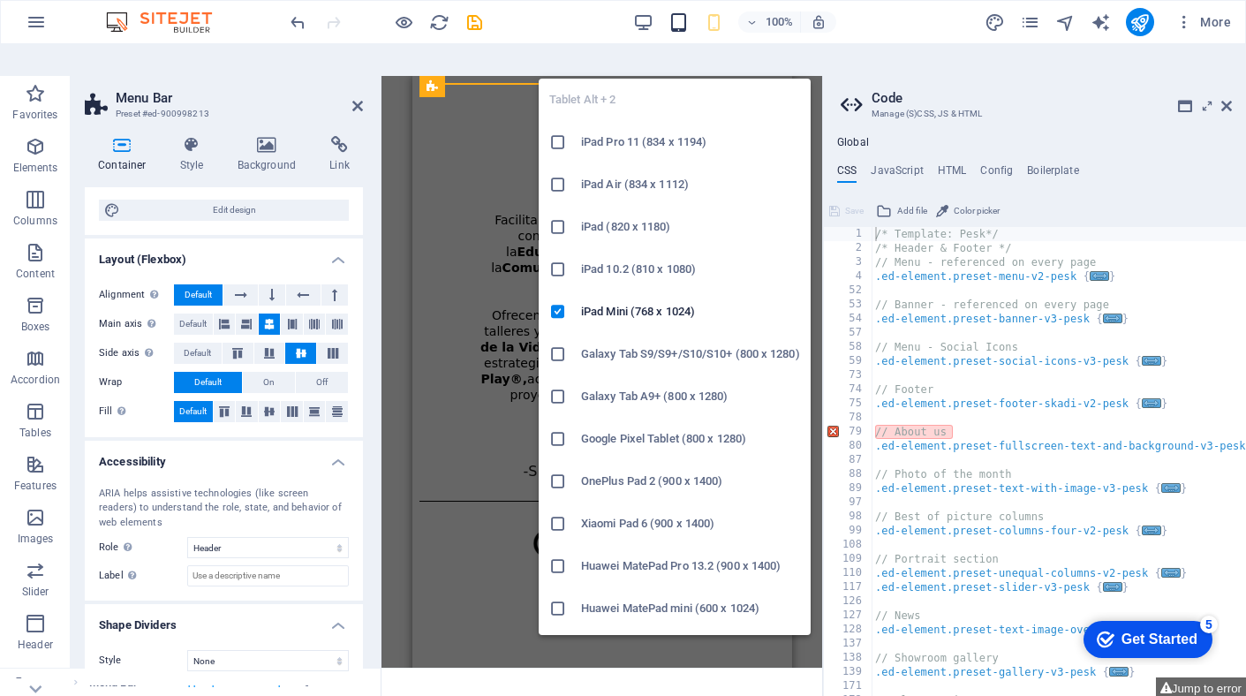
click at [672, 22] on icon "button" at bounding box center [678, 22] width 20 height 20
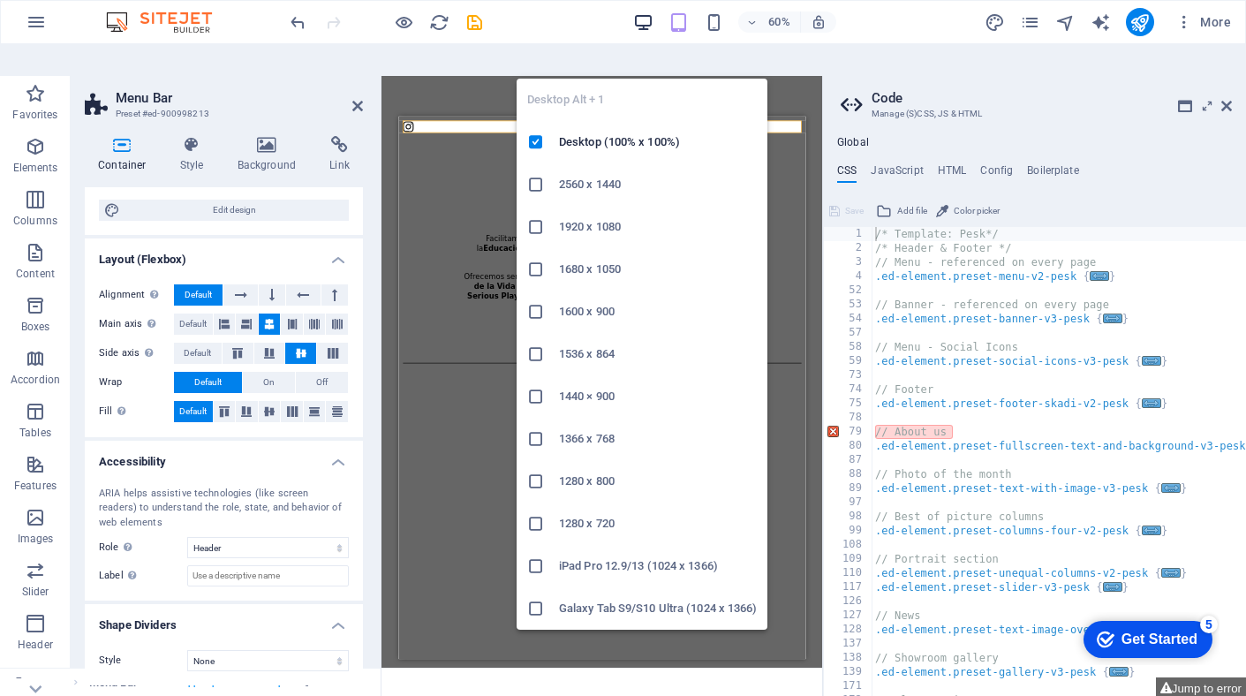
click at [639, 19] on icon "button" at bounding box center [643, 22] width 20 height 20
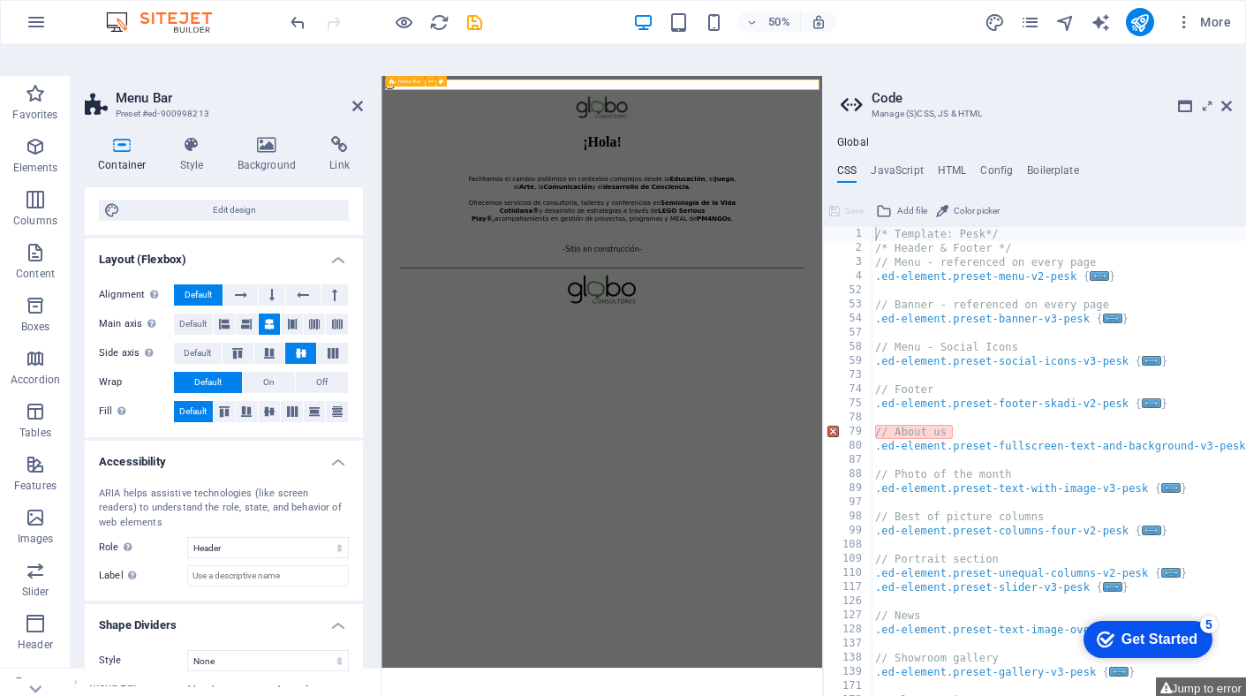
click at [866, 88] on div at bounding box center [821, 95] width 867 height 24
click at [292, 313] on icon at bounding box center [292, 323] width 11 height 21
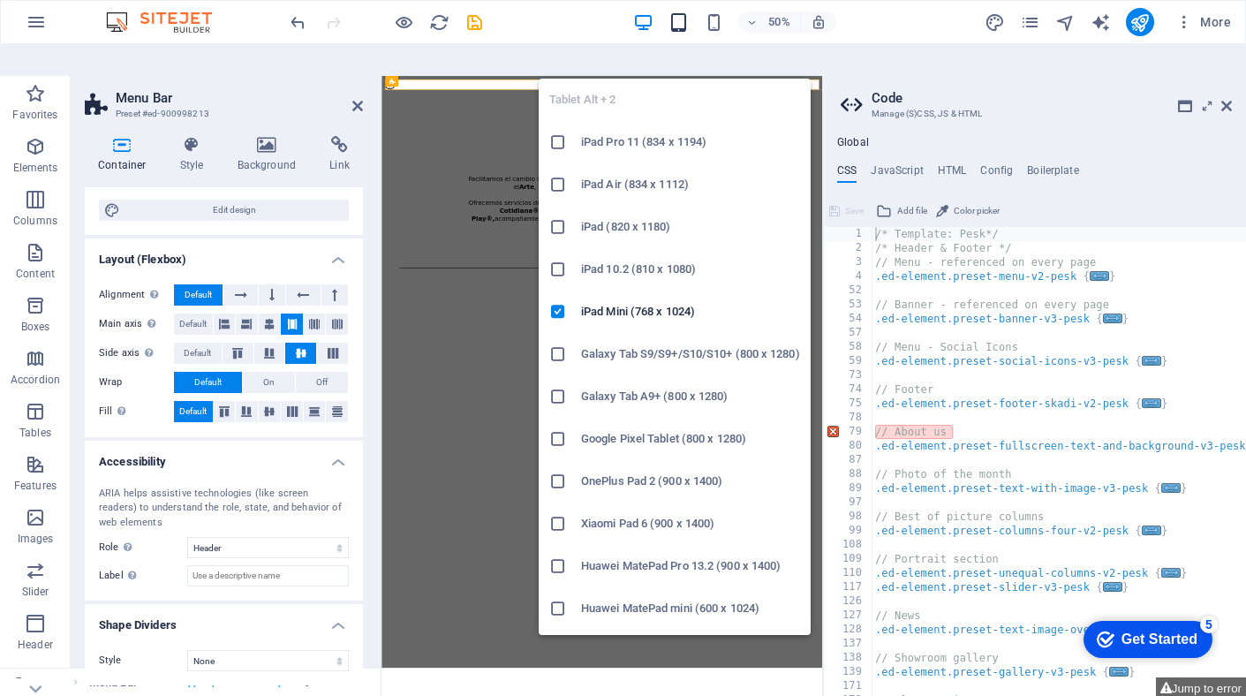
click at [674, 21] on icon "button" at bounding box center [678, 22] width 20 height 20
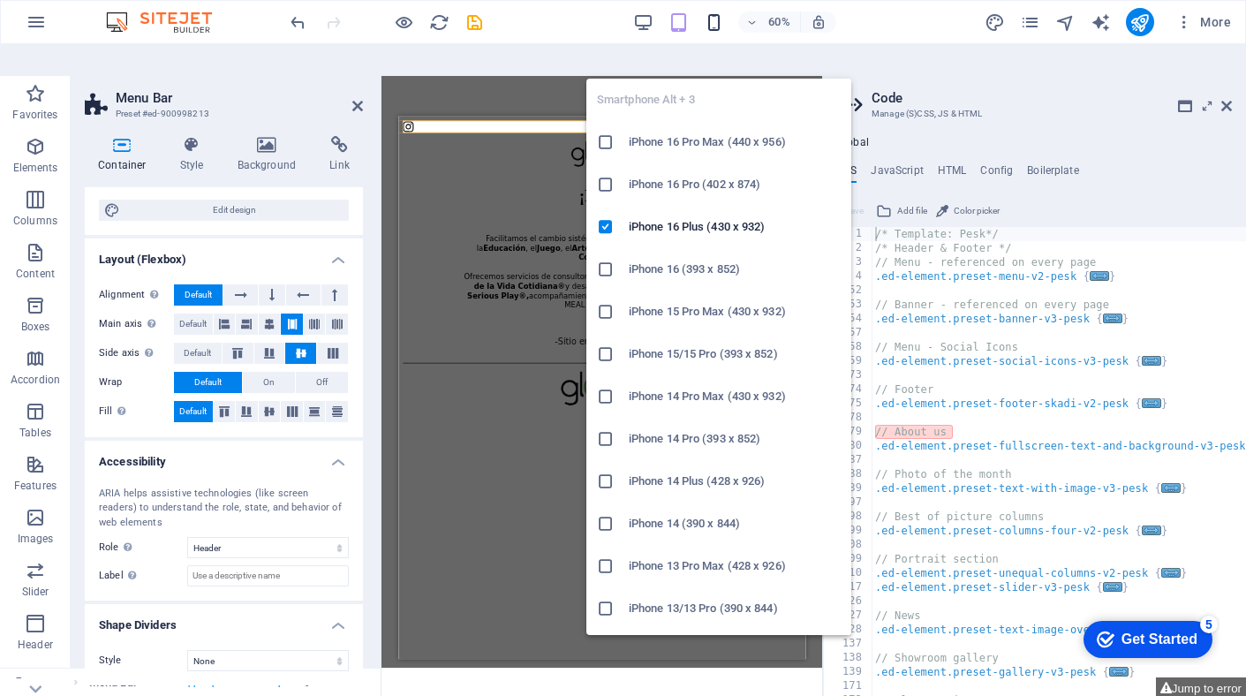
click at [712, 26] on icon "button" at bounding box center [714, 22] width 20 height 20
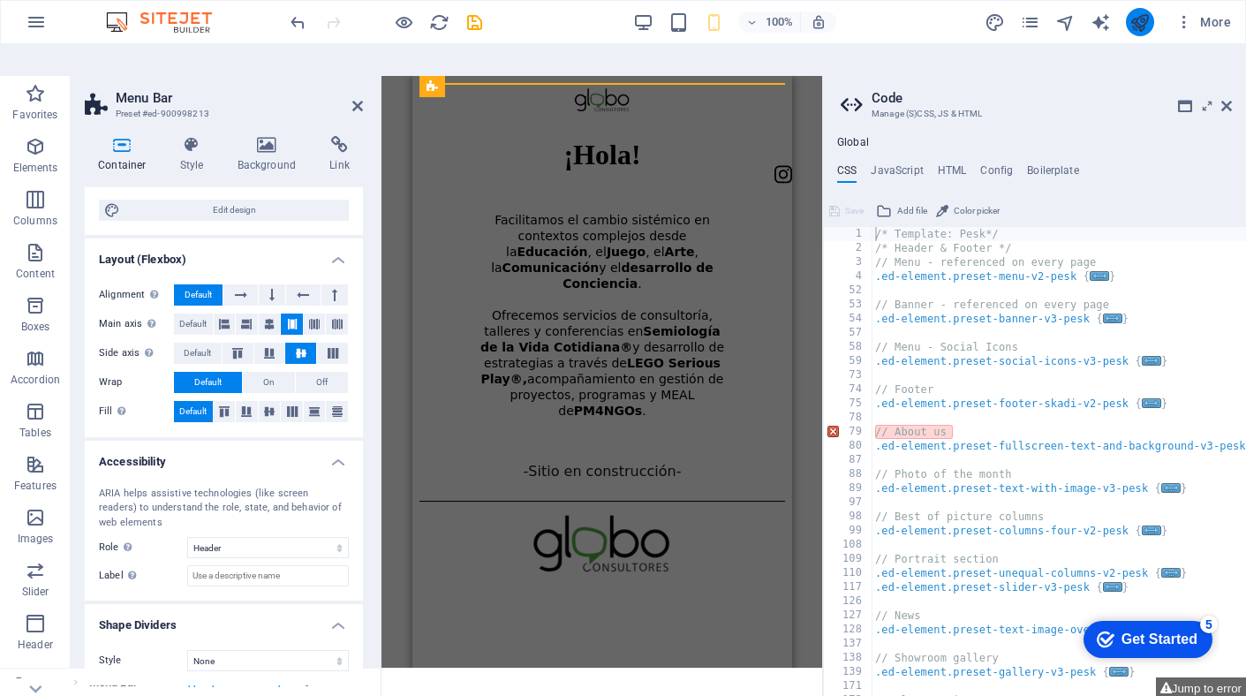
click at [1144, 27] on icon "publish" at bounding box center [1139, 22] width 20 height 20
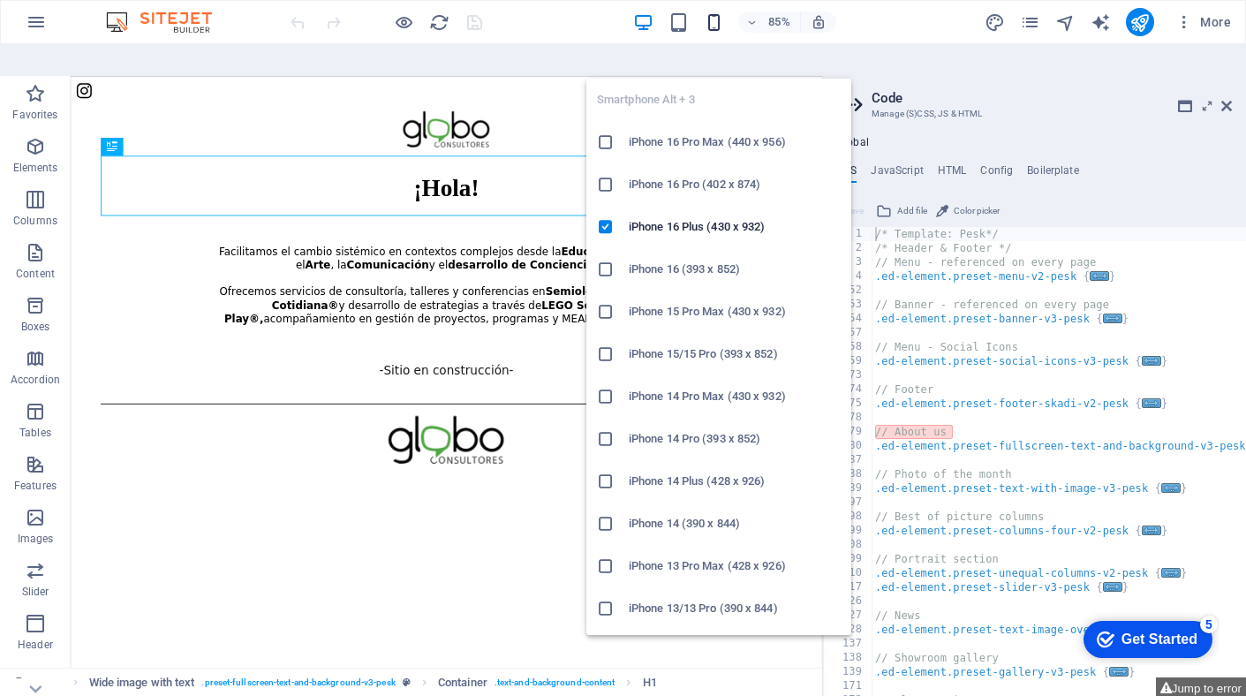
click at [710, 27] on icon "button" at bounding box center [714, 22] width 20 height 20
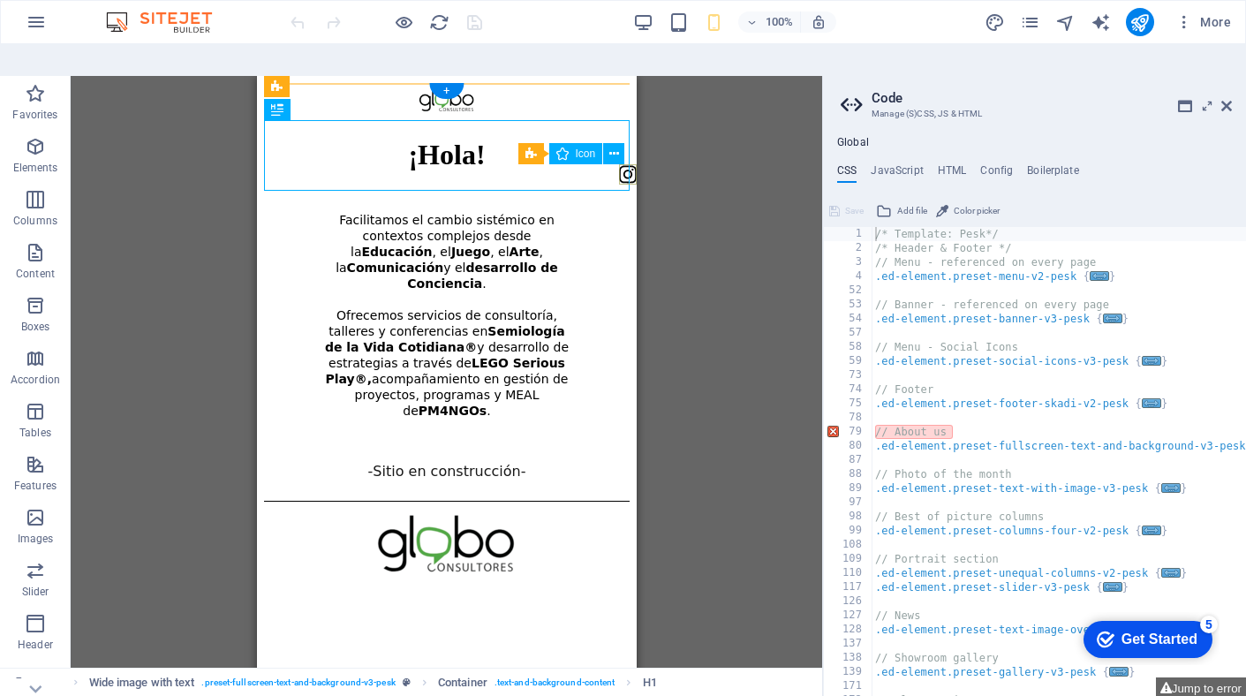
click at [633, 176] on figure at bounding box center [627, 176] width 18 height 24
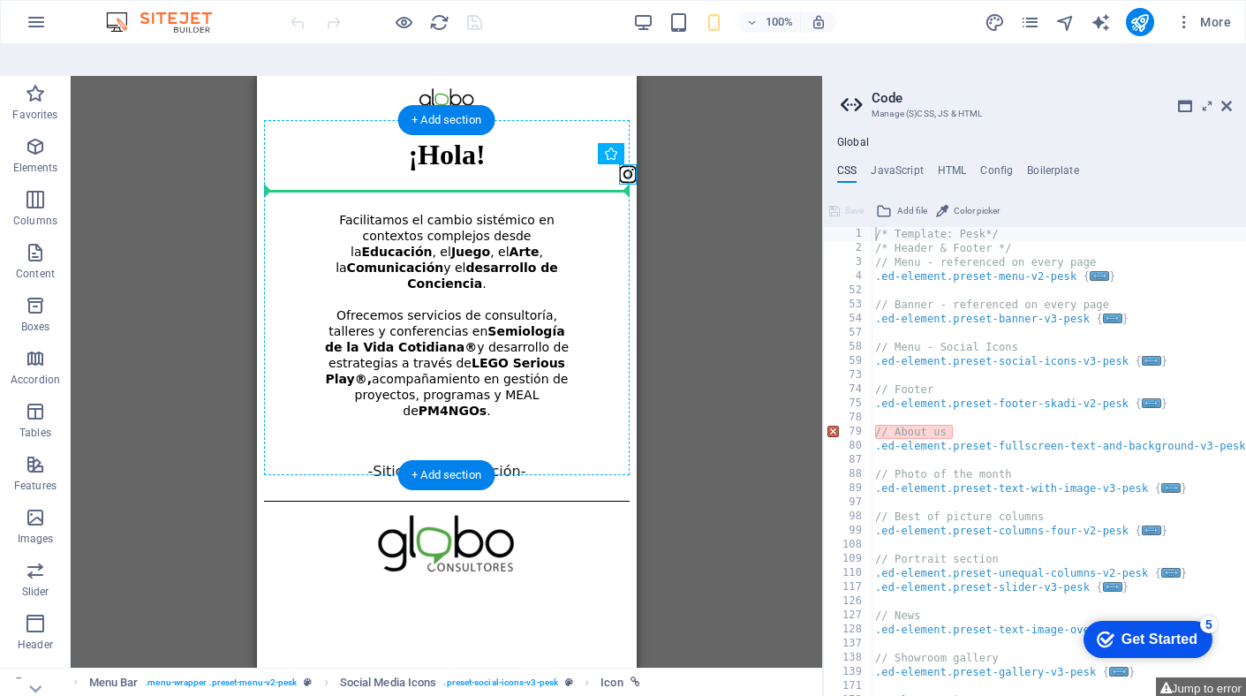
drag, startPoint x: 631, startPoint y: 177, endPoint x: 595, endPoint y: 178, distance: 36.2
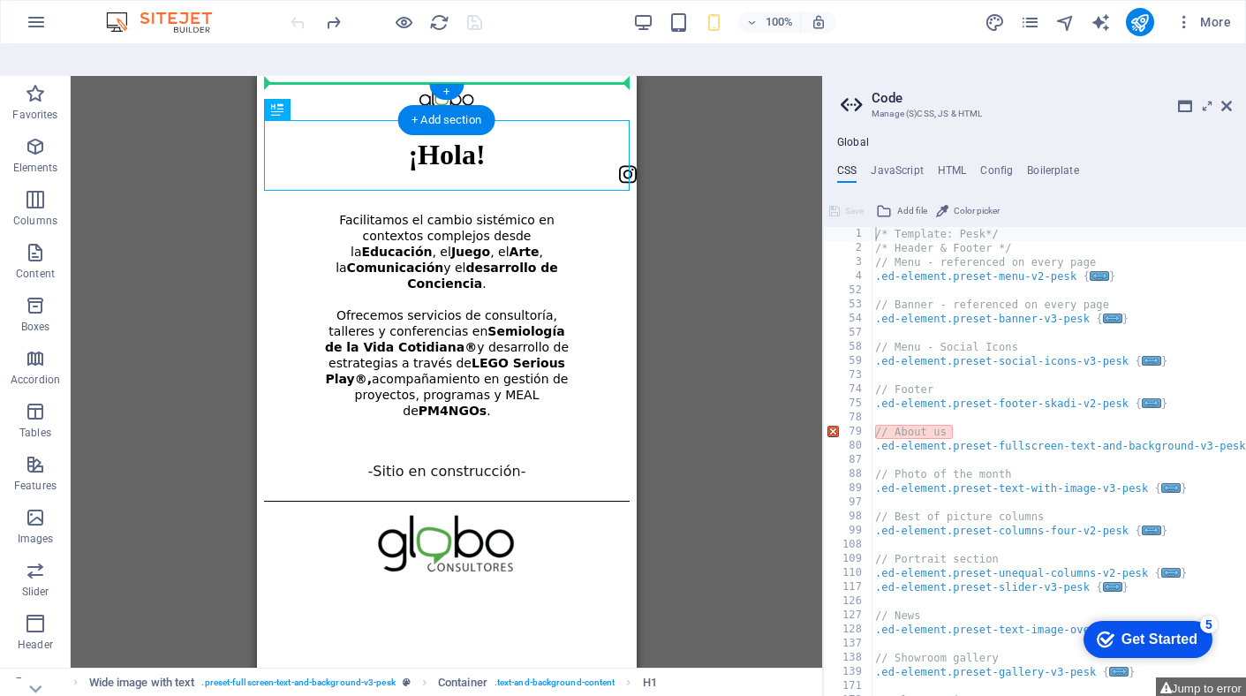
drag, startPoint x: 627, startPoint y: 173, endPoint x: 623, endPoint y: 86, distance: 87.5
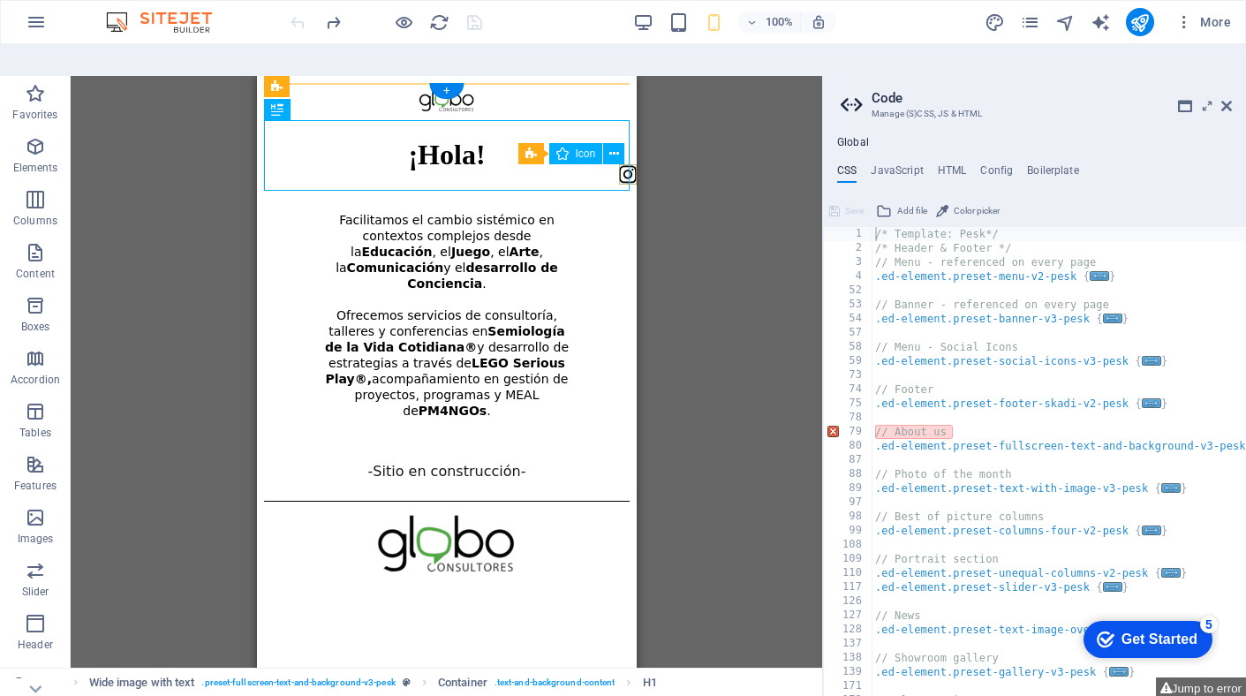
click at [634, 178] on figure at bounding box center [627, 176] width 18 height 24
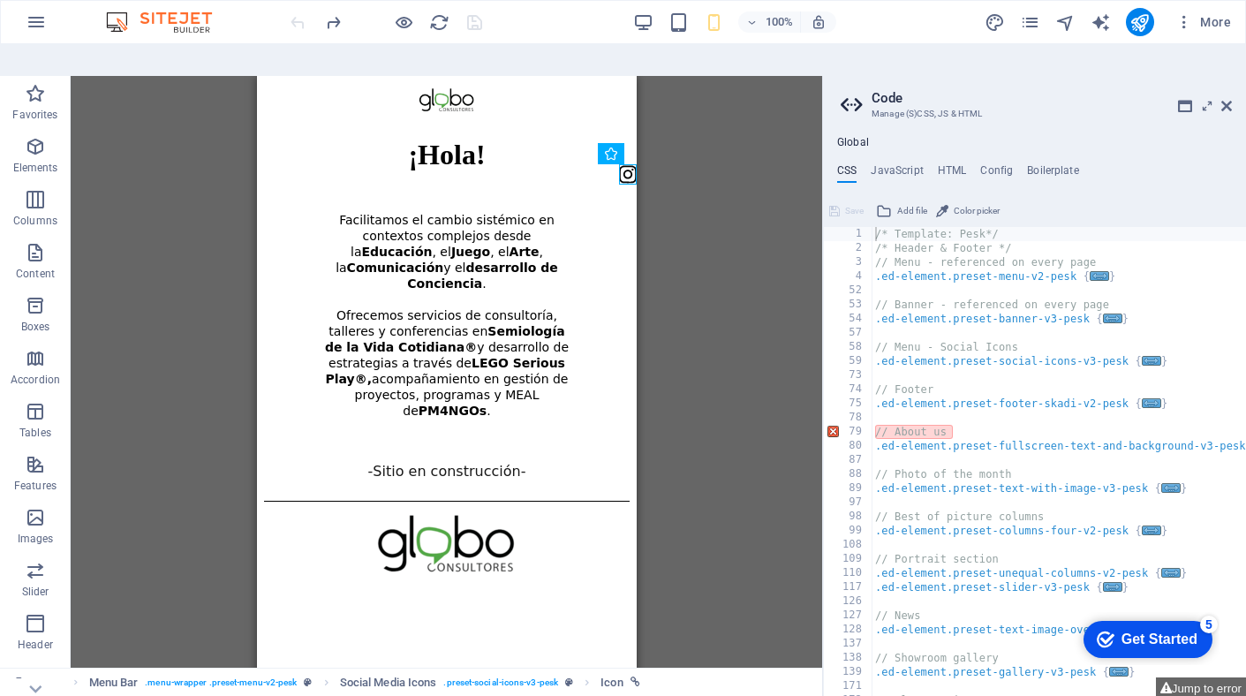
drag, startPoint x: 634, startPoint y: 178, endPoint x: 635, endPoint y: 87, distance: 90.9
click at [635, 87] on html "¡Hola! Facilitamos el cambio sistémico en contextos complejos desde la Educació…" at bounding box center [446, 344] width 380 height 537
drag, startPoint x: 630, startPoint y: 176, endPoint x: 632, endPoint y: 86, distance: 90.1
click at [632, 86] on html "¡Hola! Facilitamos el cambio sistémico en contextos complejos desde la Educació…" at bounding box center [446, 344] width 380 height 537
click at [615, 145] on icon at bounding box center [614, 154] width 10 height 19
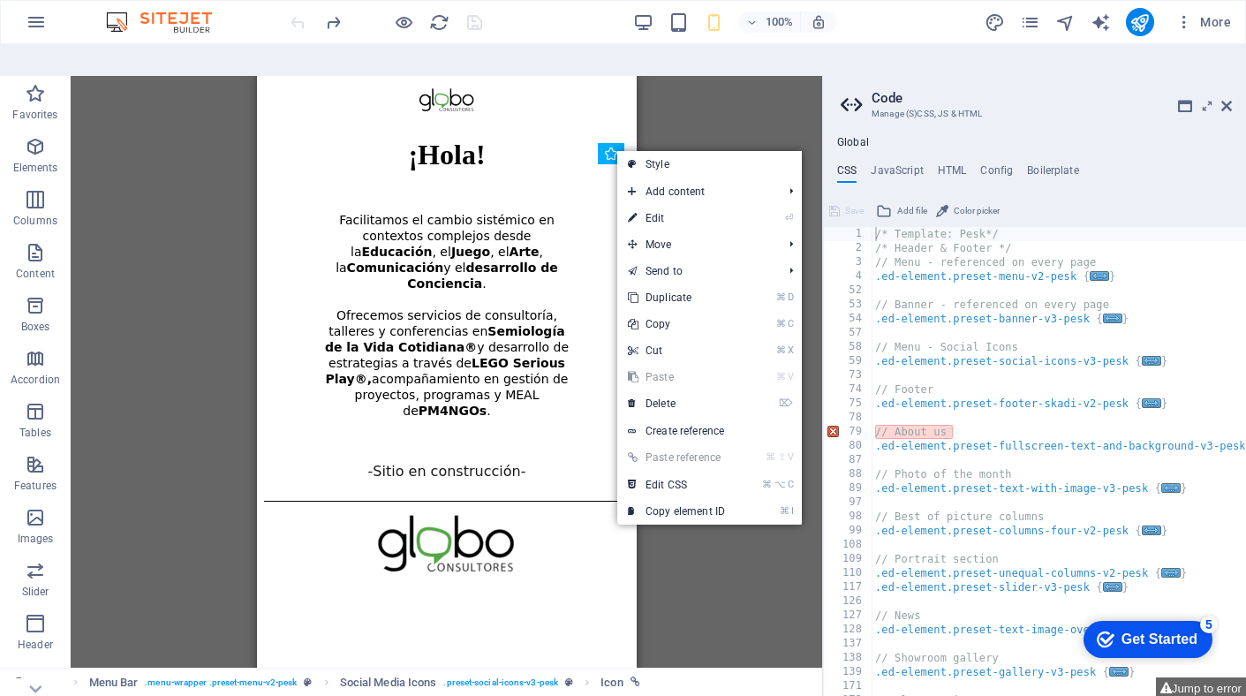
click at [682, 96] on div "Drag here to replace the existing content. Press “Ctrl” if you want to create a…" at bounding box center [446, 387] width 751 height 623
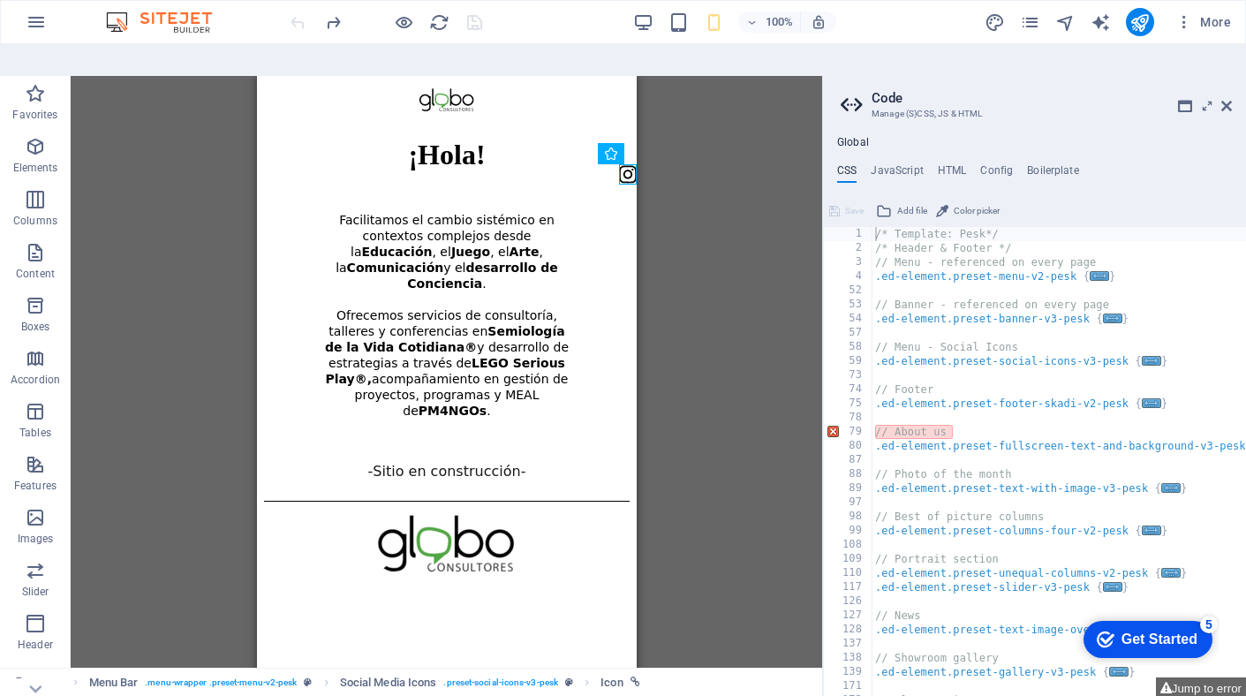
click at [698, 103] on div "Drag here to replace the existing content. Press “Ctrl” if you want to create a…" at bounding box center [446, 387] width 751 height 623
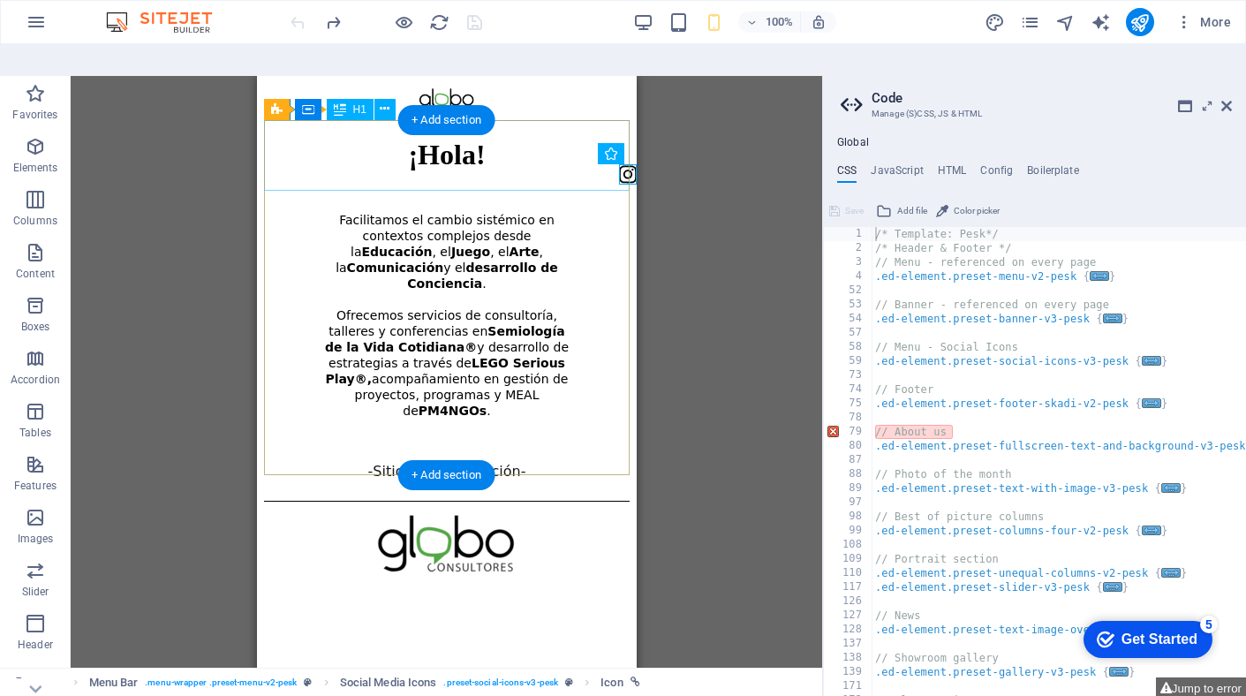
click at [627, 171] on div "¡Hola!" at bounding box center [445, 155] width 365 height 33
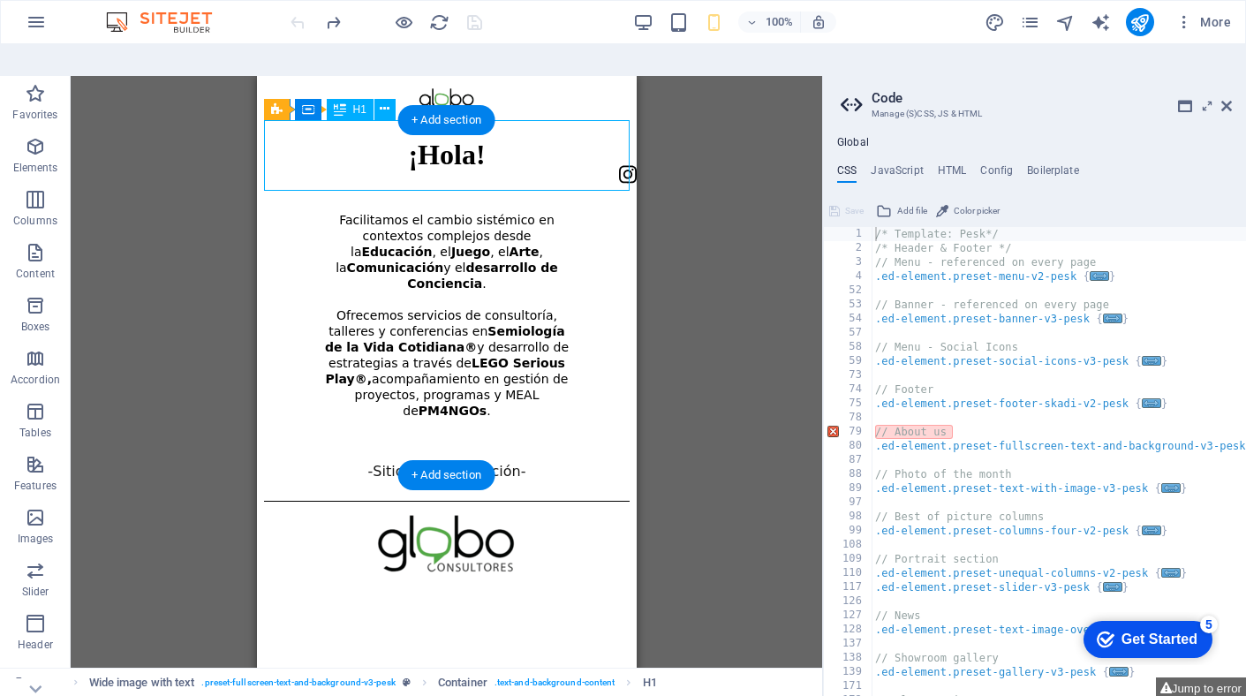
click at [627, 171] on div "¡Hola!" at bounding box center [445, 155] width 365 height 33
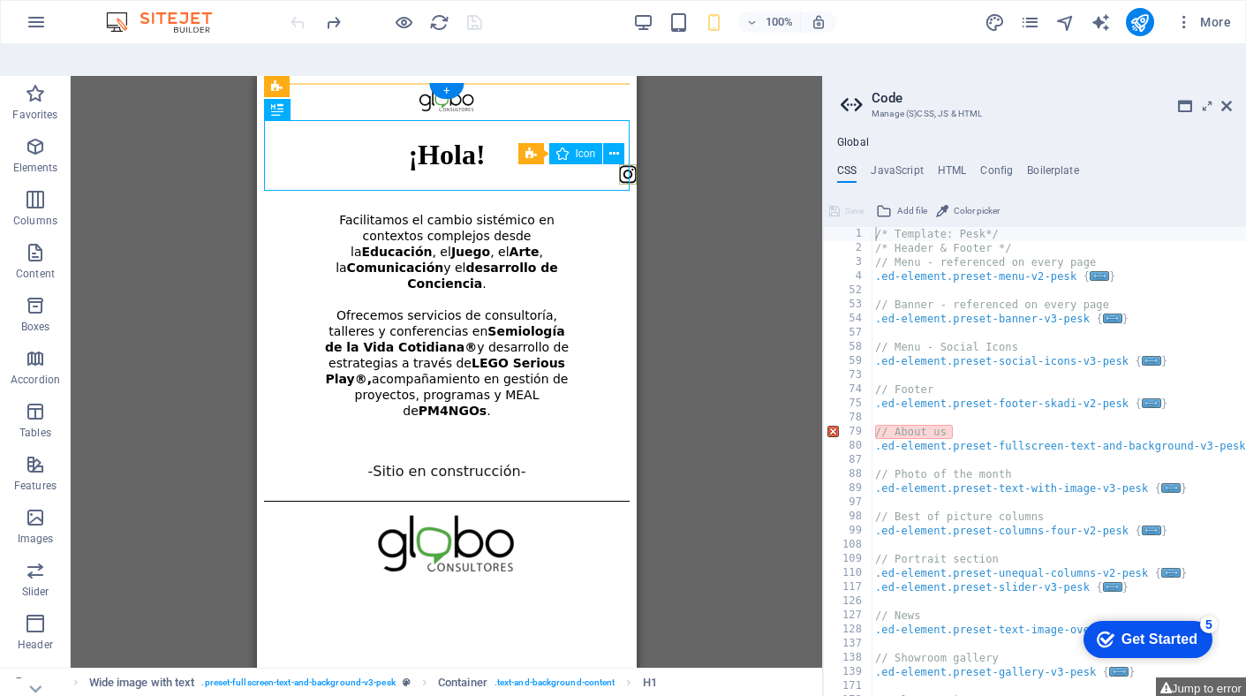
click at [633, 174] on figure at bounding box center [627, 176] width 18 height 24
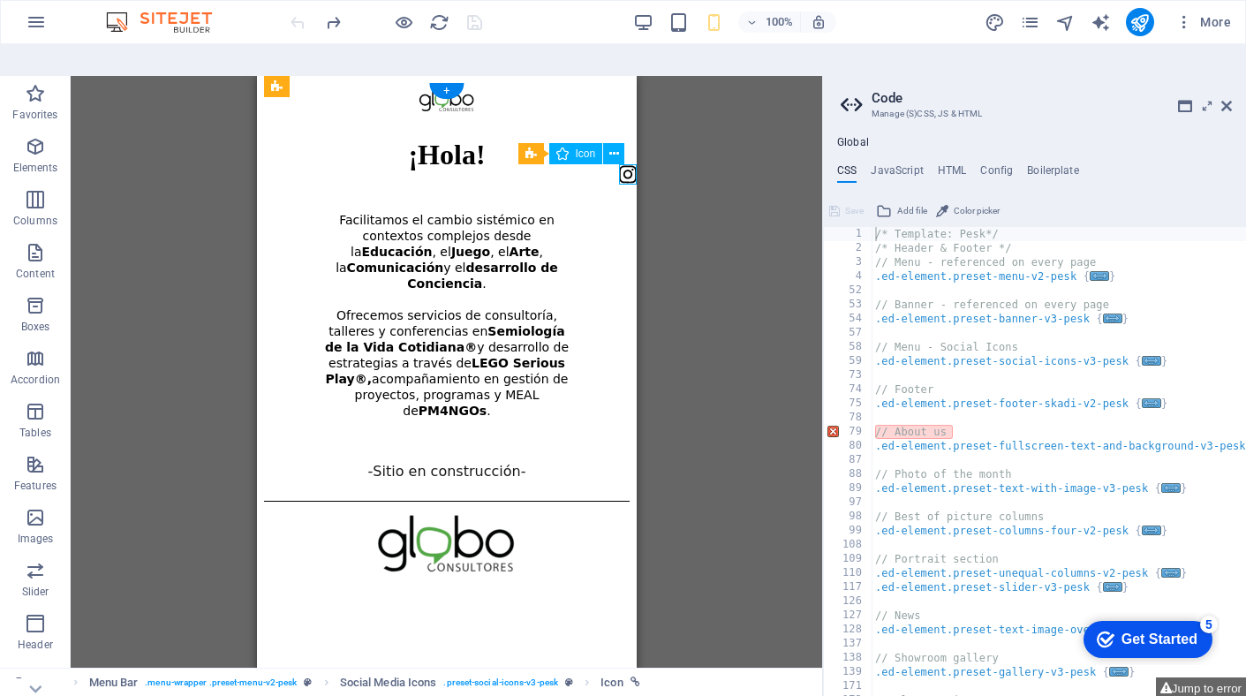
click at [633, 174] on figure at bounding box center [627, 176] width 18 height 24
select select "xMidYMid"
select select "px"
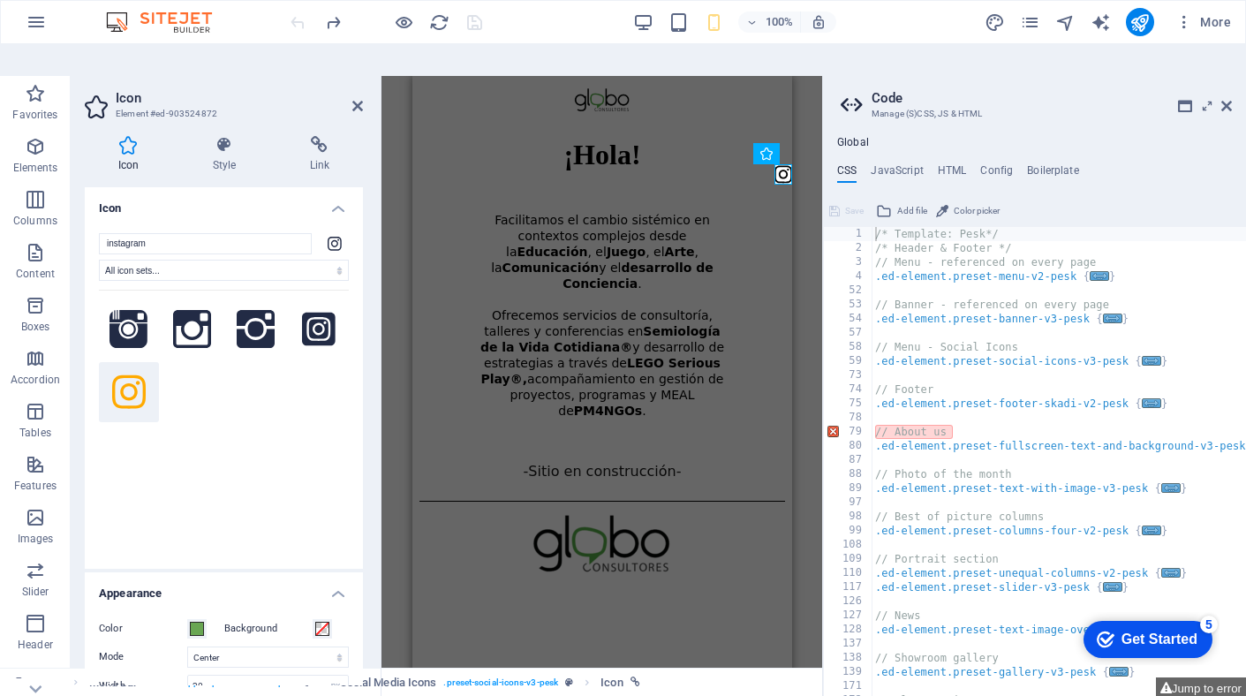
scroll to position [111, 0]
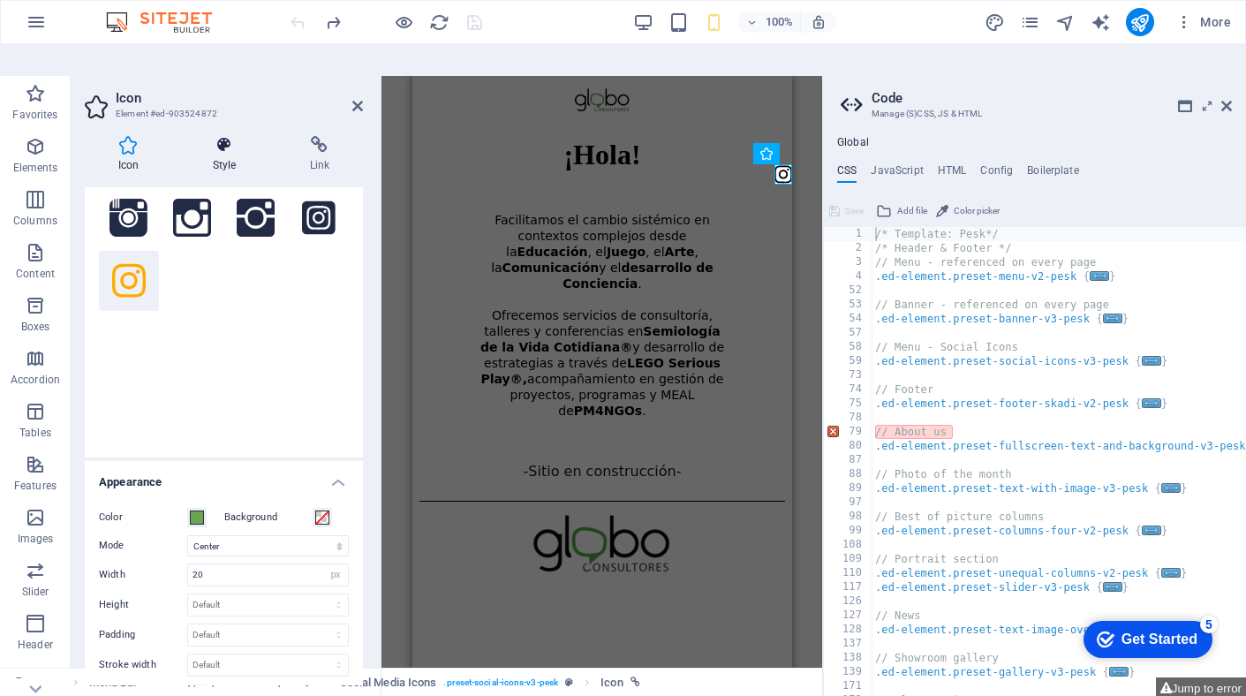
click at [227, 136] on icon at bounding box center [224, 145] width 90 height 18
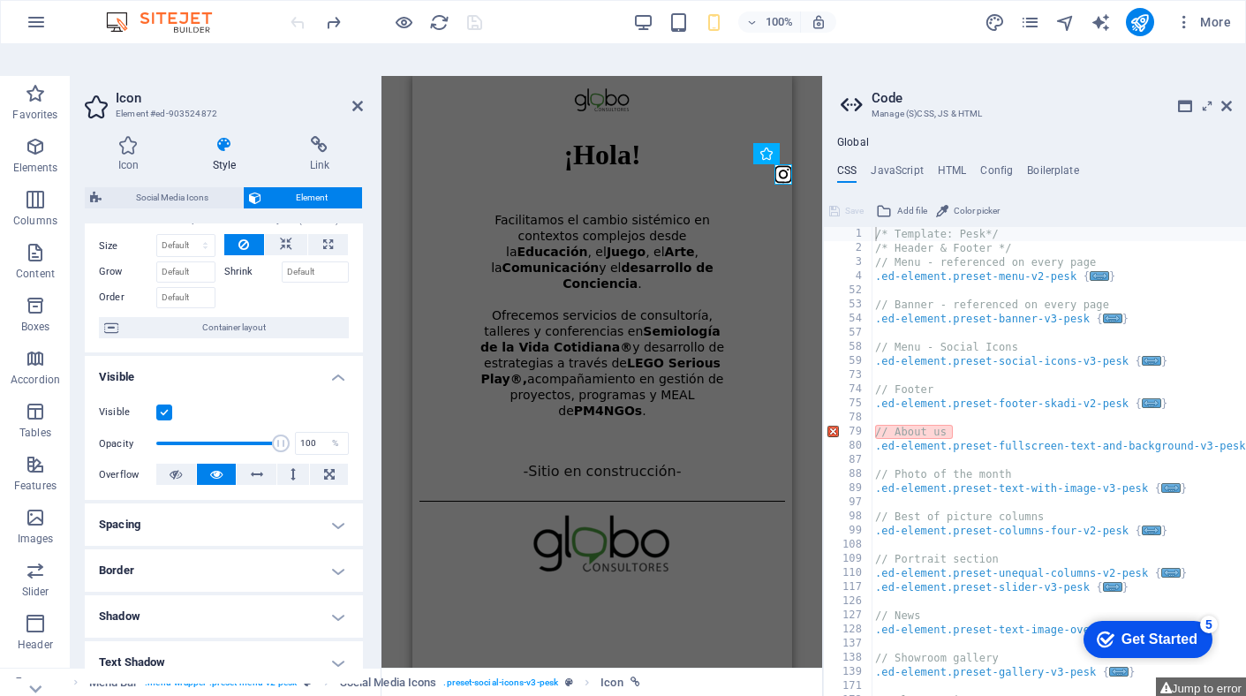
click at [280, 504] on h4 "Spacing" at bounding box center [224, 524] width 278 height 42
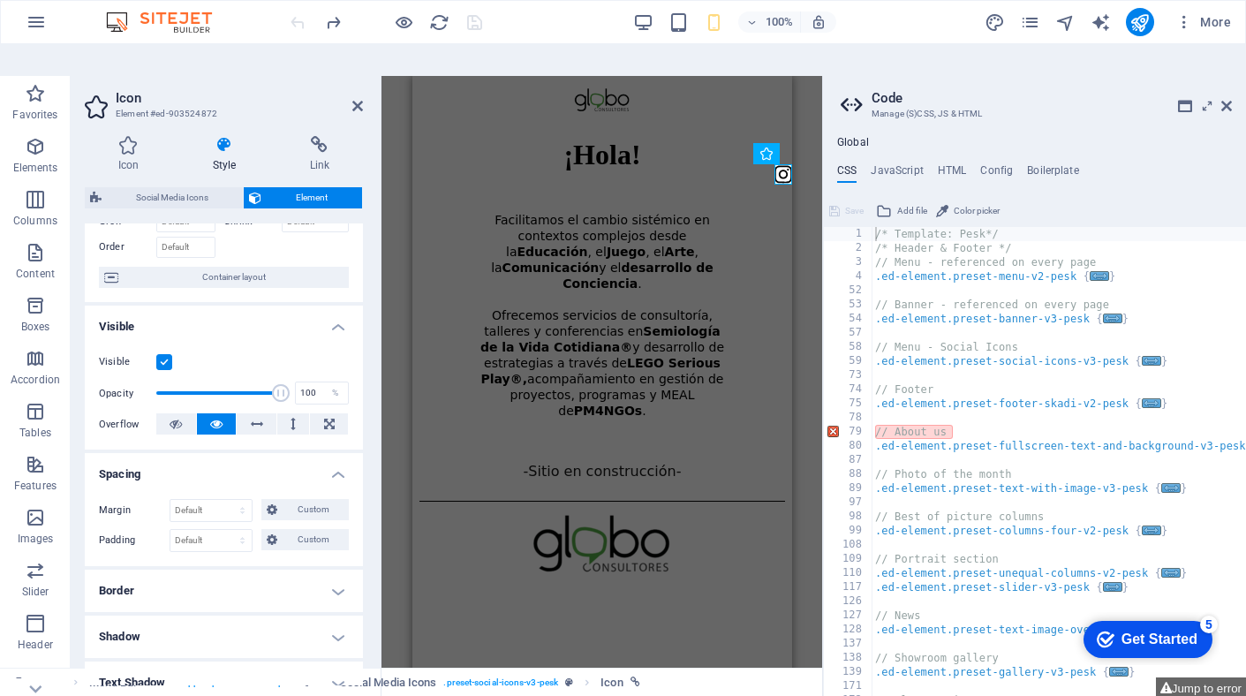
scroll to position [134, 0]
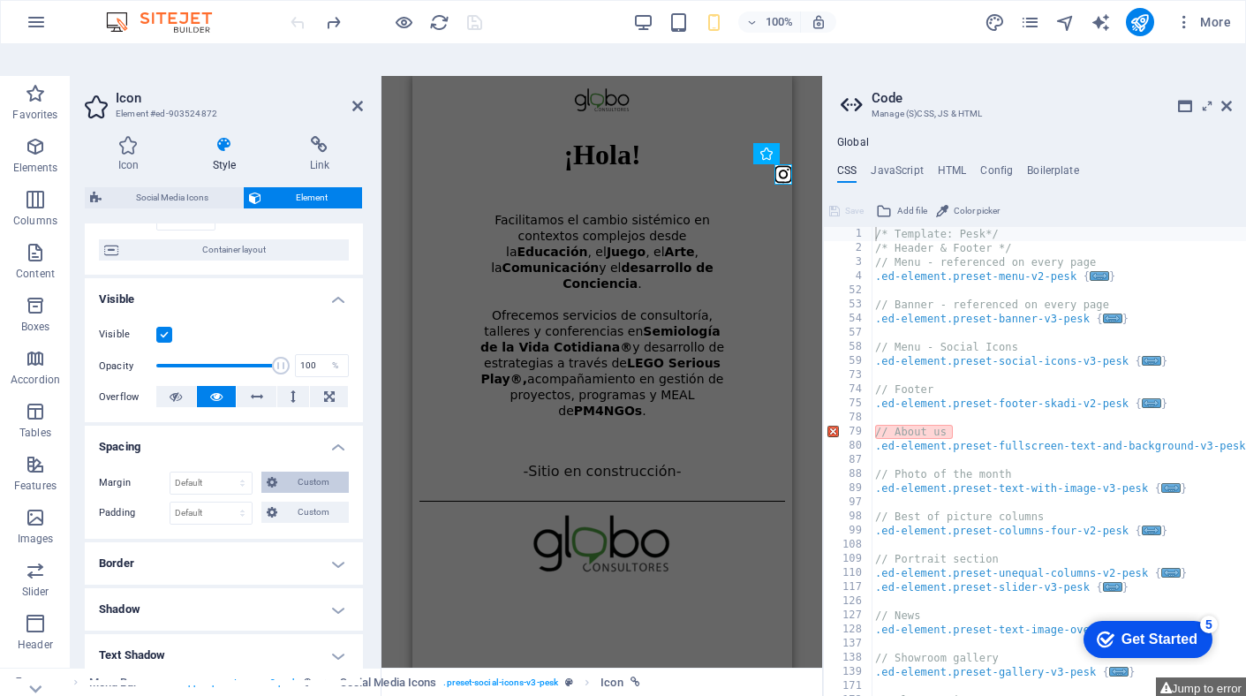
click at [298, 471] on span "Custom" at bounding box center [313, 481] width 61 height 21
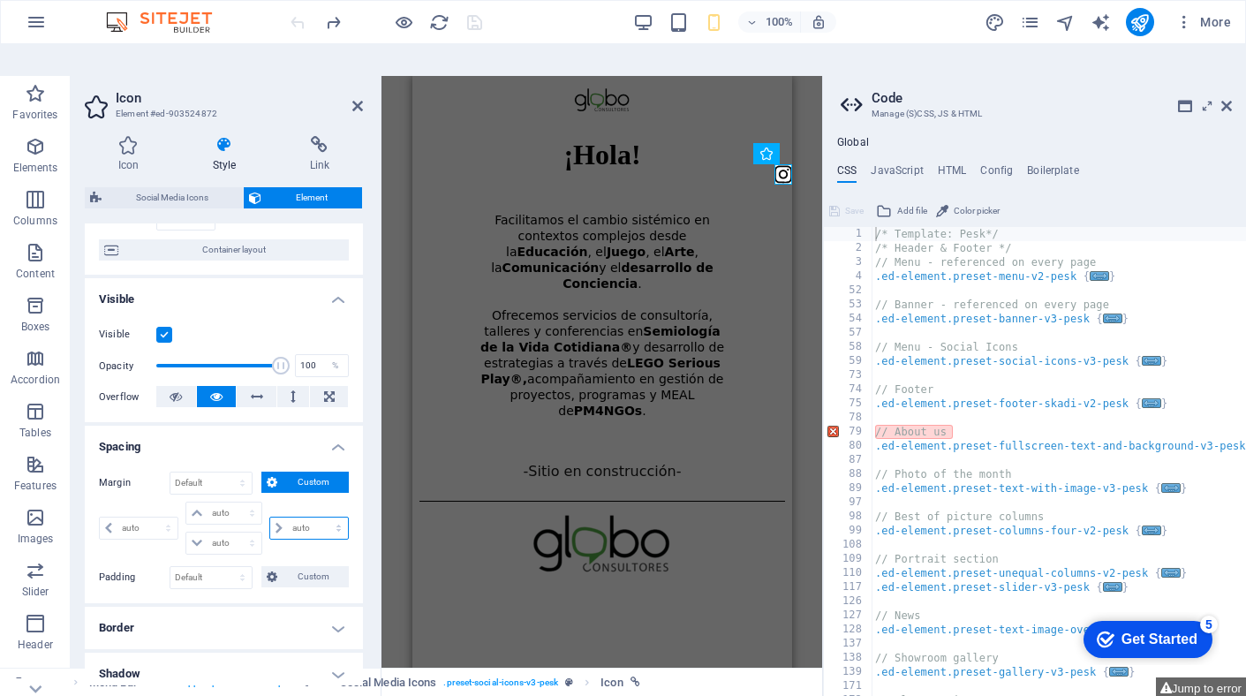
click at [335, 517] on select "auto px % rem vw vh" at bounding box center [309, 527] width 78 height 21
select select "%"
type input "0"
select select "px"
type input "0"
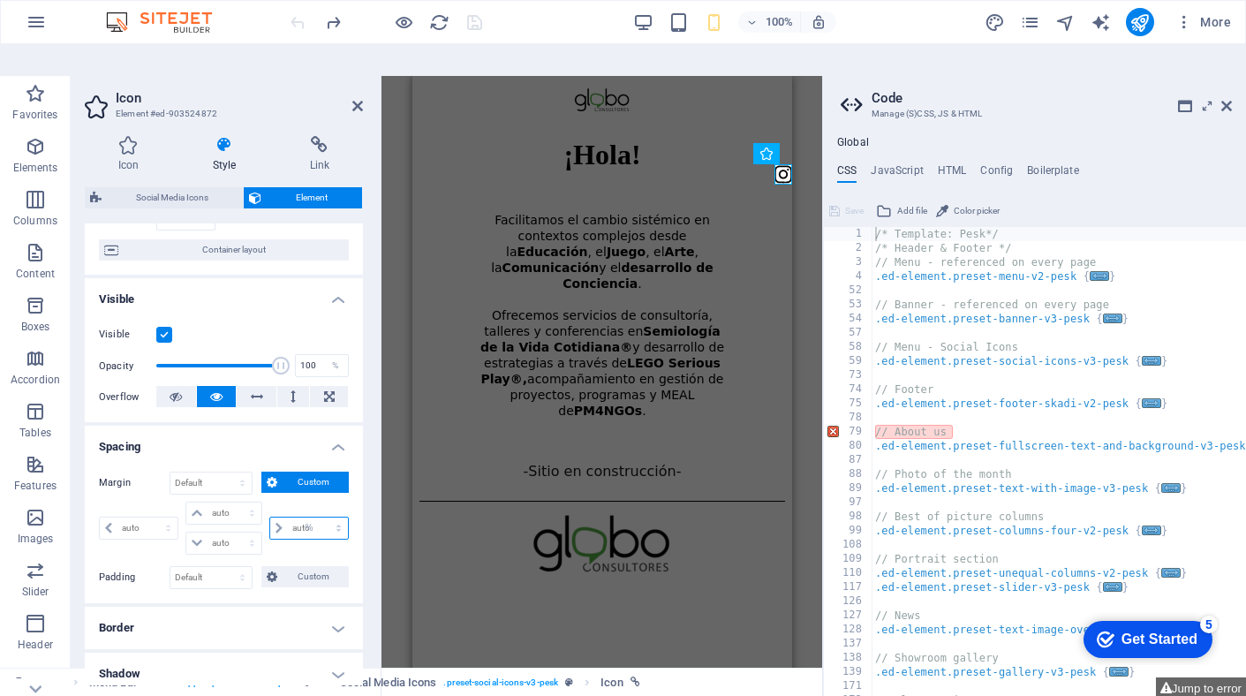
select select "px"
type input "0"
select select "px"
type input "10"
click at [802, 245] on div "Container Wide image with text H1 Wide image with text Wide image with text Con…" at bounding box center [601, 387] width 441 height 623
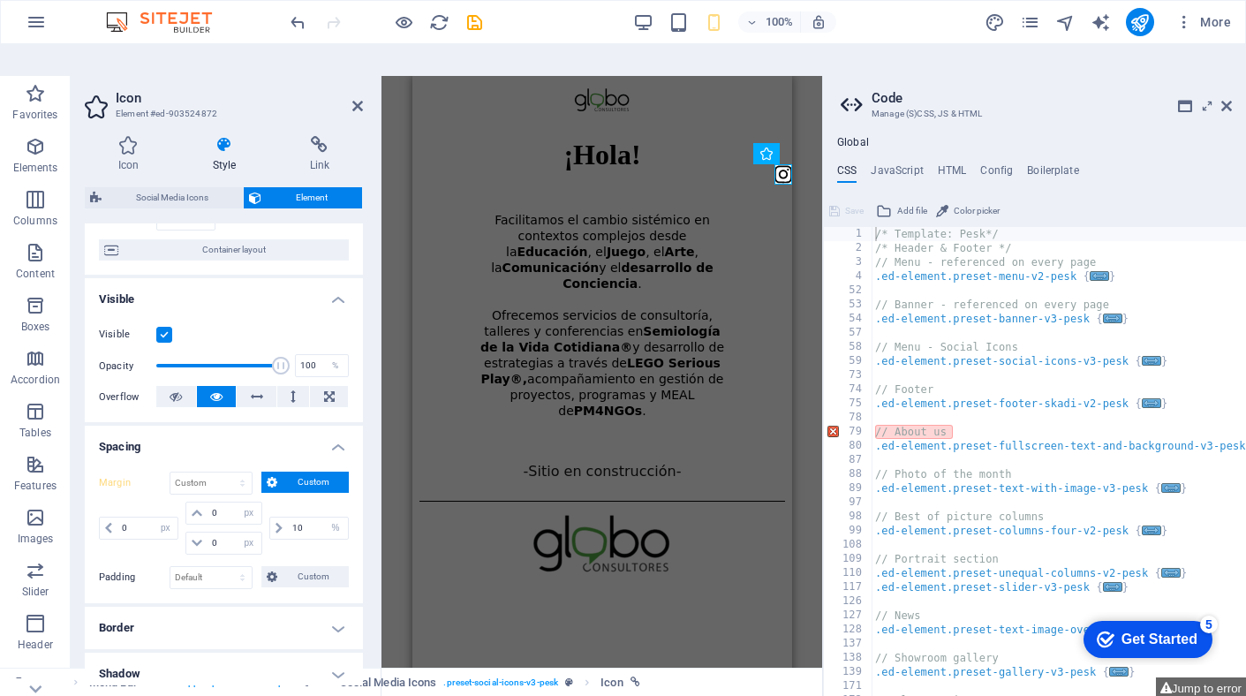
click at [388, 423] on div "Container Wide image with text H1 Wide image with text Wide image with text Con…" at bounding box center [601, 387] width 441 height 623
click at [810, 290] on div "Container Wide image with text H1 Wide image with text Wide image with text Con…" at bounding box center [601, 387] width 441 height 623
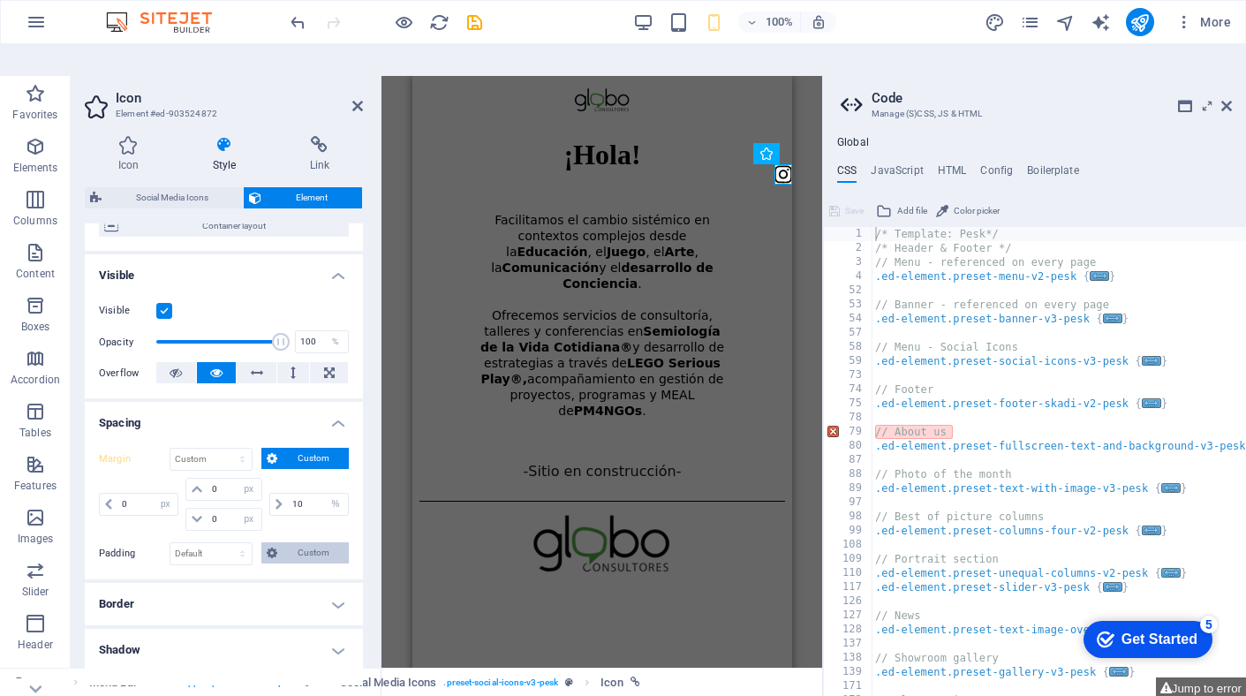
scroll to position [162, 0]
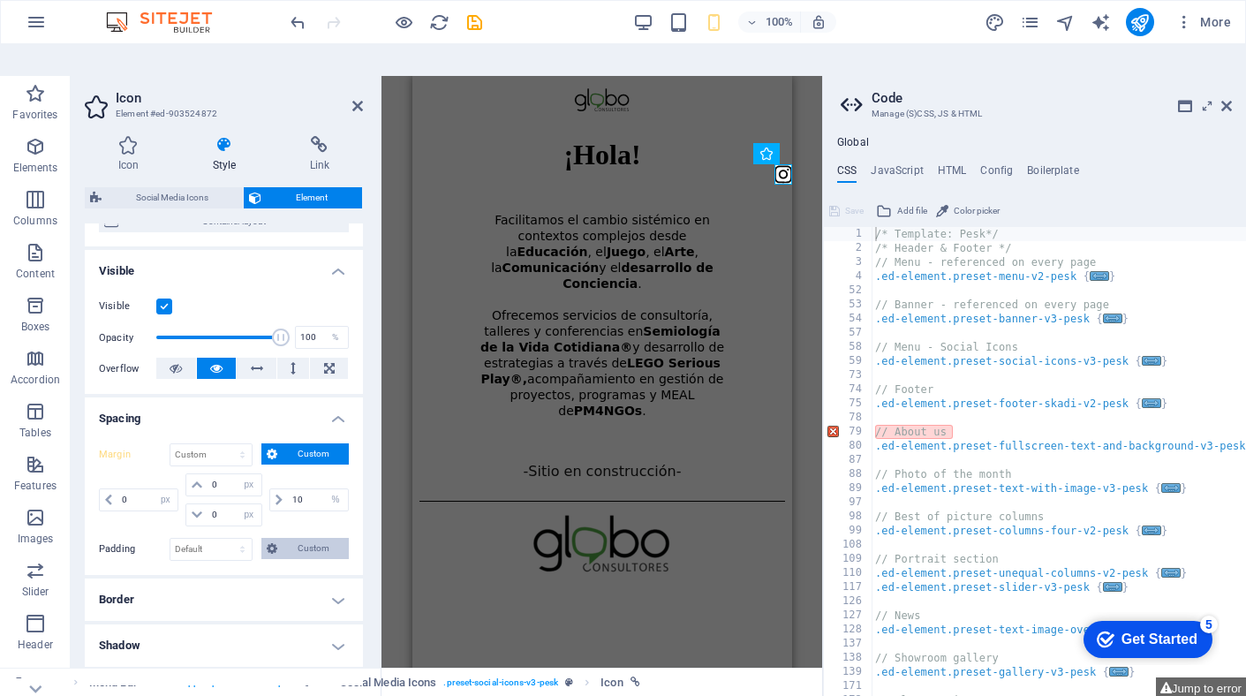
click at [292, 538] on span "Custom" at bounding box center [313, 548] width 61 height 21
click at [327, 584] on select "px rem % vh vw" at bounding box center [335, 594] width 25 height 21
click at [299, 584] on input "number" at bounding box center [318, 594] width 60 height 21
type input "20"
type input "0"
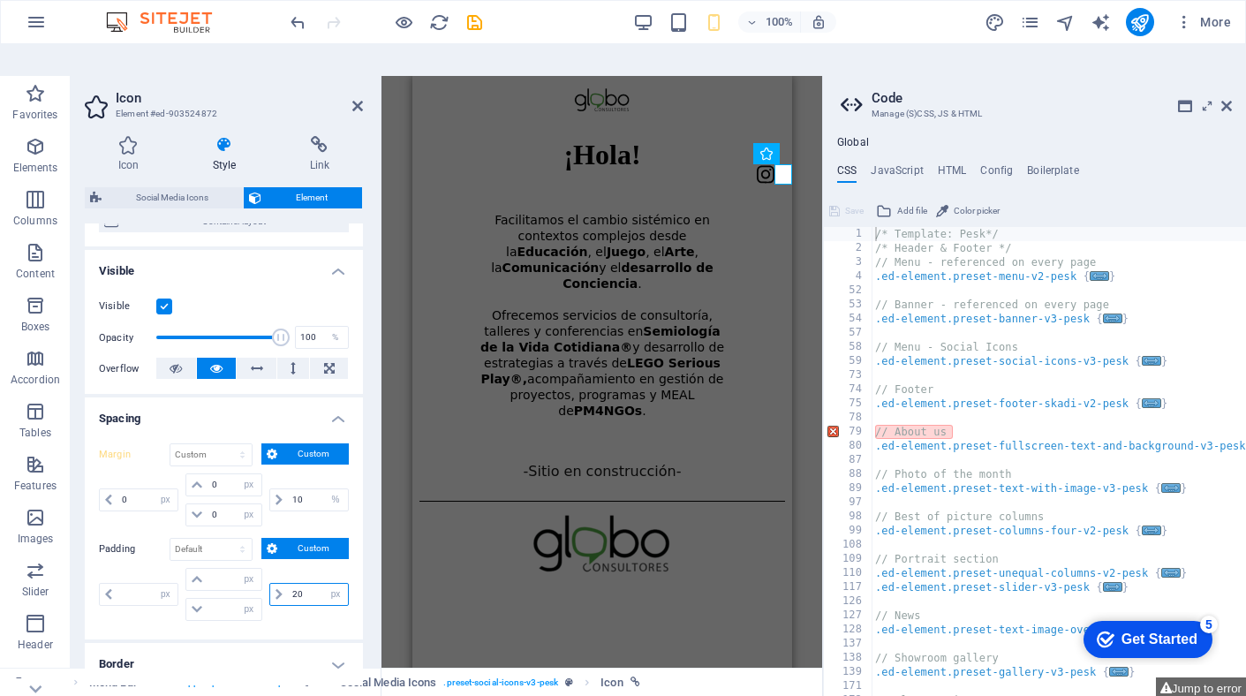
type input "0"
type input "20"
click at [366, 544] on div "Icon Style Link Icon instagram All icon sets... IcoFont Ionicons FontAwesome Br…" at bounding box center [224, 410] width 306 height 577
click at [1141, 17] on icon "publish" at bounding box center [1139, 22] width 20 height 20
